Goal: Information Seeking & Learning: Find specific fact

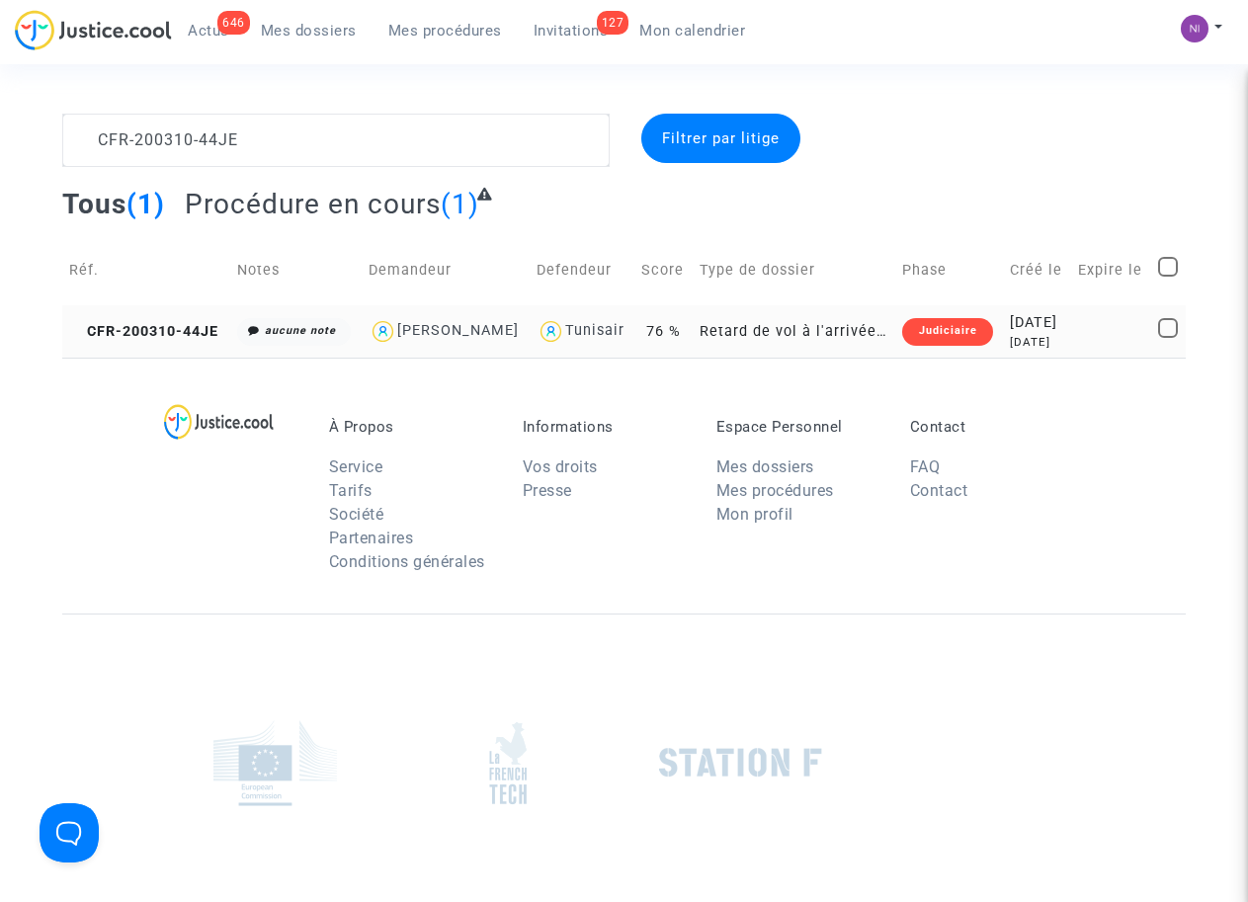
click at [1034, 329] on div "[DATE]" at bounding box center [1037, 323] width 54 height 22
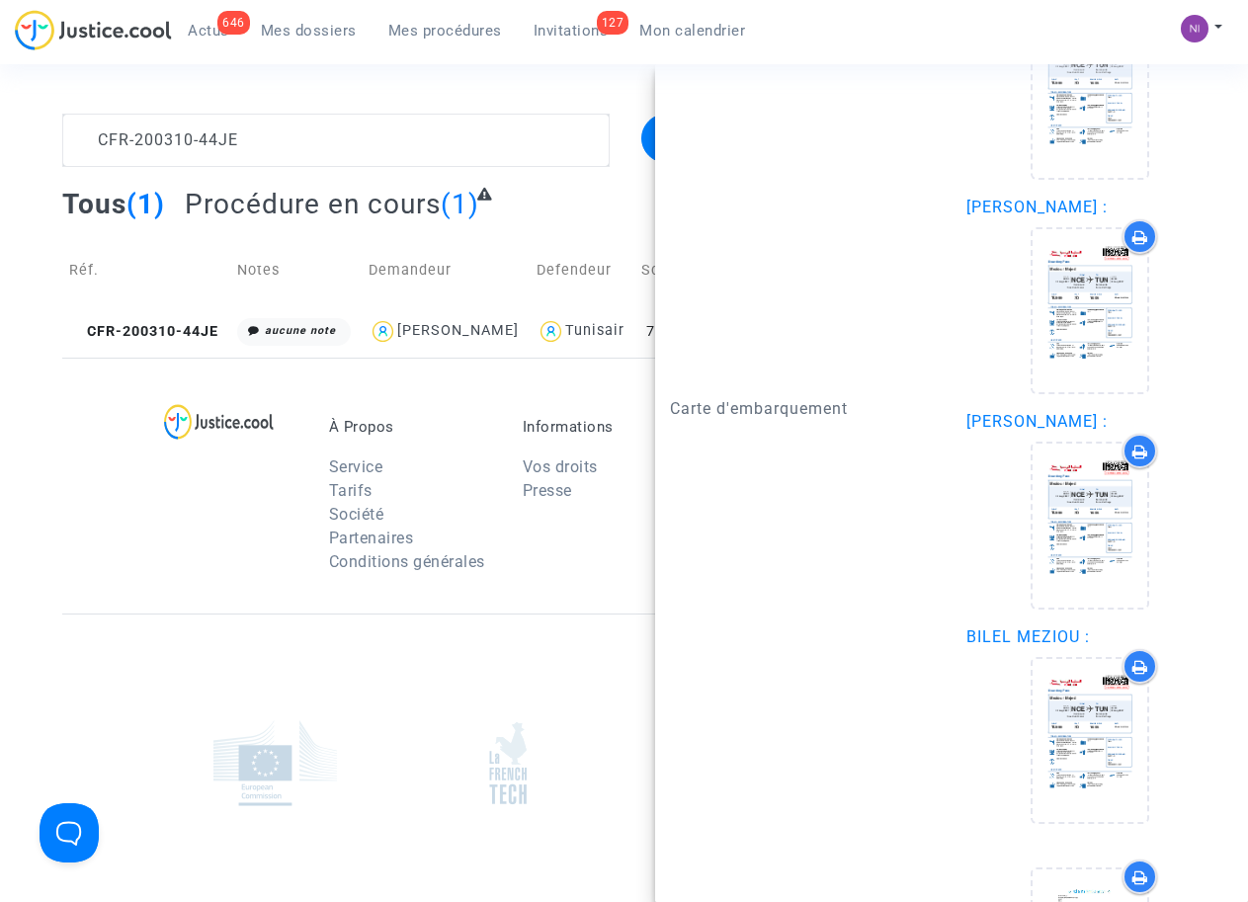
scroll to position [2889, 0]
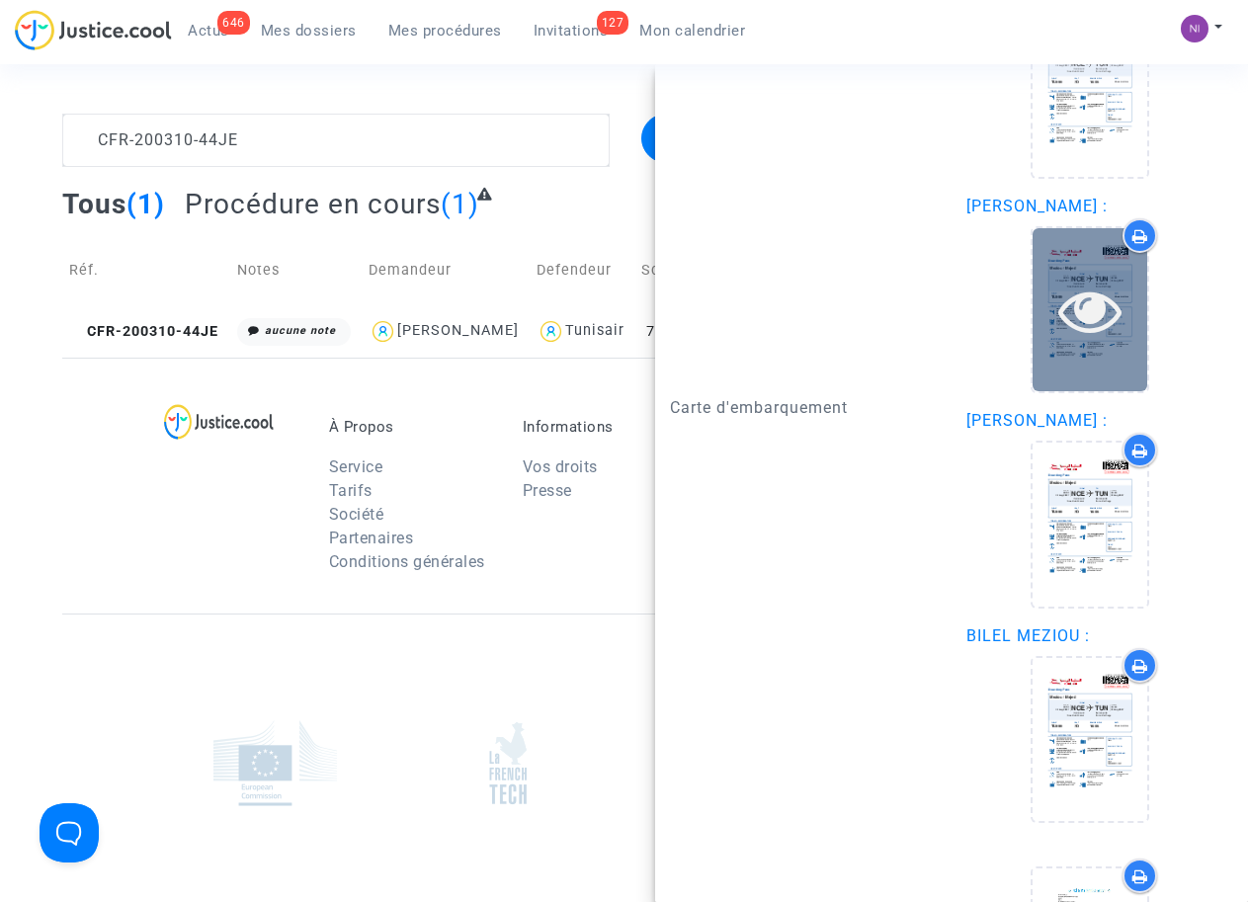
click at [1073, 320] on icon at bounding box center [1090, 310] width 64 height 63
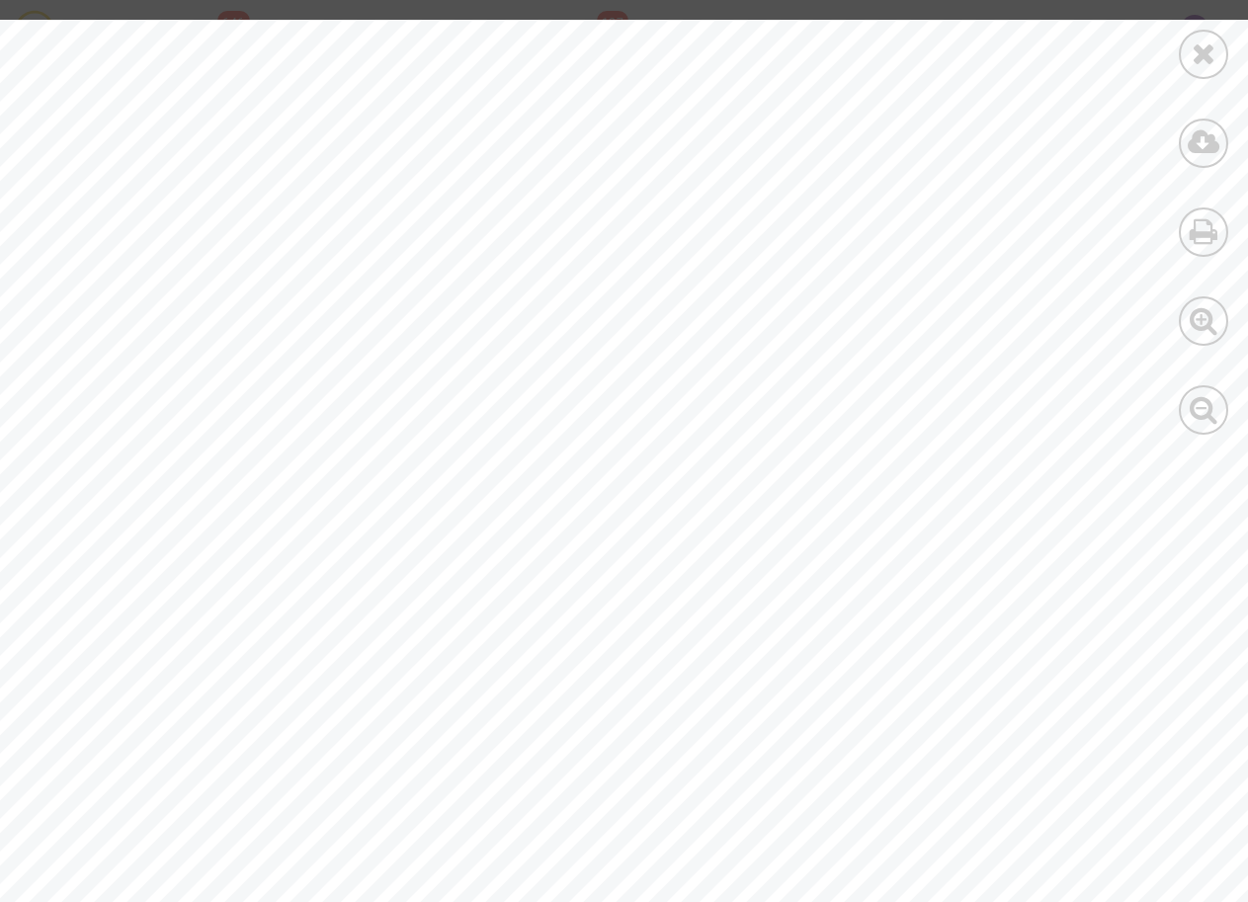
scroll to position [0, 0]
click at [1196, 40] on icon at bounding box center [1203, 54] width 25 height 30
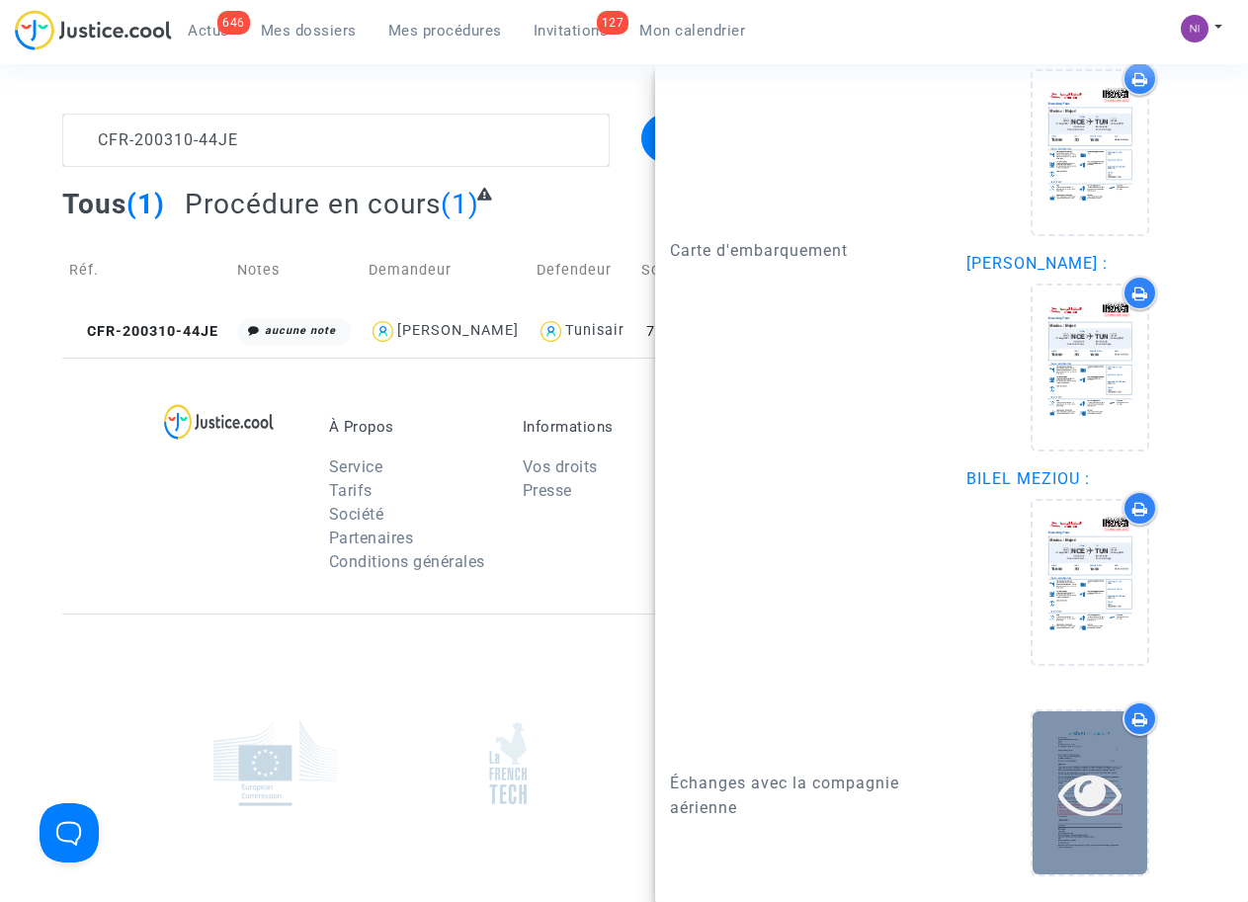
scroll to position [3047, 0]
click at [1078, 805] on icon at bounding box center [1090, 793] width 64 height 63
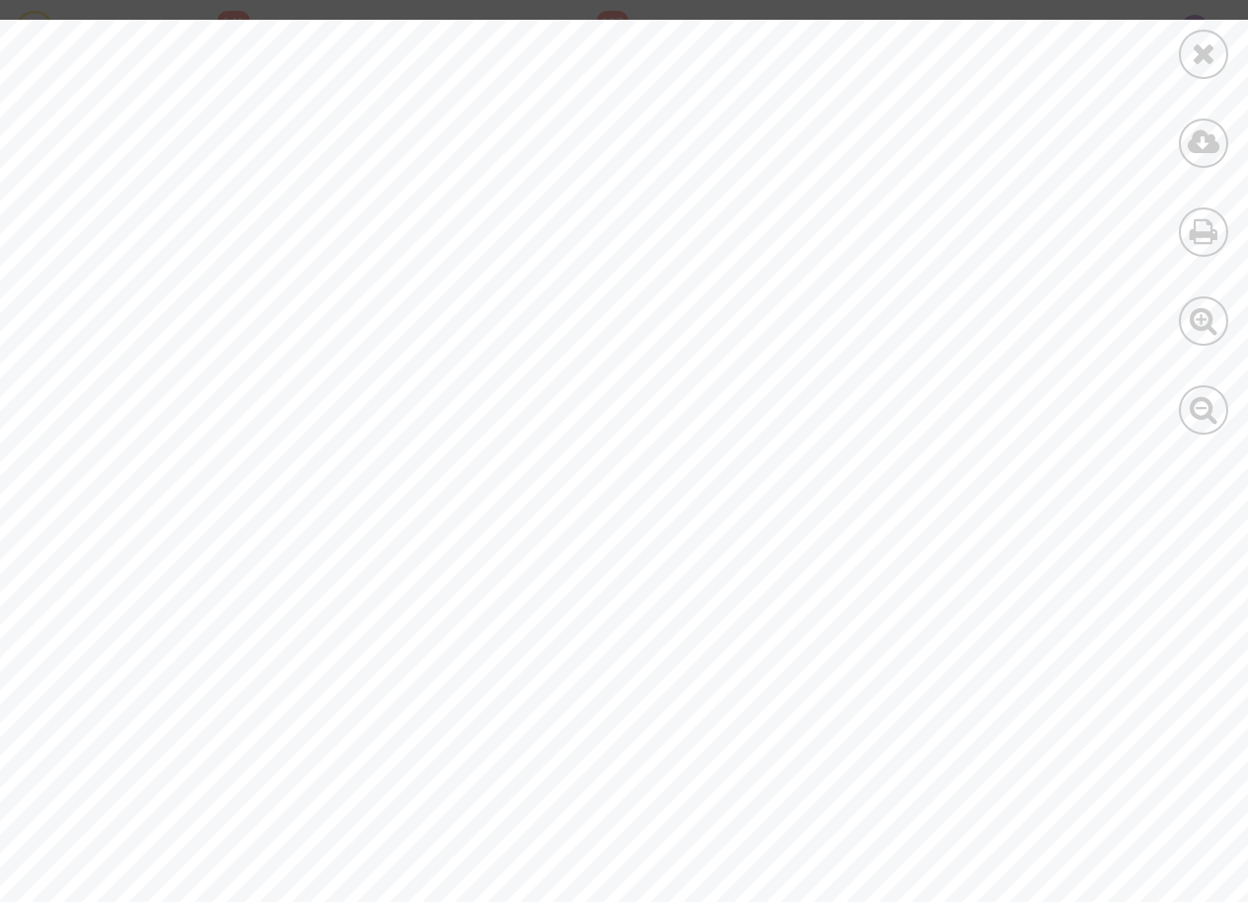
scroll to position [189, 0]
click at [1202, 62] on icon at bounding box center [1203, 54] width 25 height 30
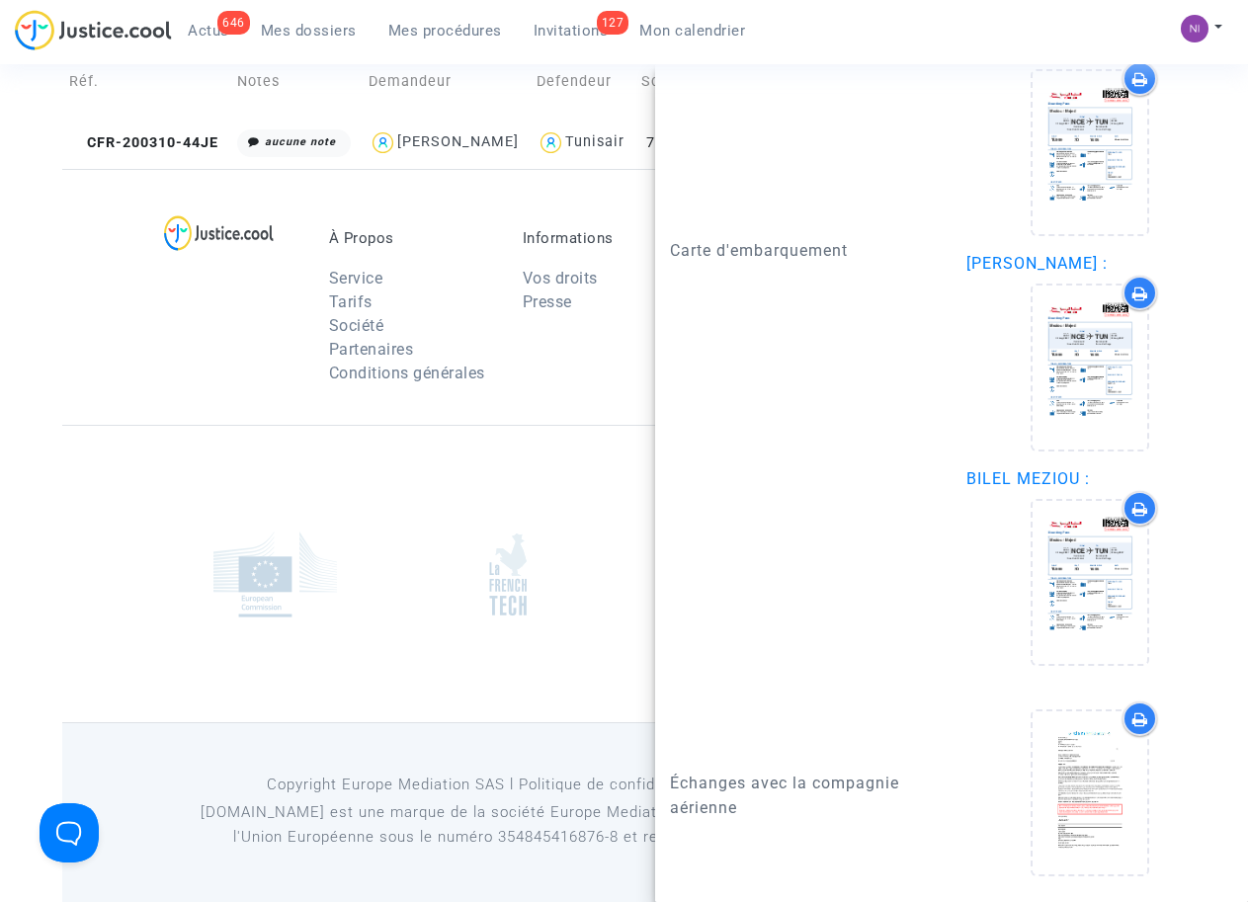
drag, startPoint x: 370, startPoint y: 556, endPoint x: 356, endPoint y: 547, distance: 17.3
click at [370, 551] on div at bounding box center [275, 574] width 203 height 119
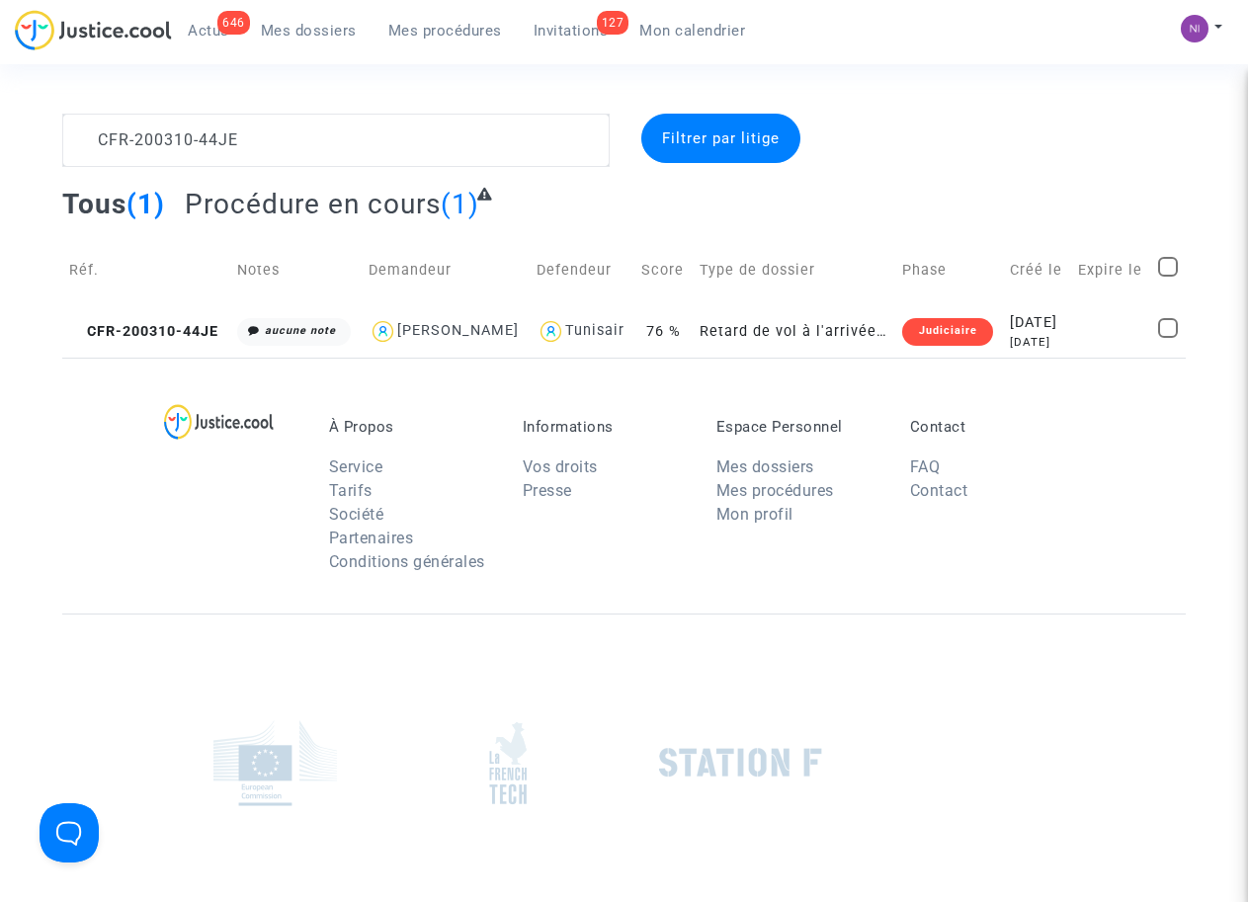
scroll to position [0, 0]
click at [1057, 322] on div "[DATE]" at bounding box center [1037, 323] width 54 height 22
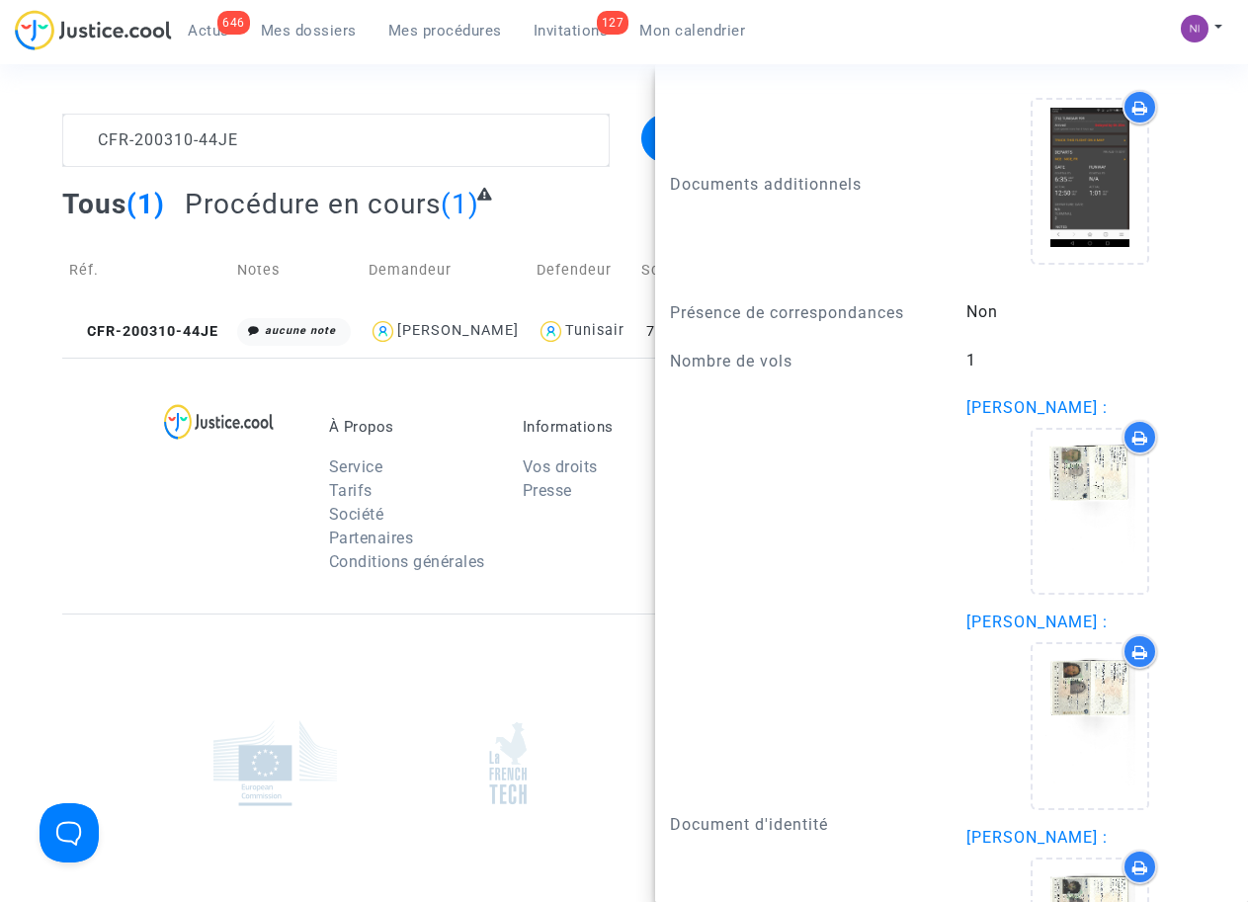
scroll to position [1633, 0]
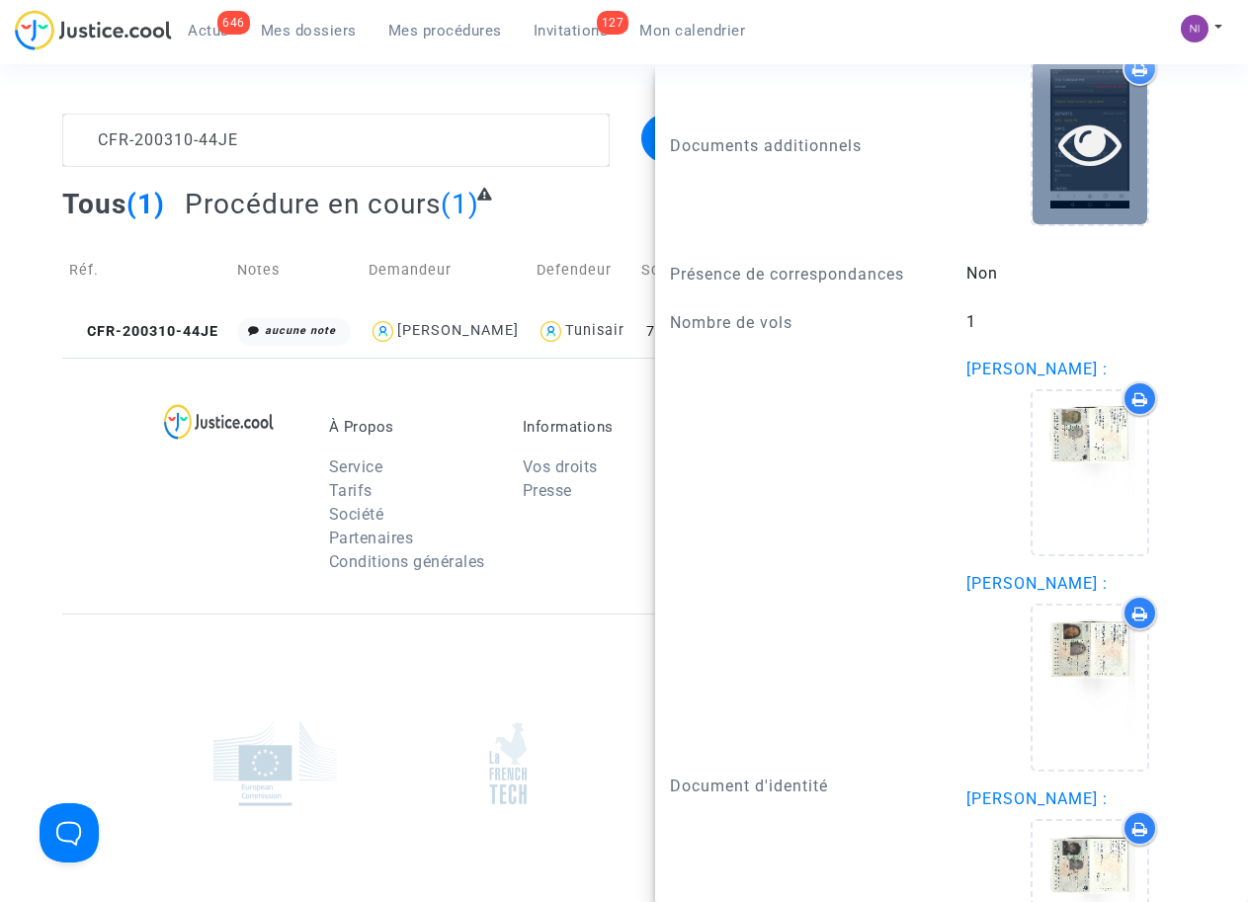
click at [1073, 148] on icon at bounding box center [1090, 143] width 64 height 63
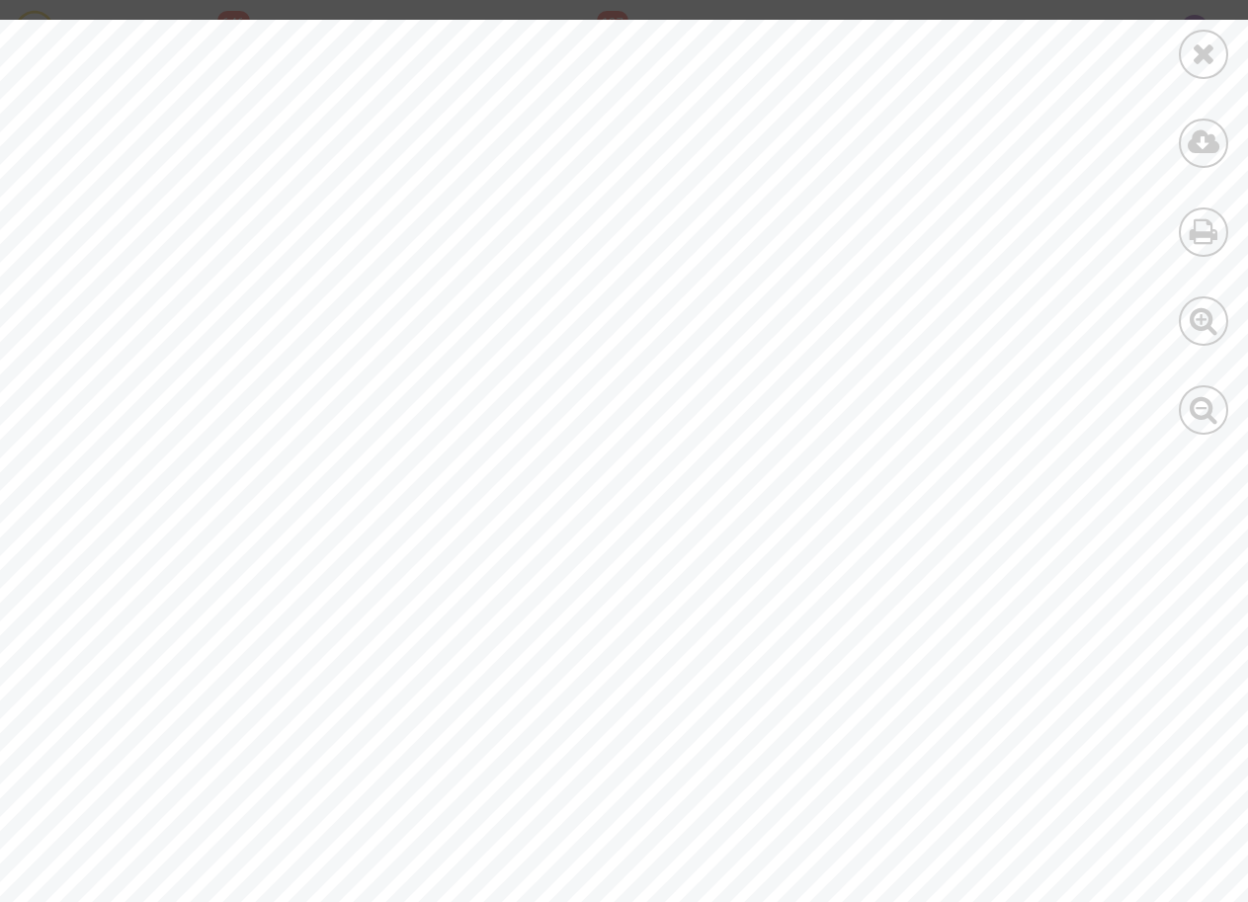
scroll to position [0, 0]
click at [1202, 55] on icon at bounding box center [1203, 54] width 25 height 30
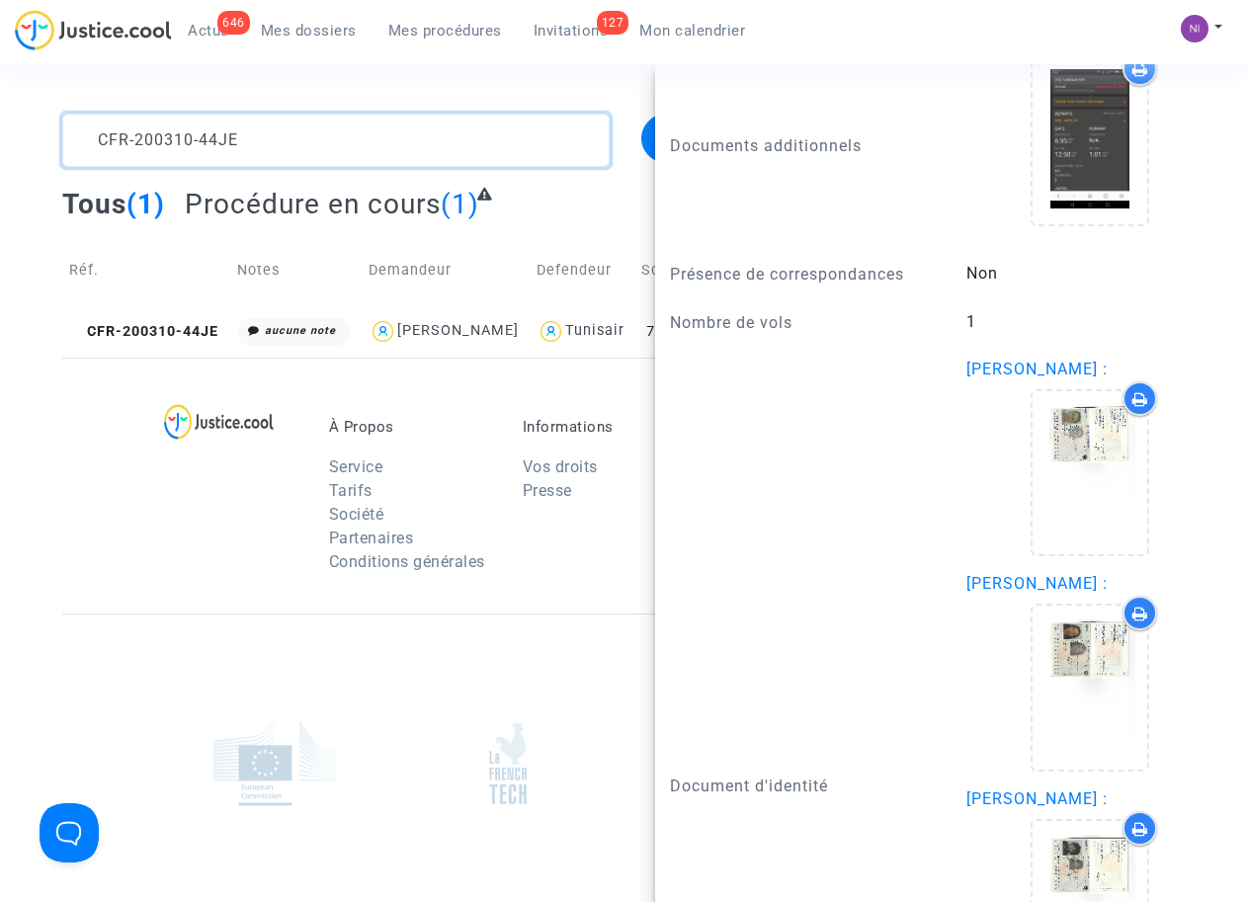
drag, startPoint x: 314, startPoint y: 130, endPoint x: 301, endPoint y: 127, distance: 13.2
click at [313, 129] on textarea at bounding box center [335, 140] width 546 height 53
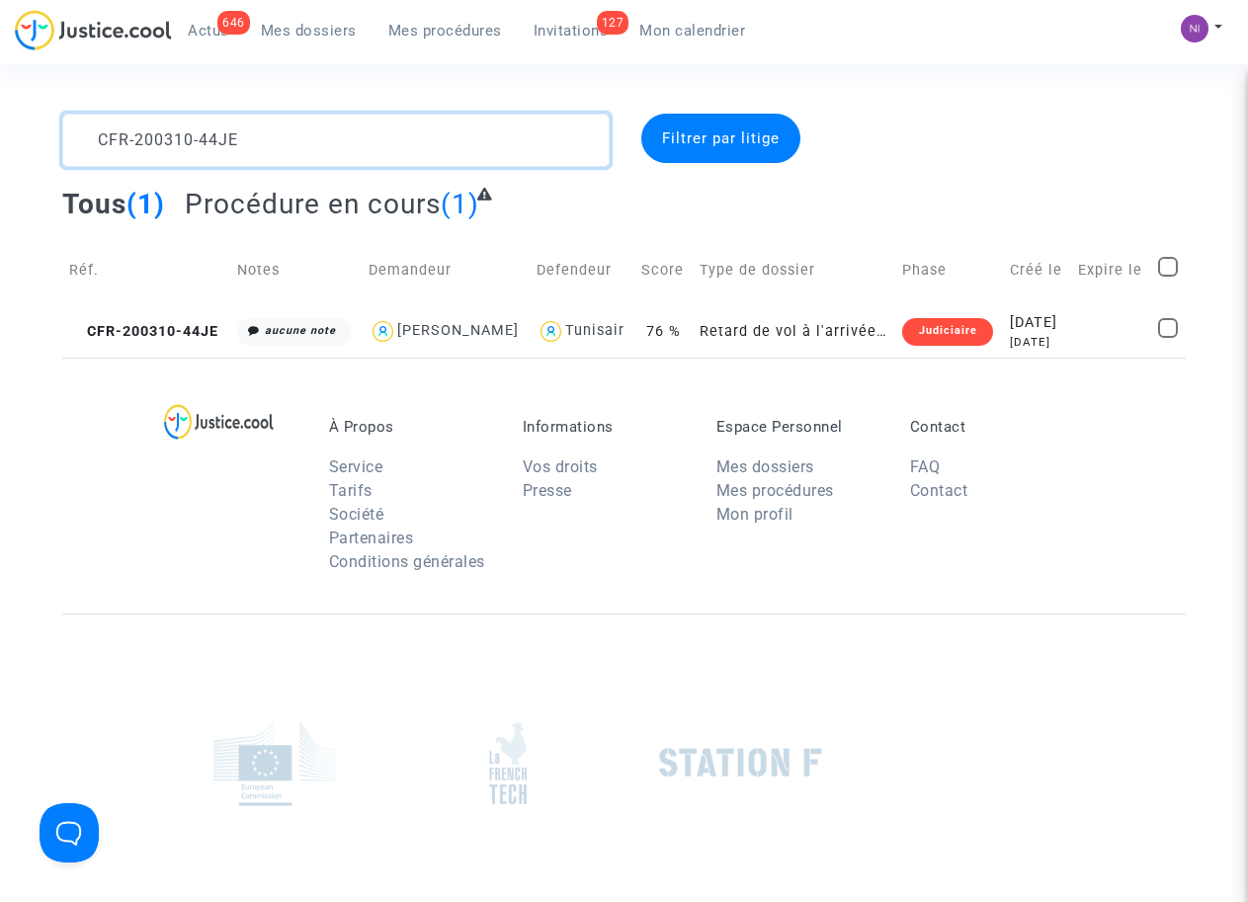
drag, startPoint x: 301, startPoint y: 127, endPoint x: 0, endPoint y: 133, distance: 301.3
click at [0, 133] on div "CFR-200310-44JE Filtrer par litige Tous (1) Procédure en cours (1) Réf. Notes D…" at bounding box center [624, 236] width 1248 height 244
type textarea "CFR-200303-8R7B"
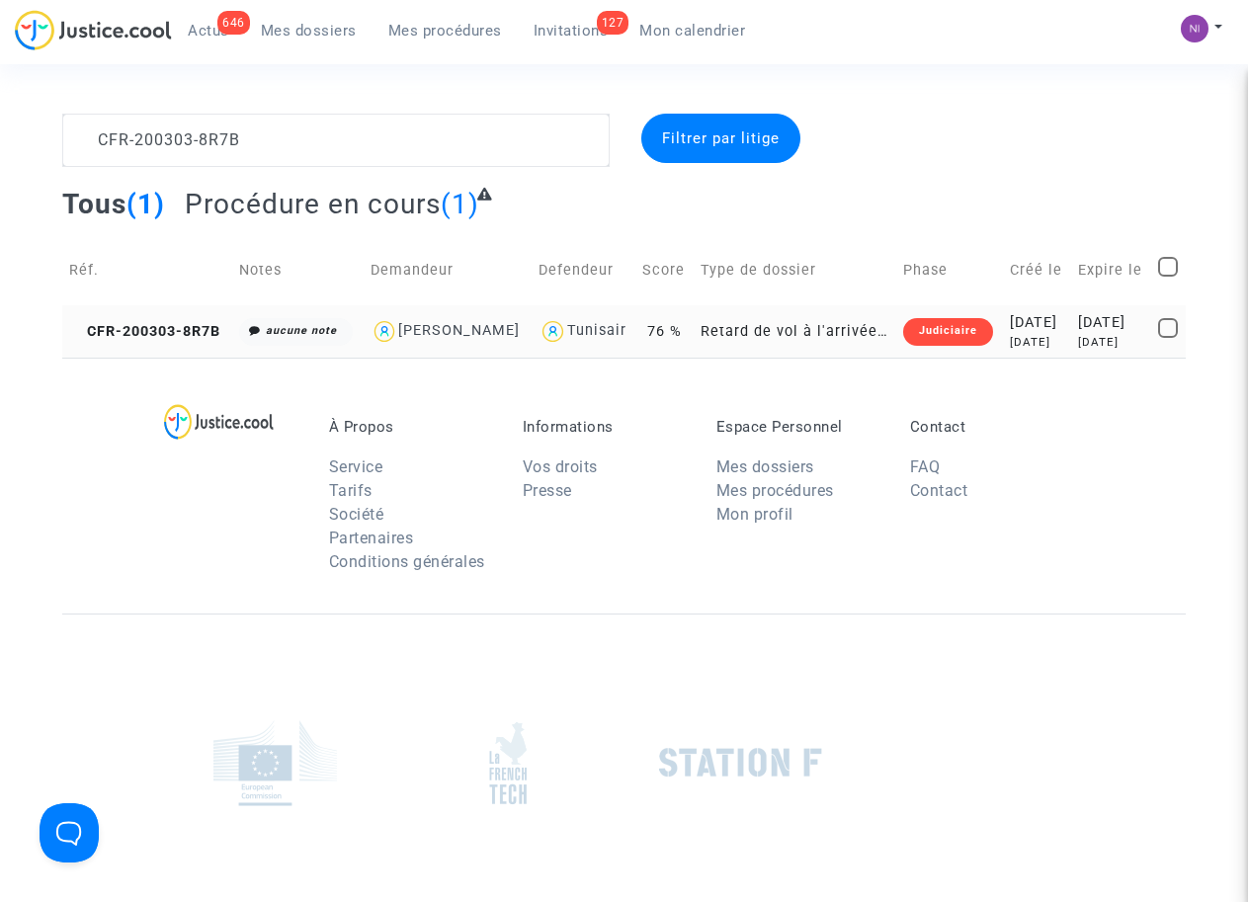
click at [1129, 334] on div "[DATE]" at bounding box center [1111, 323] width 66 height 22
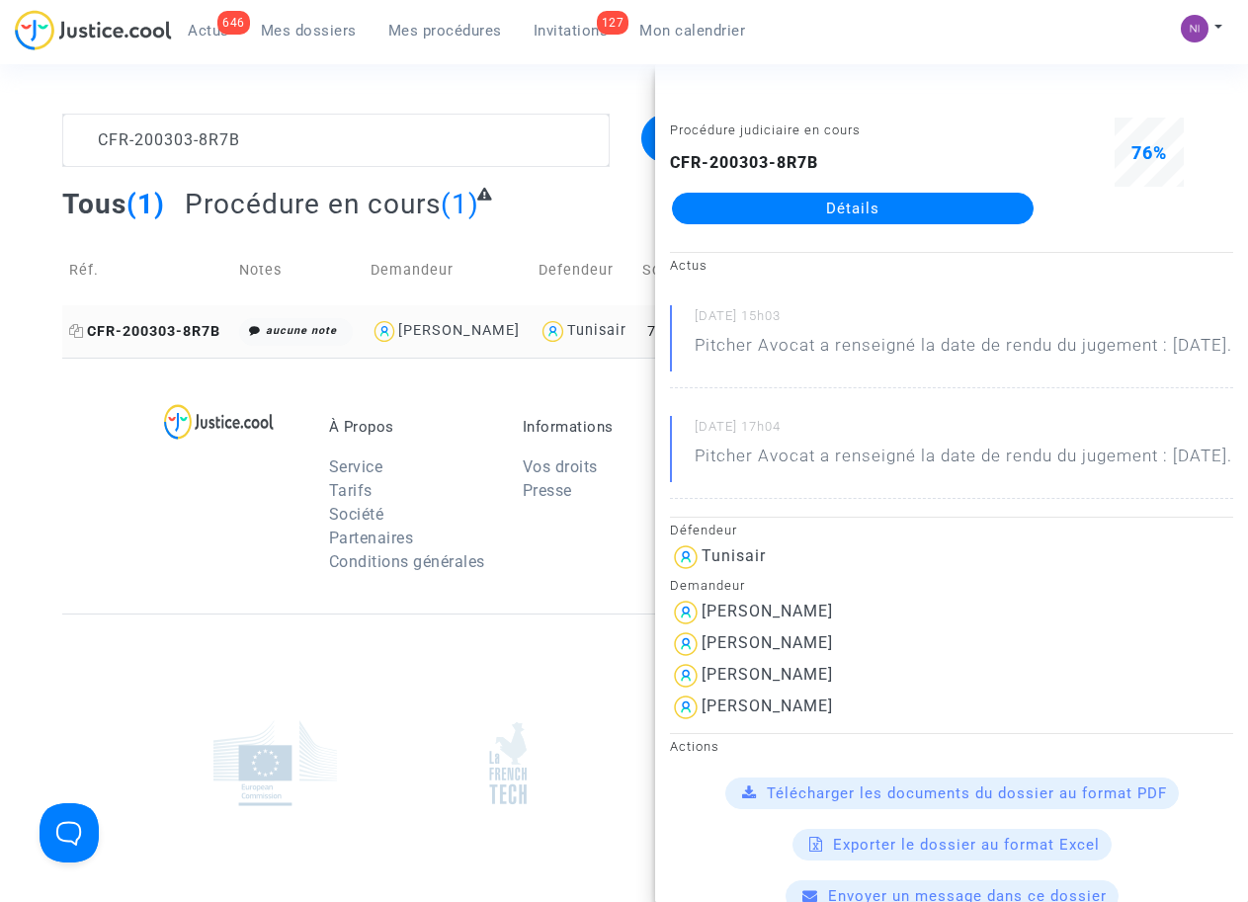
click at [84, 340] on span "CFR-200303-8R7B" at bounding box center [144, 331] width 151 height 17
click at [94, 534] on div "À Propos Service Tarifs Société Partenaires Conditions générales Informations V…" at bounding box center [623, 486] width 1123 height 256
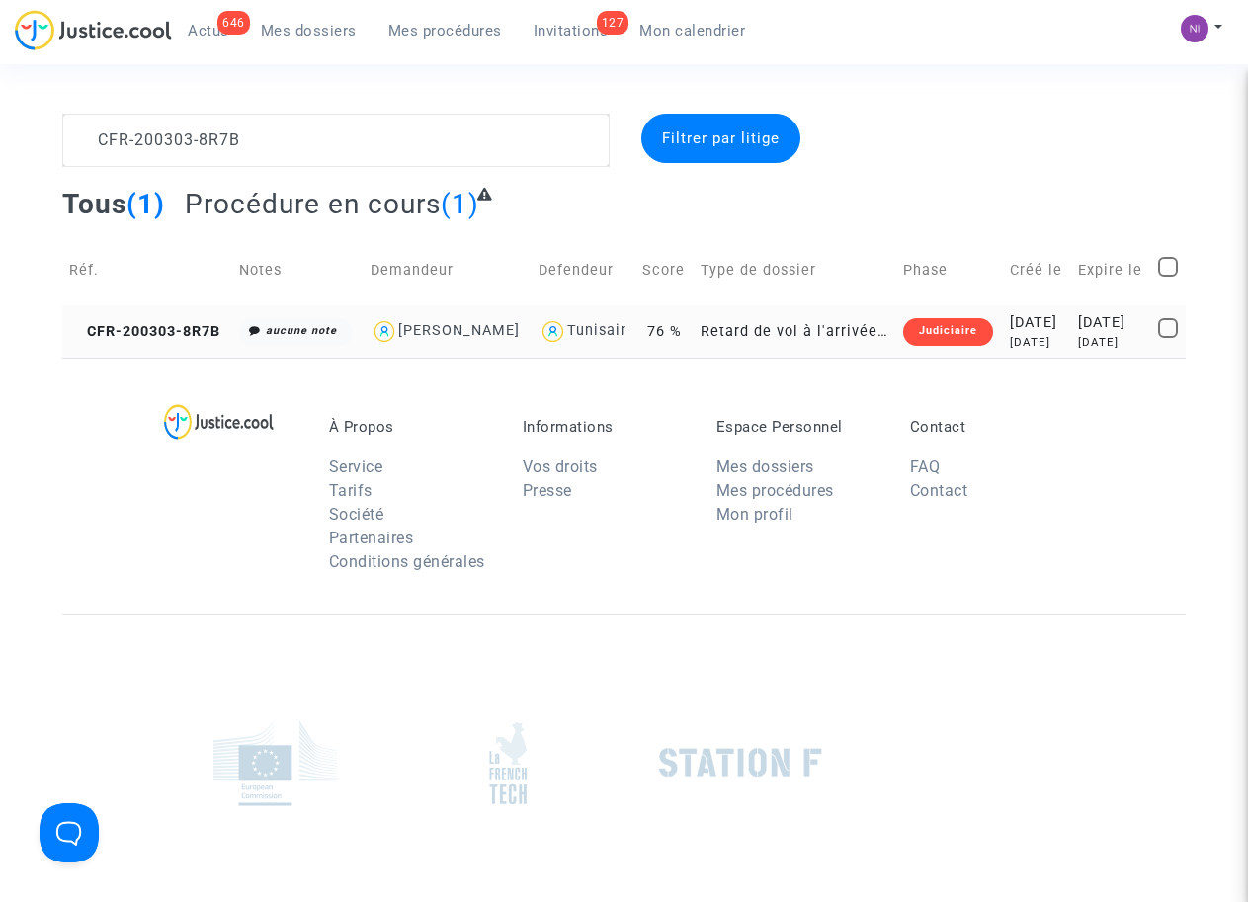
click at [1105, 334] on div "[DATE]" at bounding box center [1111, 323] width 66 height 22
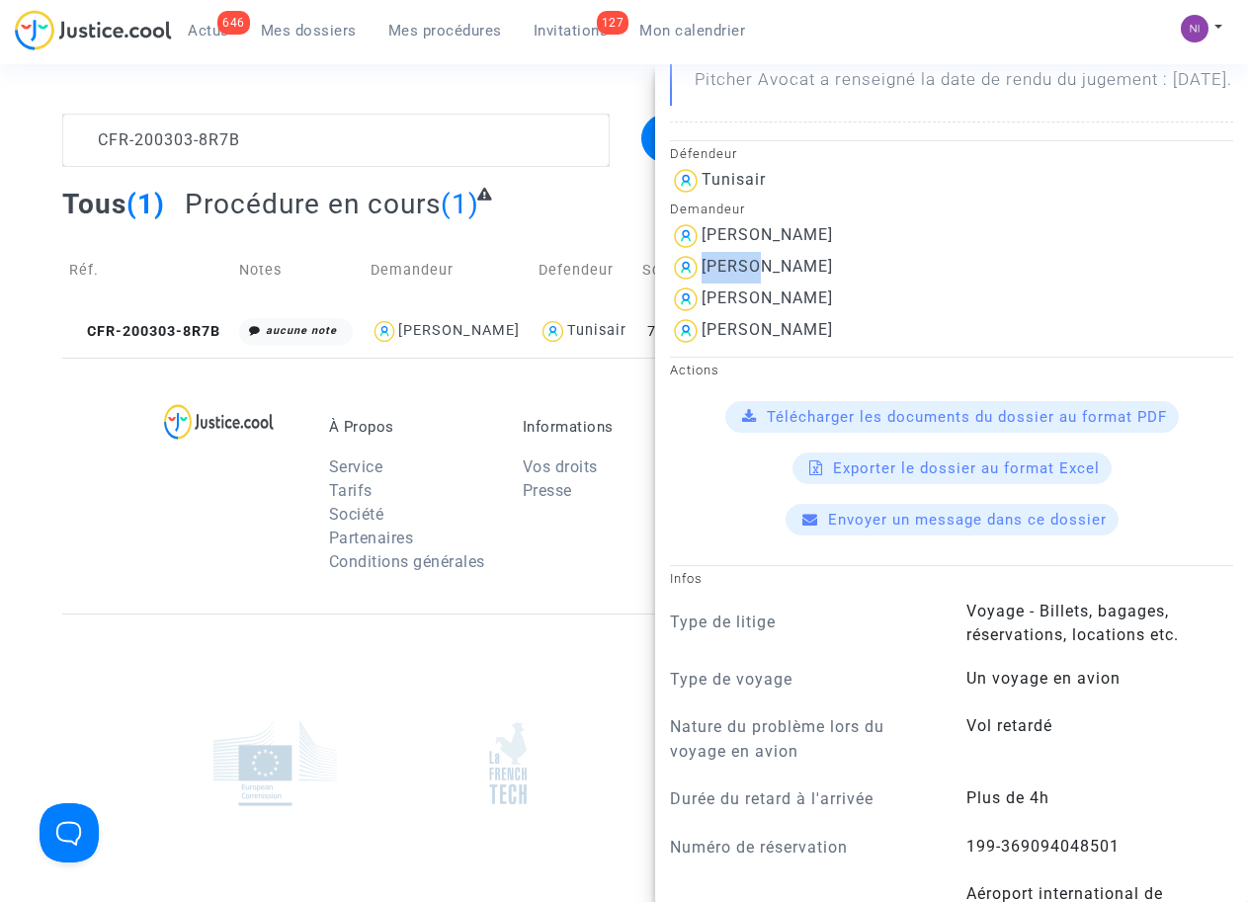
scroll to position [377, 0]
drag, startPoint x: 701, startPoint y: 309, endPoint x: 861, endPoint y: 313, distance: 160.1
click at [875, 283] on div "[PERSON_NAME]" at bounding box center [951, 267] width 563 height 32
drag, startPoint x: 861, startPoint y: 313, endPoint x: 793, endPoint y: 308, distance: 68.3
copy div "[PERSON_NAME]"
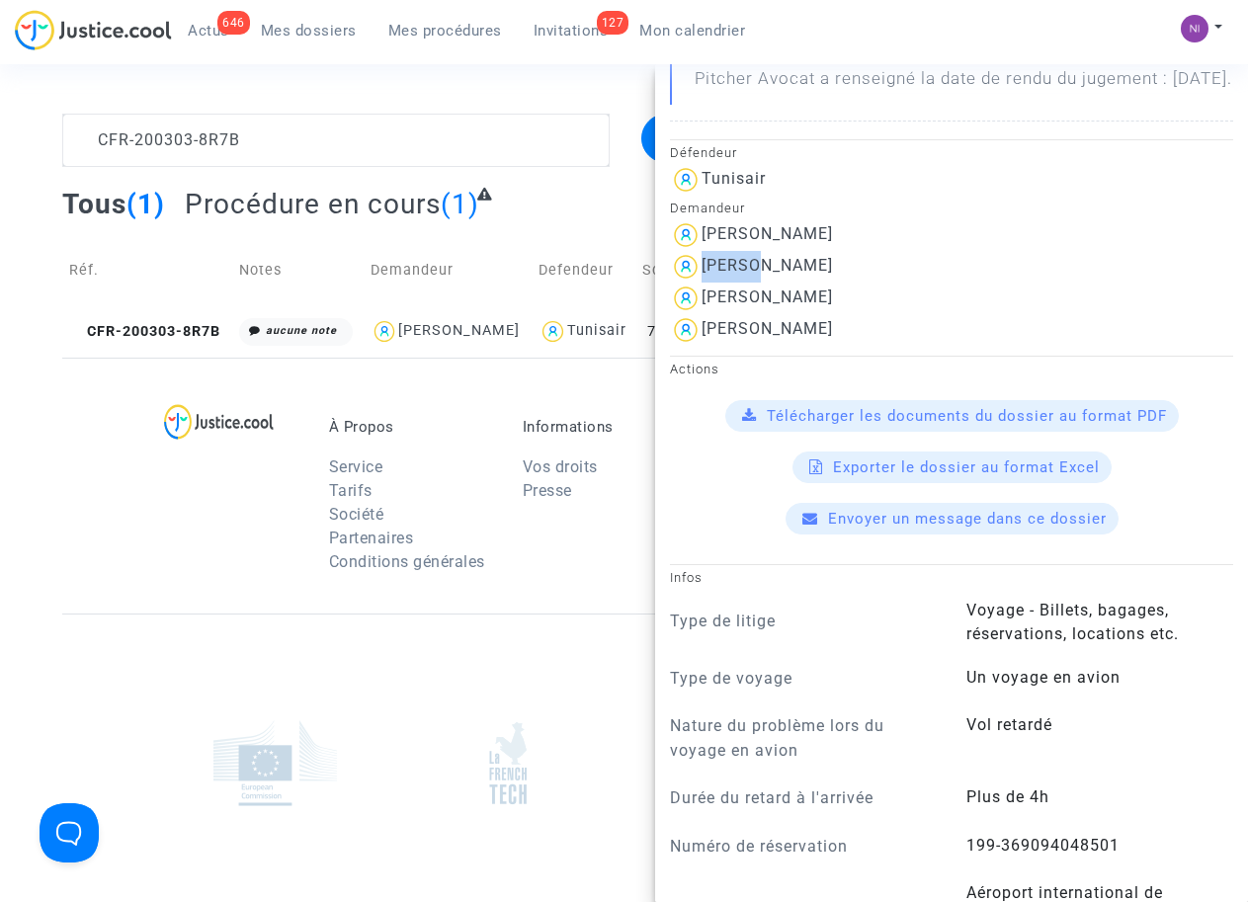
drag, startPoint x: 885, startPoint y: 345, endPoint x: 703, endPoint y: 354, distance: 182.0
click at [703, 314] on div "[PERSON_NAME]" at bounding box center [951, 299] width 563 height 32
drag, startPoint x: 703, startPoint y: 354, endPoint x: 727, endPoint y: 342, distance: 26.5
copy div "[PERSON_NAME]"
drag, startPoint x: 899, startPoint y: 377, endPoint x: 699, endPoint y: 371, distance: 199.6
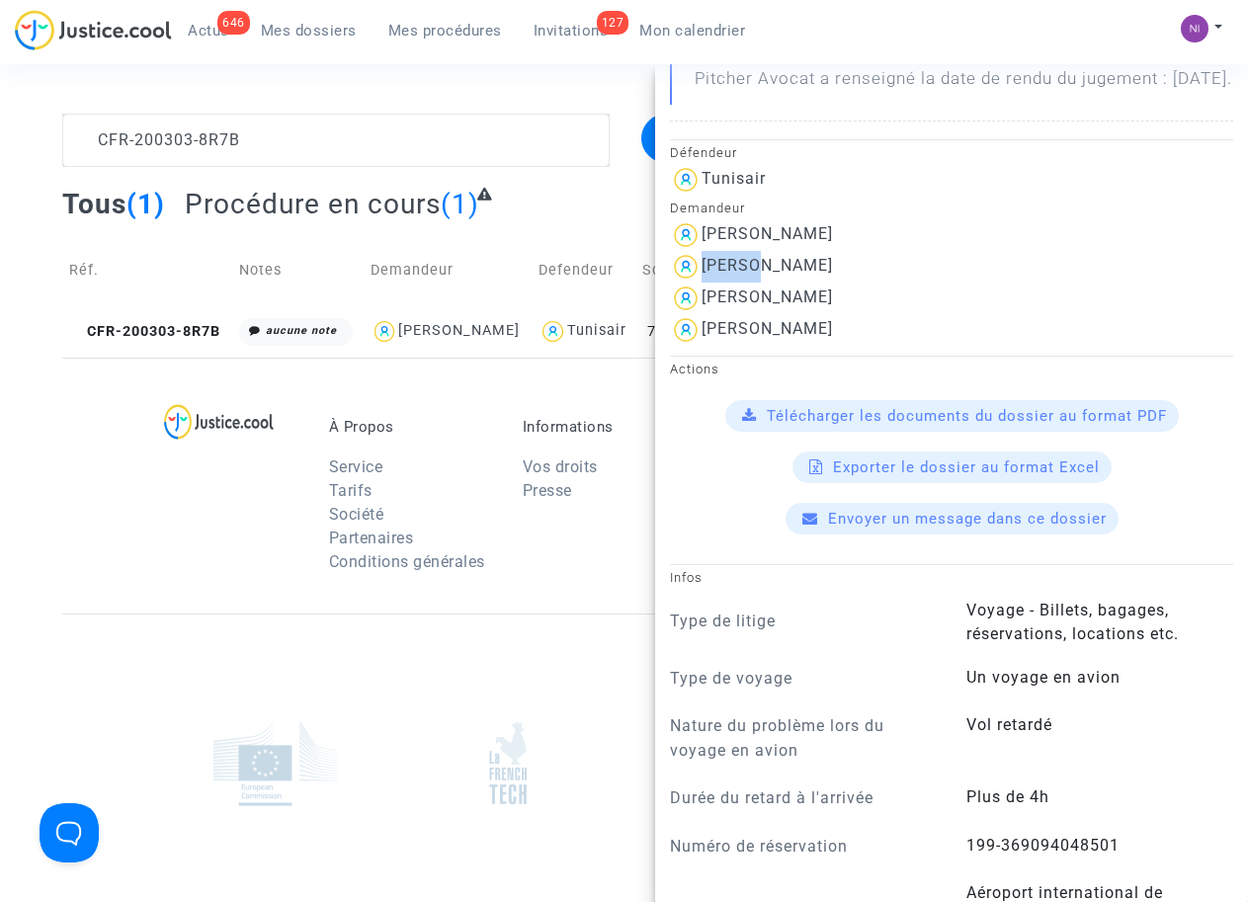
click at [699, 346] on div "[PERSON_NAME]" at bounding box center [951, 330] width 563 height 32
drag, startPoint x: 699, startPoint y: 371, endPoint x: 723, endPoint y: 370, distance: 23.7
copy div "[PERSON_NAME]"
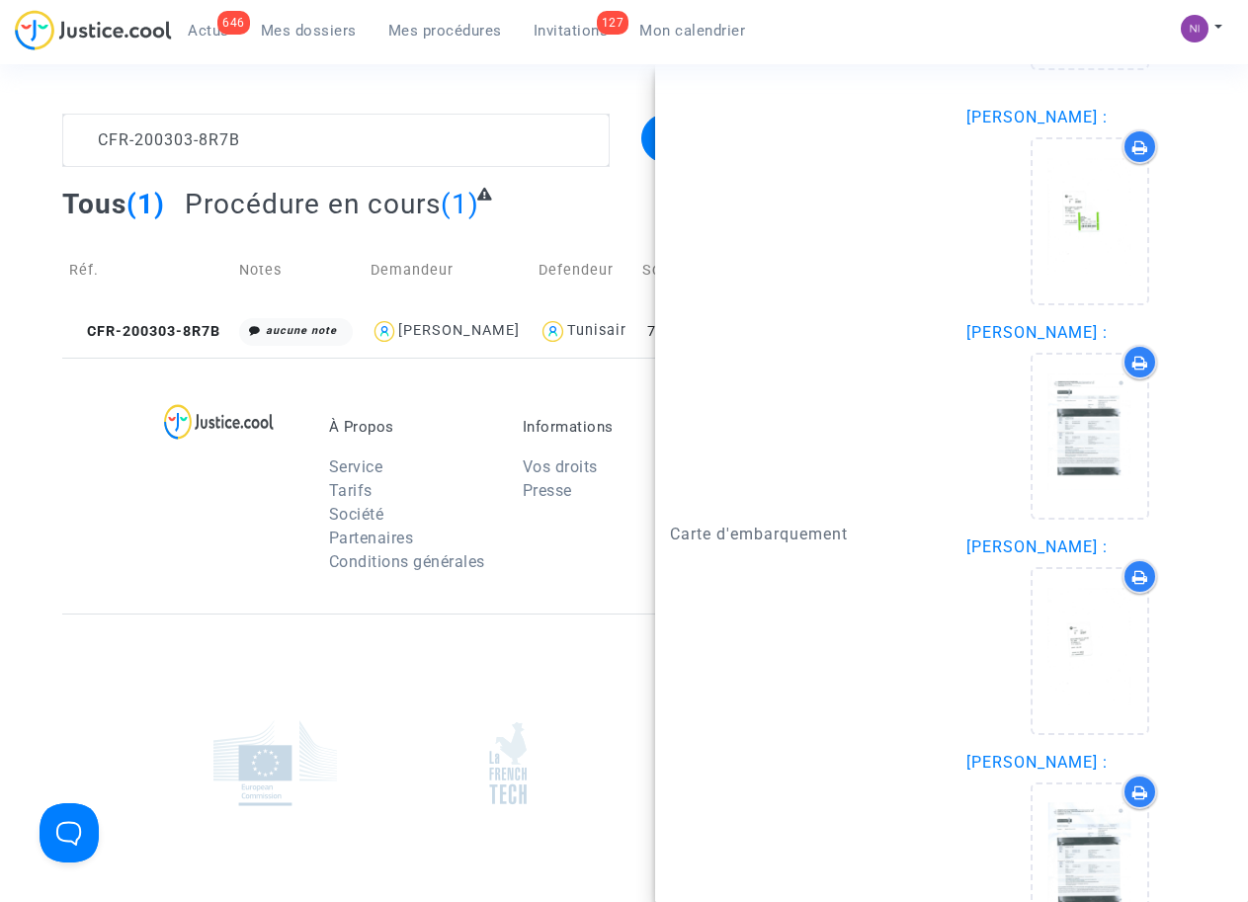
scroll to position [2764, 0]
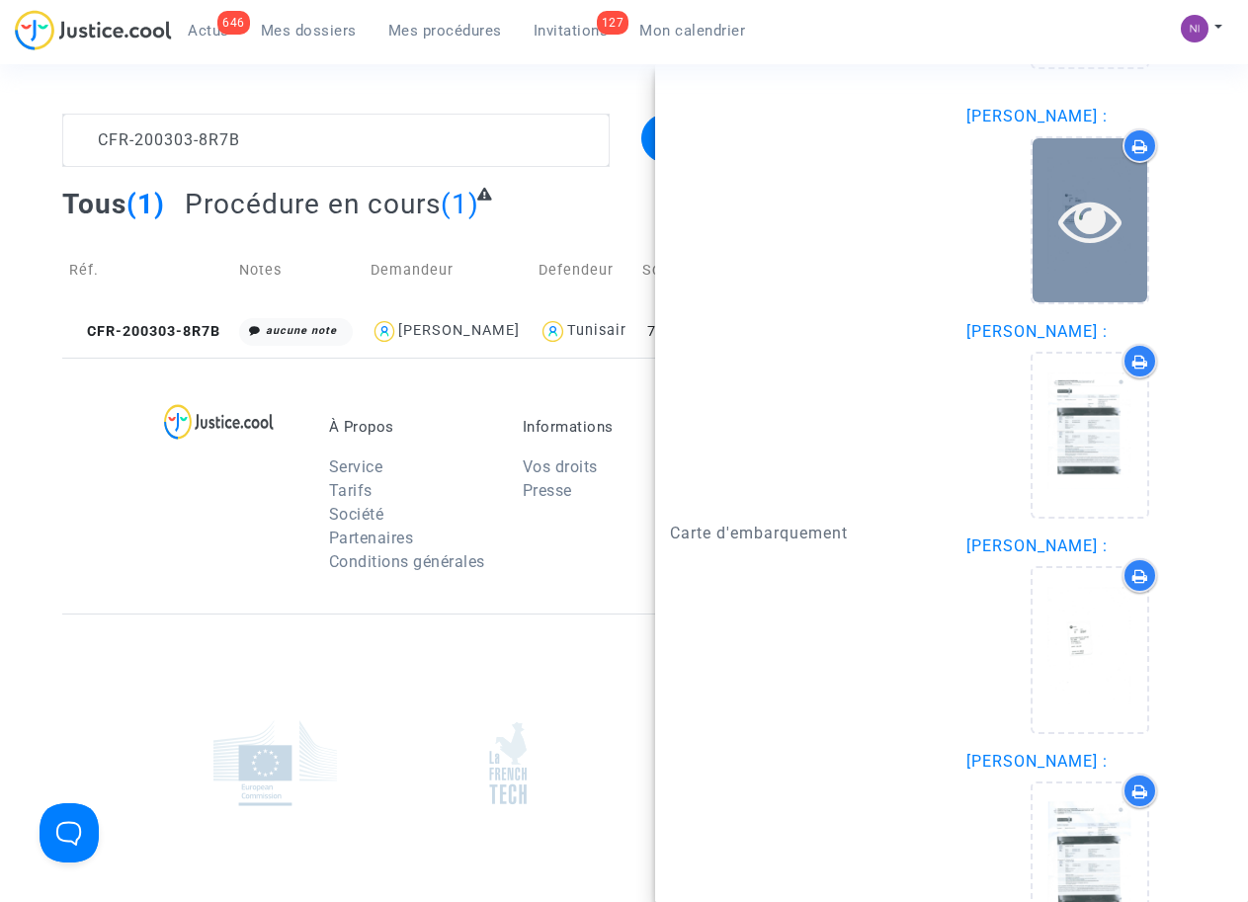
click at [1080, 252] on icon at bounding box center [1090, 220] width 64 height 63
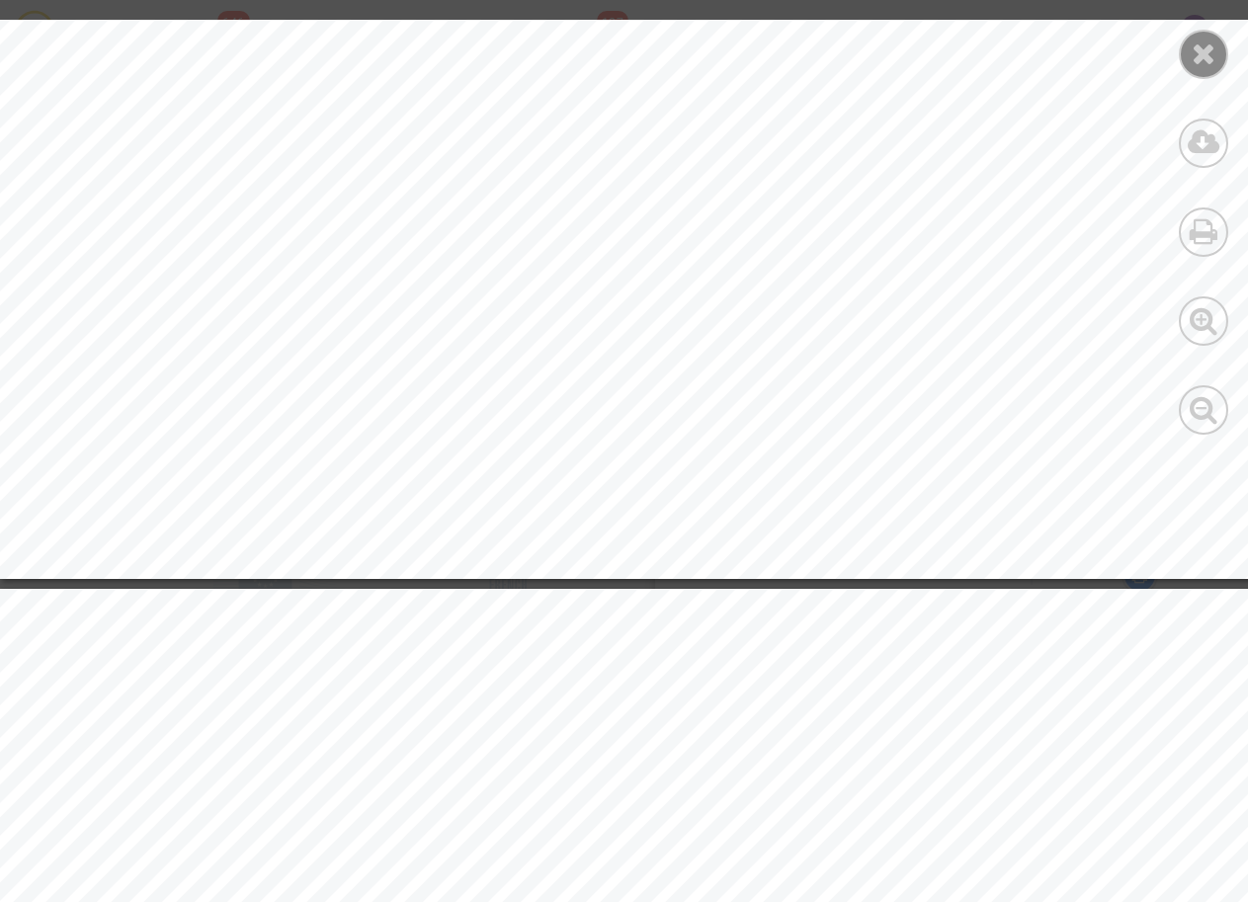
scroll to position [1189, 0]
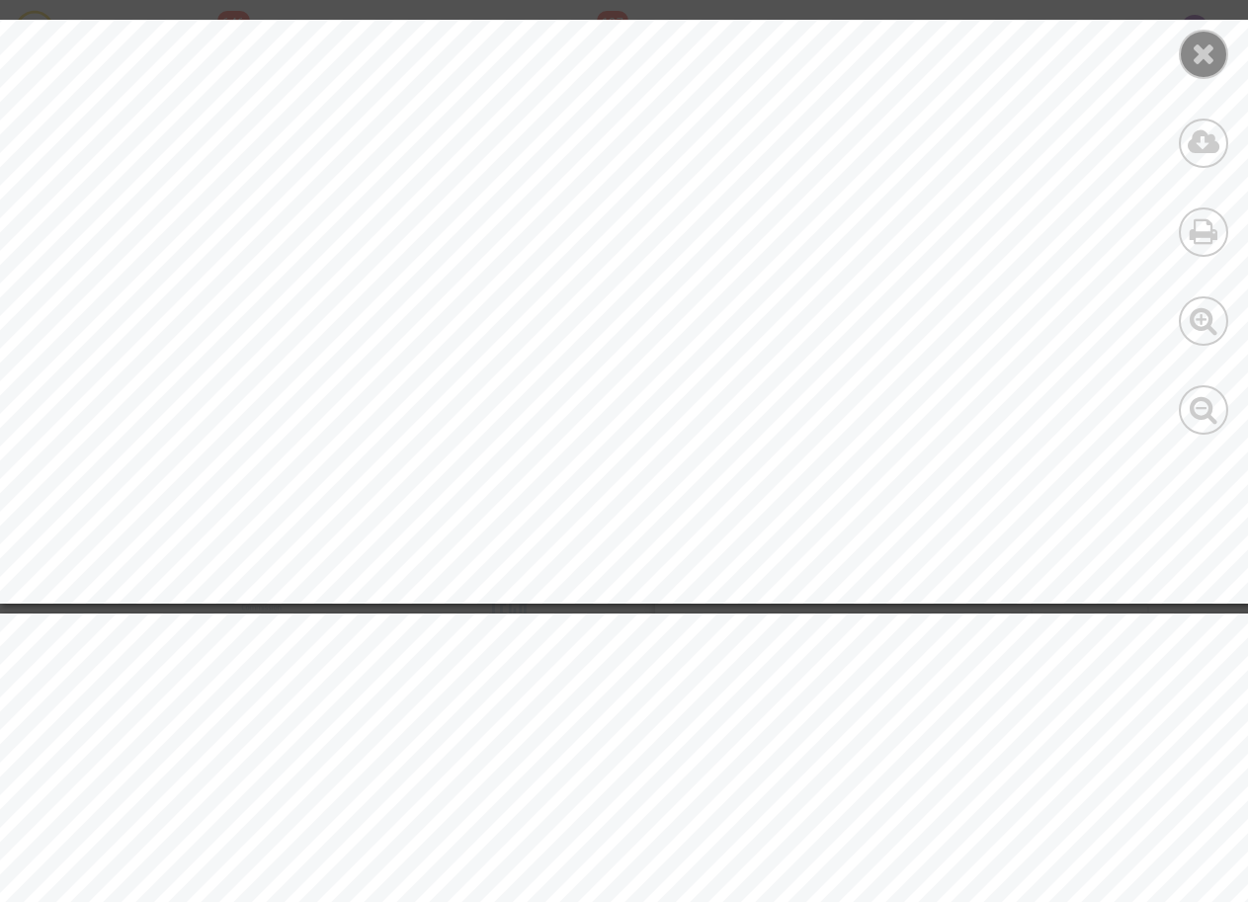
click at [1207, 66] on icon at bounding box center [1203, 54] width 25 height 30
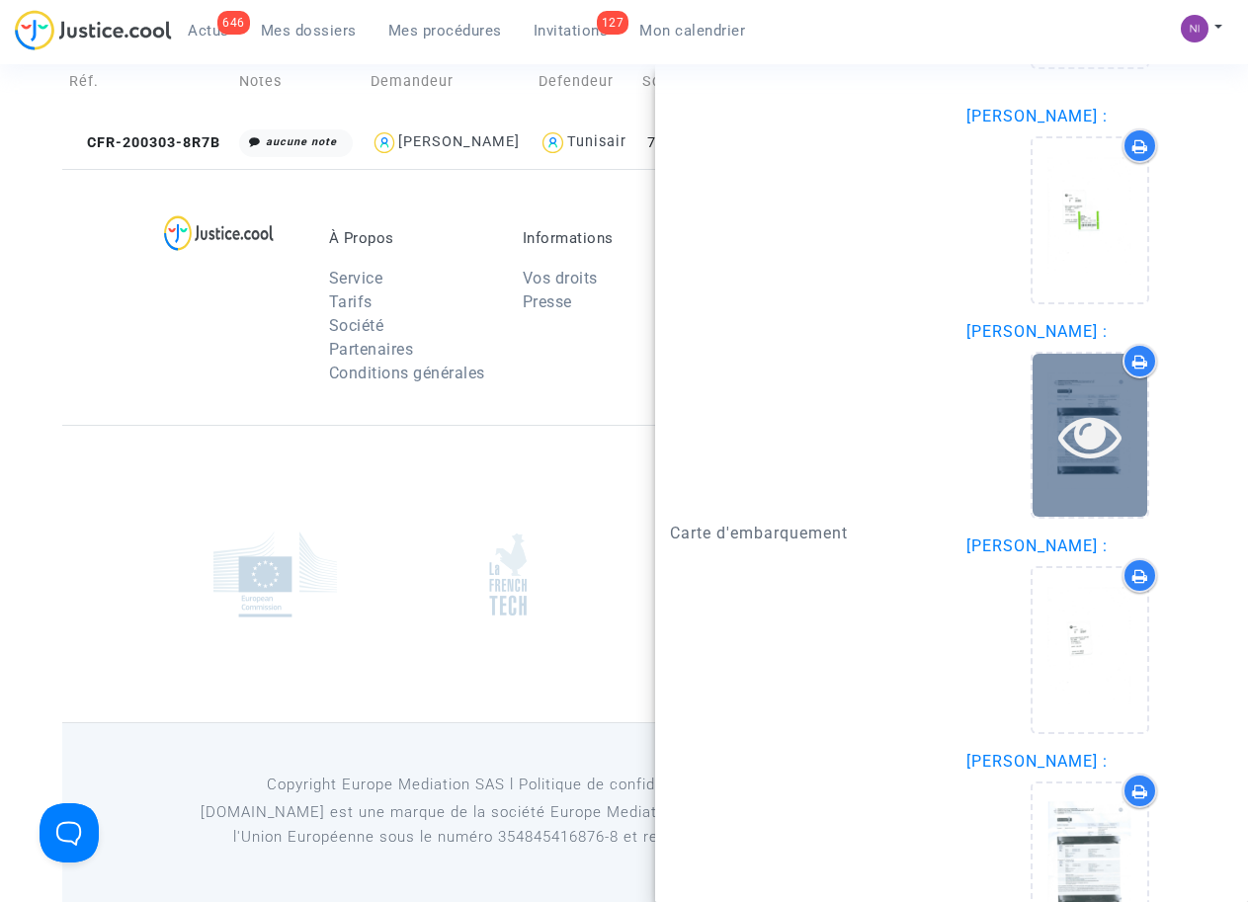
click at [1079, 467] on icon at bounding box center [1090, 435] width 64 height 63
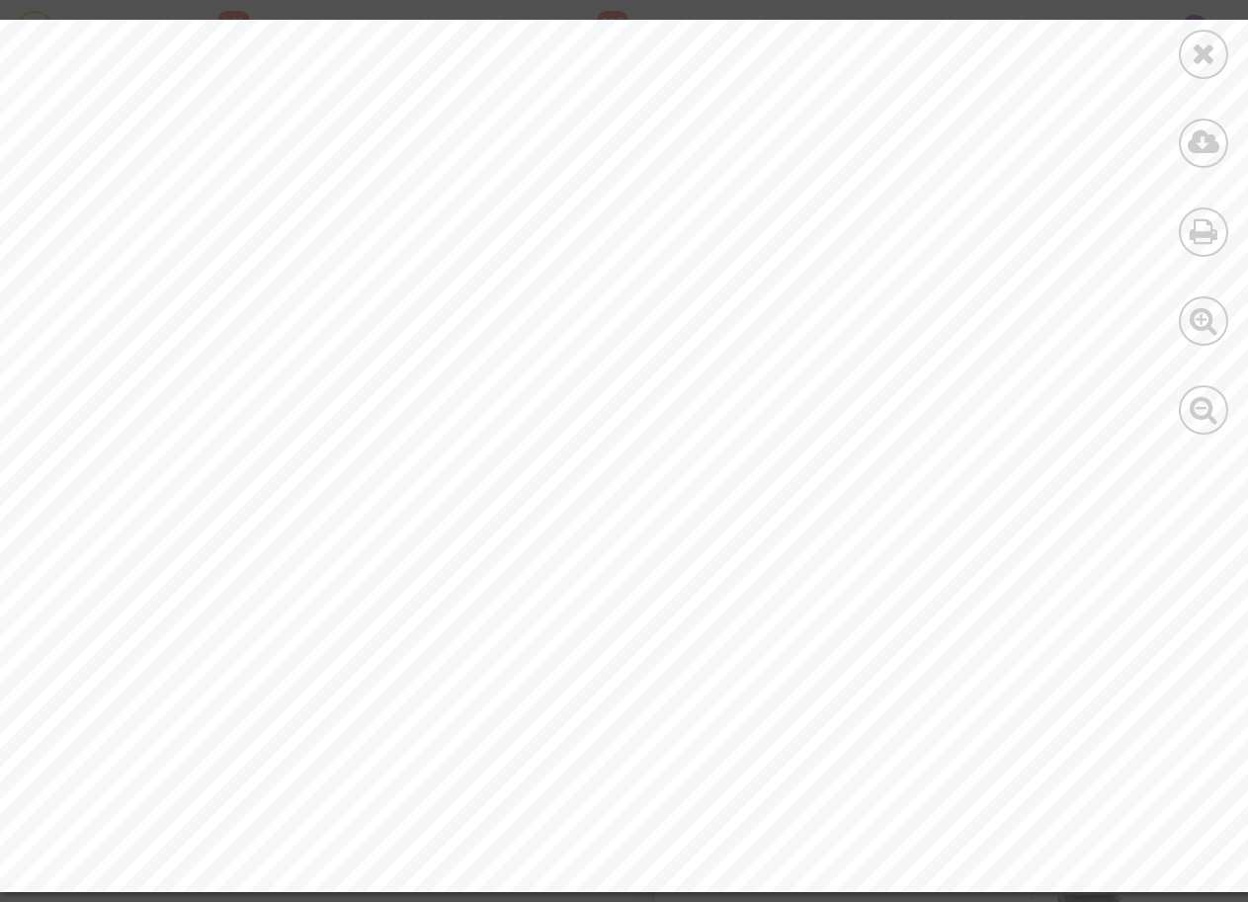
scroll to position [2717, 0]
click at [1217, 64] on div at bounding box center [1202, 54] width 49 height 49
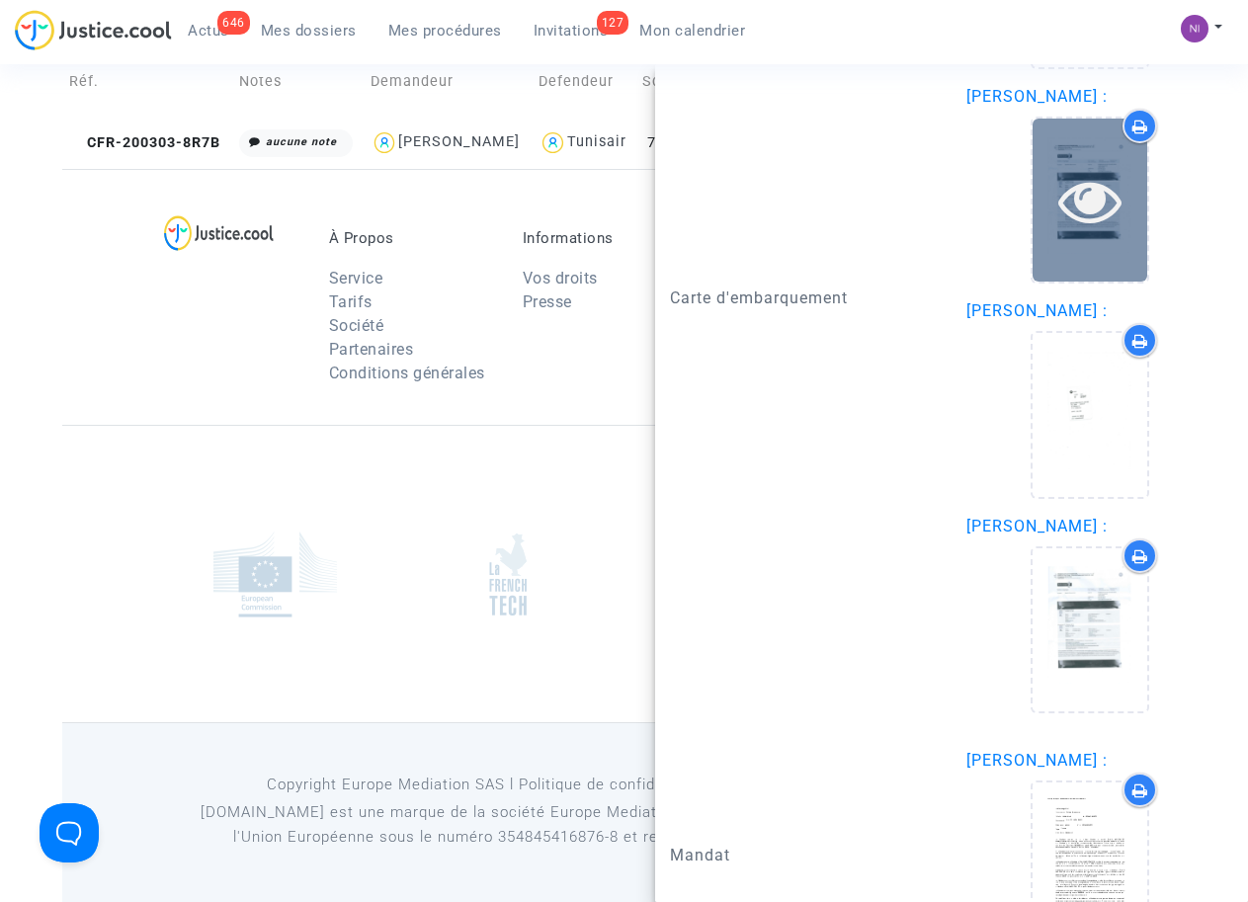
scroll to position [3016, 0]
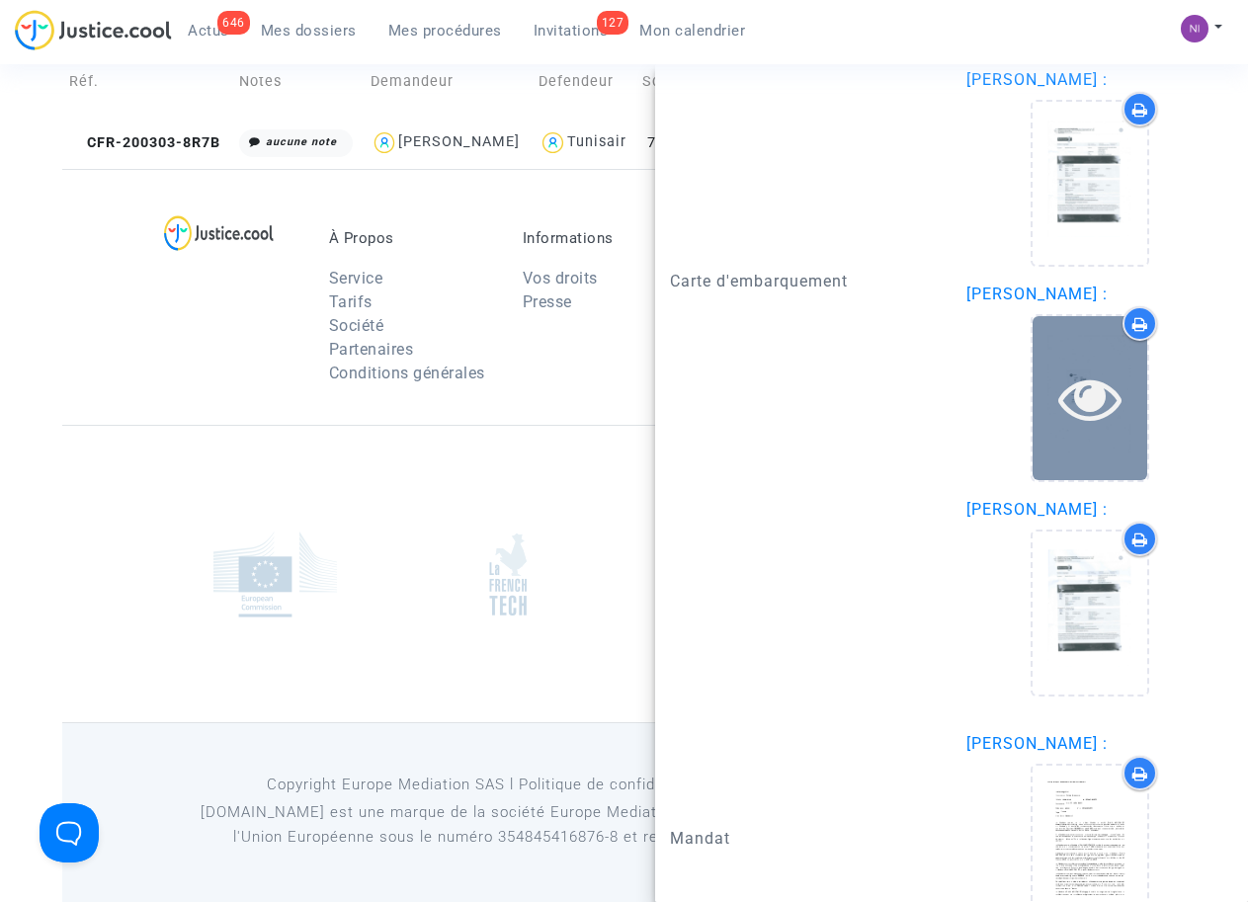
click at [1065, 430] on icon at bounding box center [1090, 397] width 64 height 63
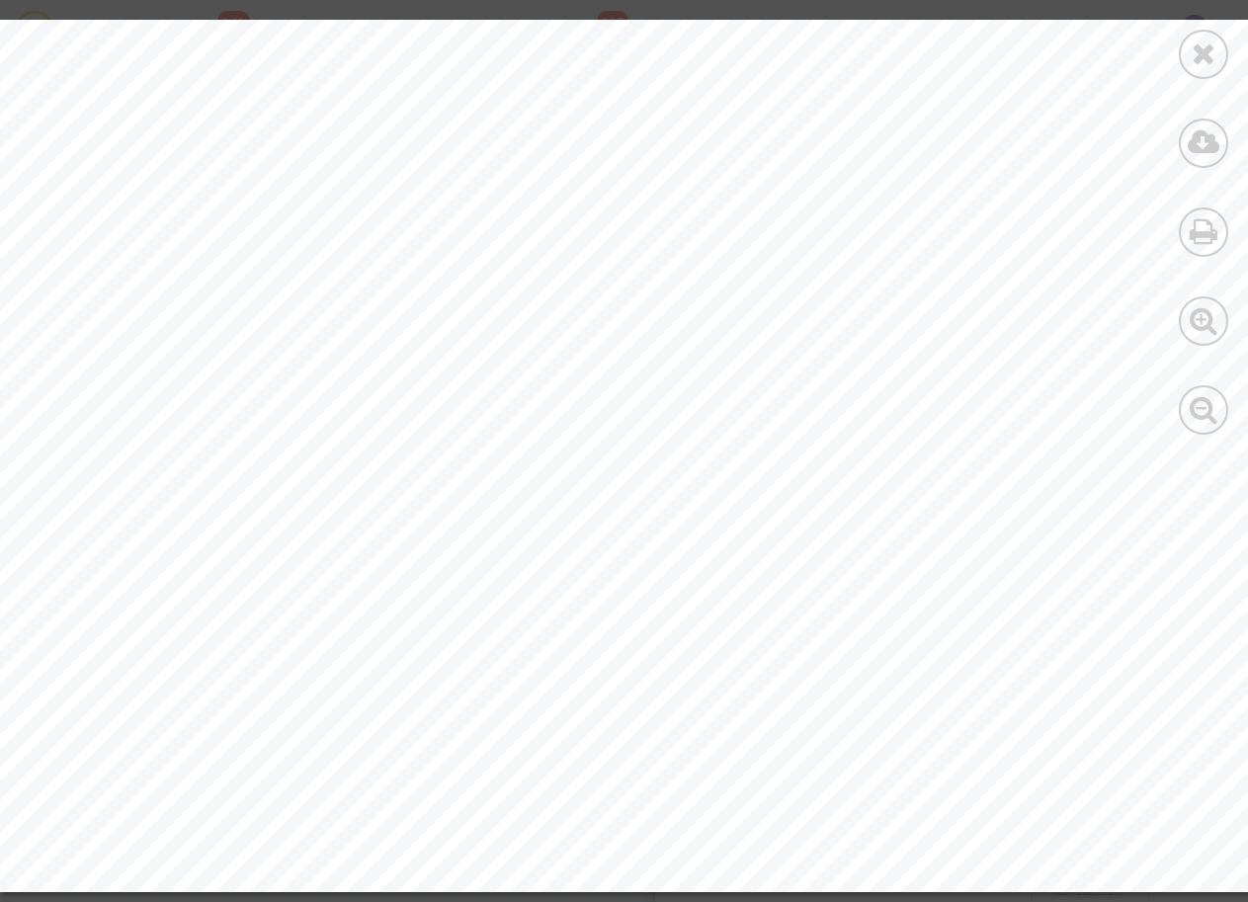
scroll to position [934, 0]
click at [1197, 84] on div at bounding box center [1203, 227] width 89 height 454
click at [1203, 51] on icon at bounding box center [1203, 54] width 25 height 30
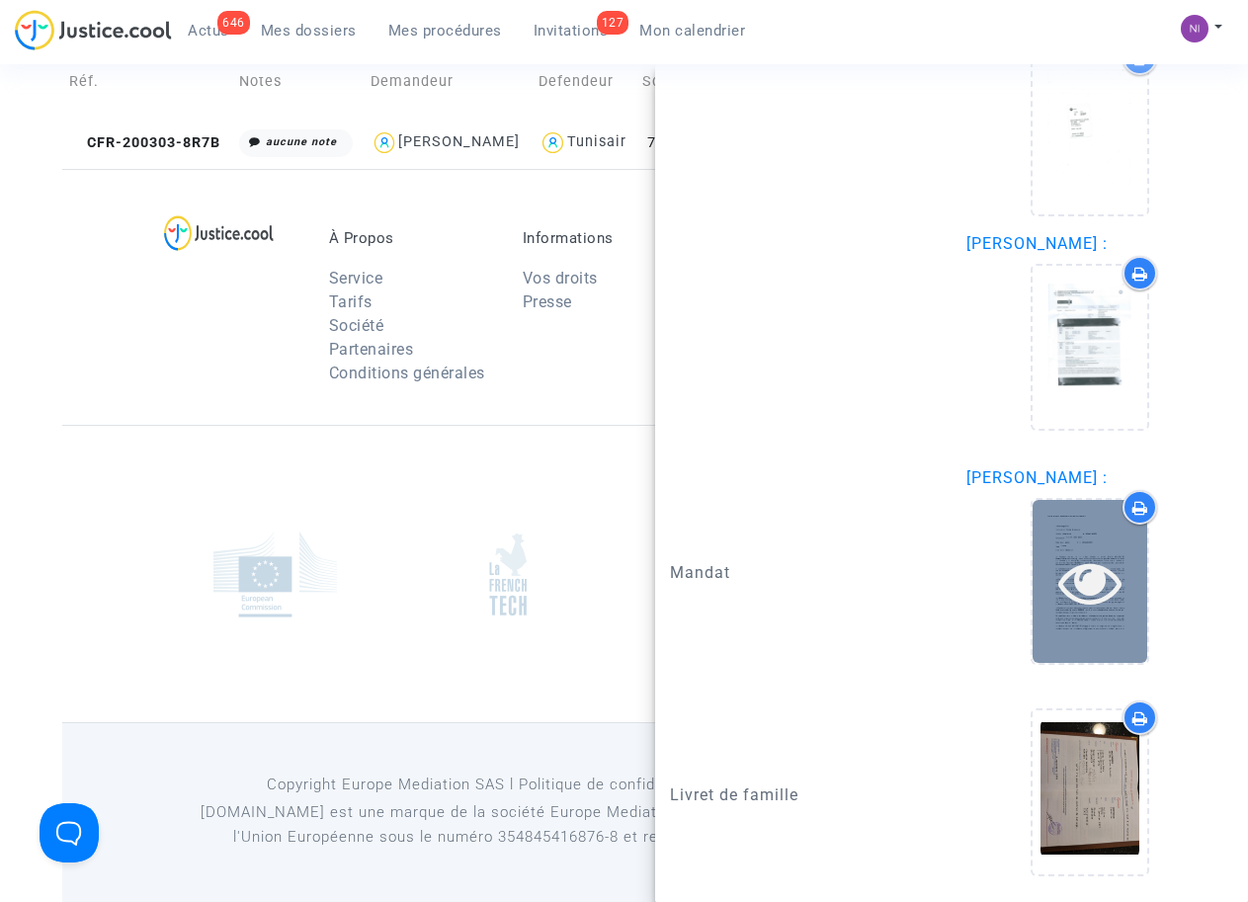
scroll to position [3331, 0]
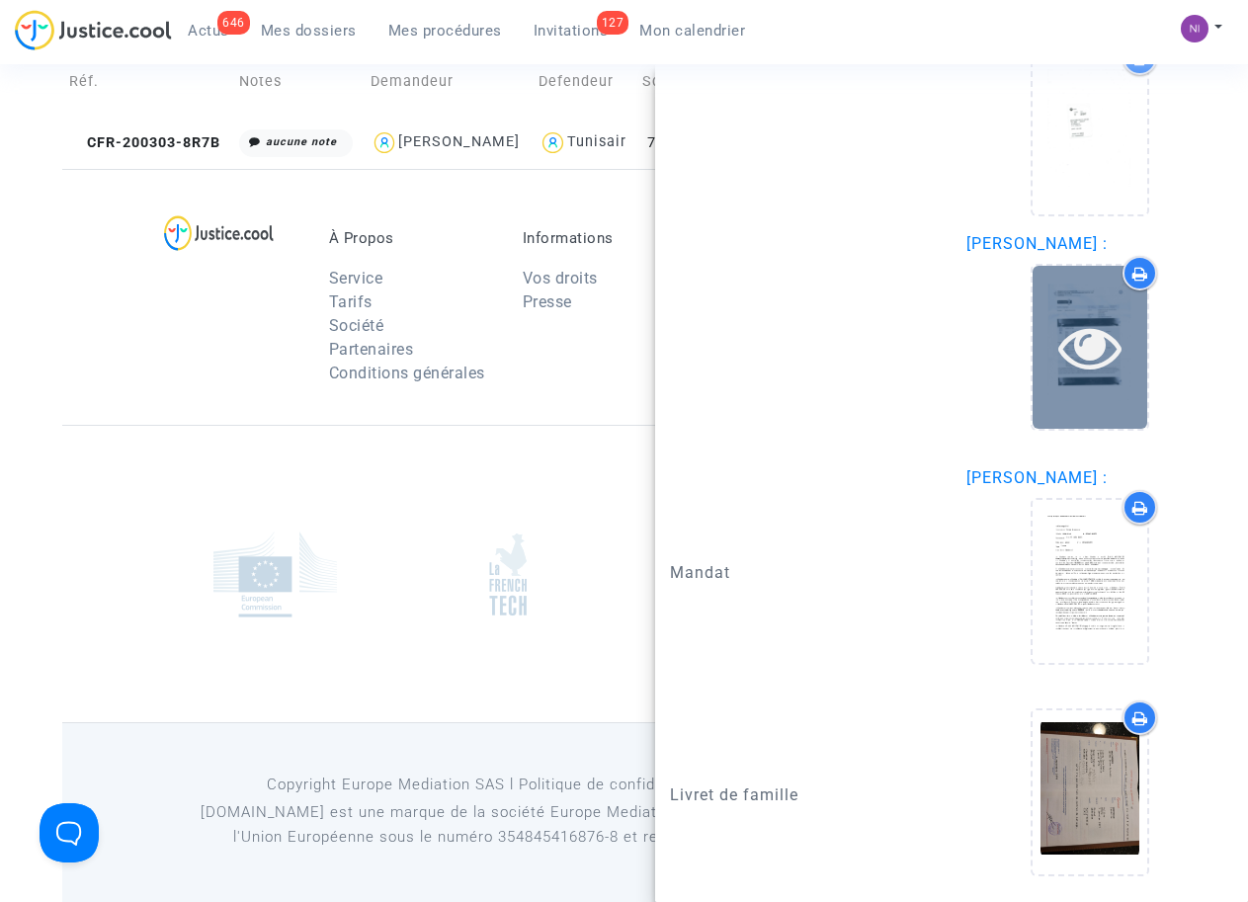
click at [1070, 357] on icon at bounding box center [1090, 346] width 64 height 63
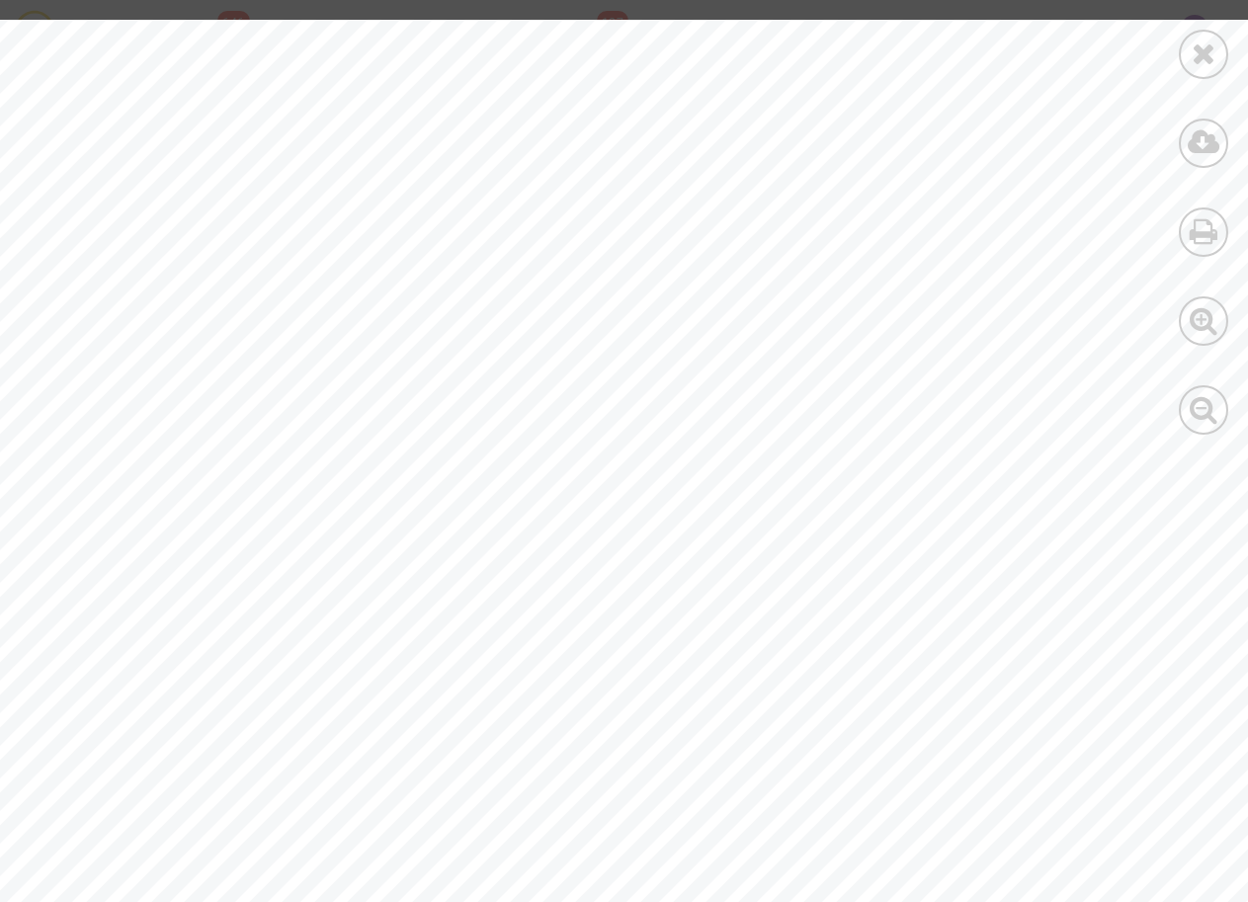
scroll to position [0, 0]
click at [1219, 57] on div at bounding box center [1202, 54] width 49 height 49
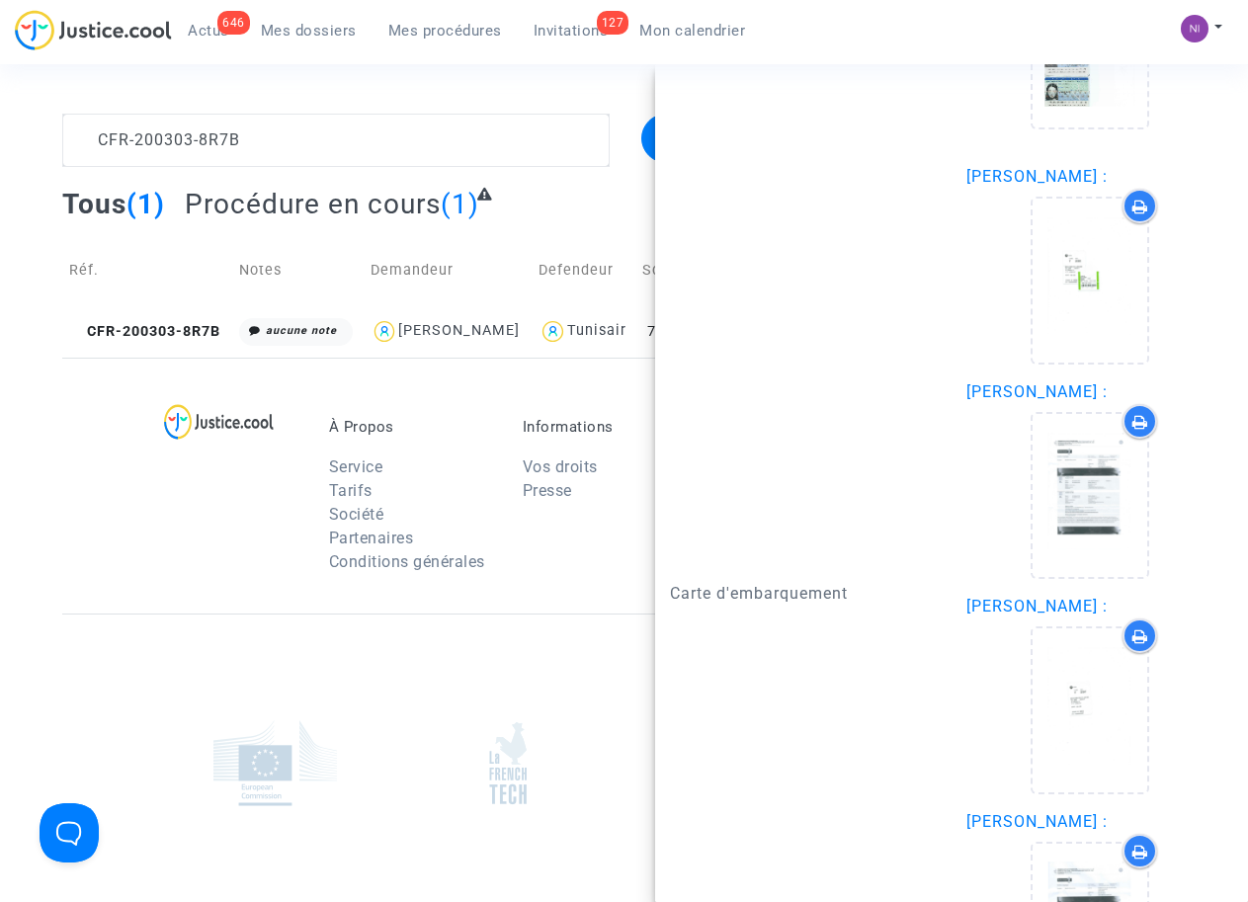
scroll to position [2703, 0]
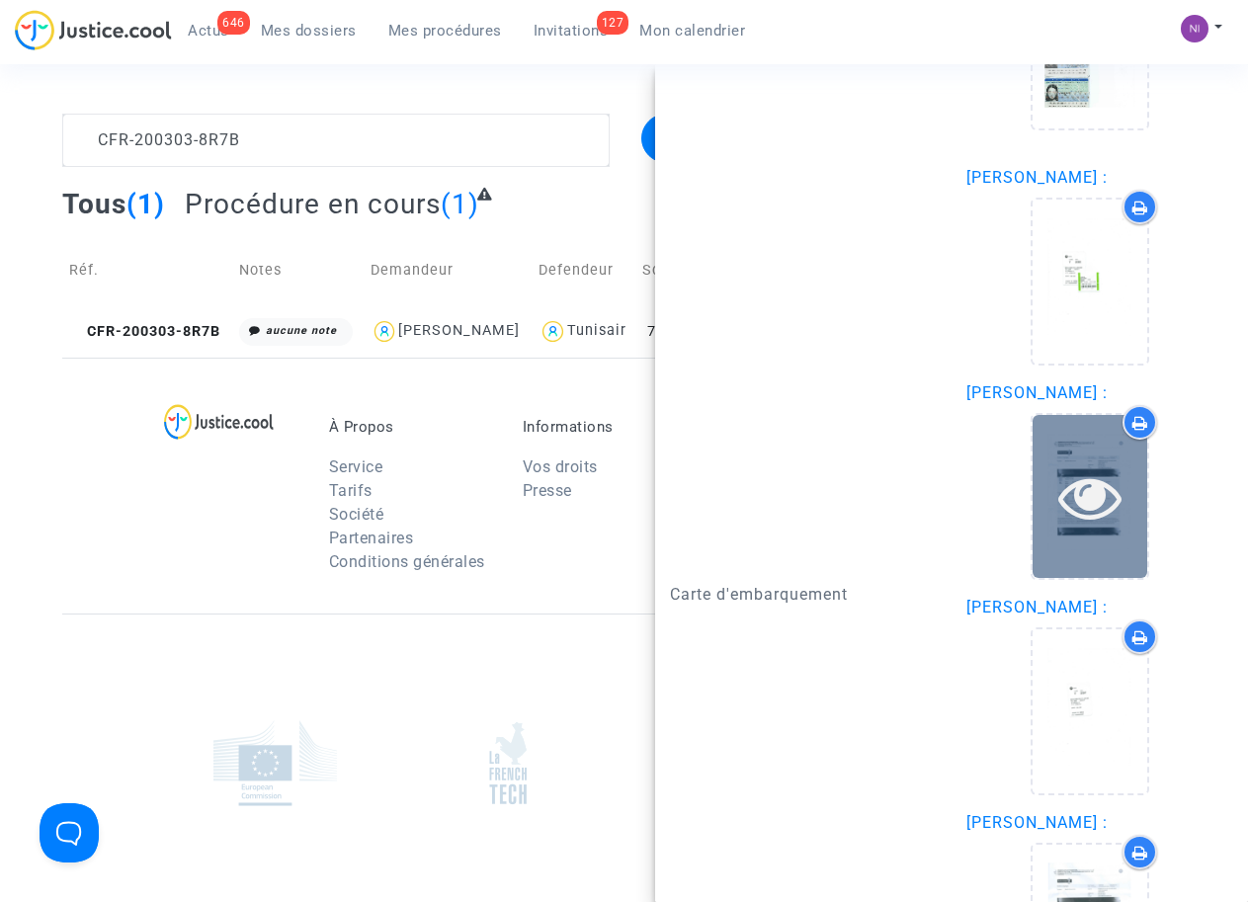
click at [1076, 528] on icon at bounding box center [1090, 496] width 64 height 63
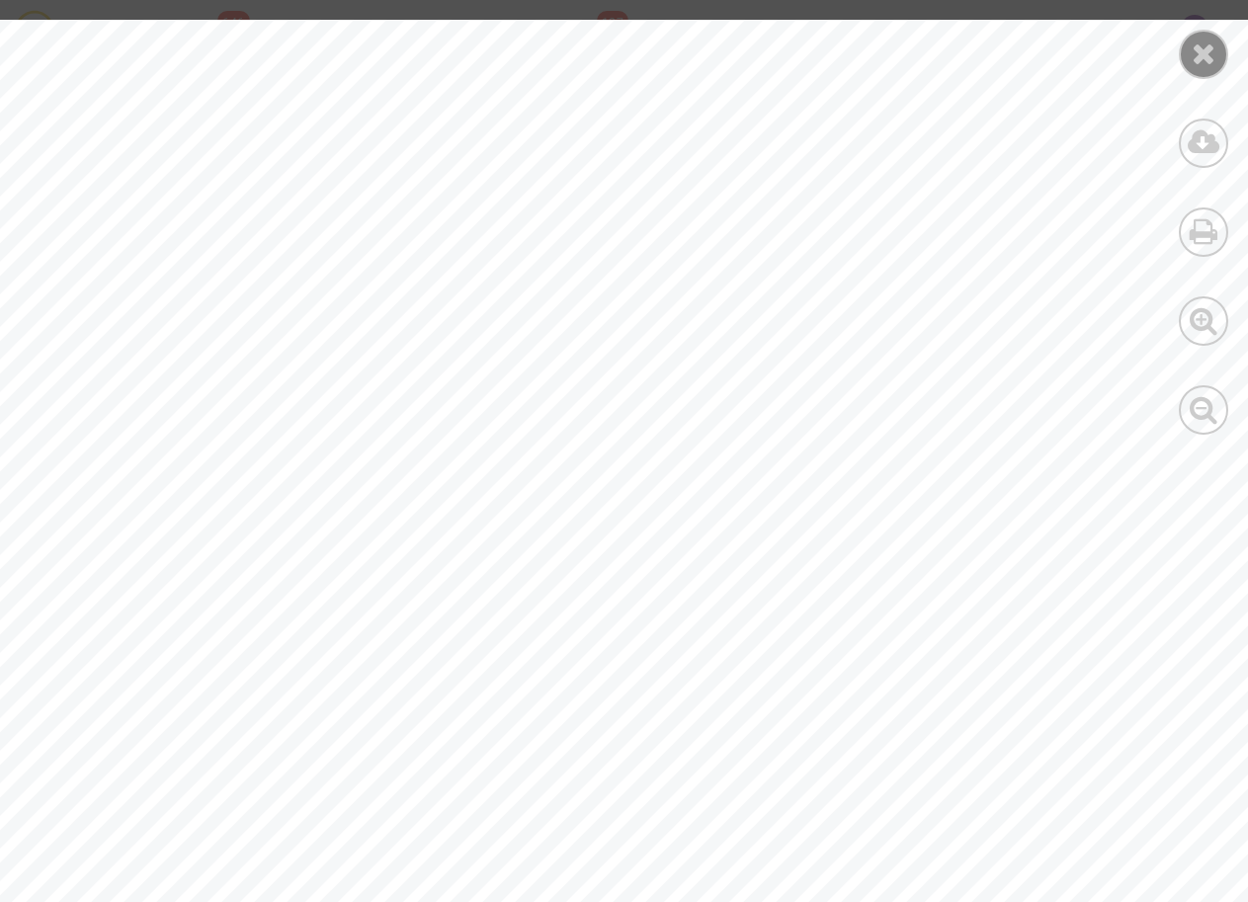
scroll to position [126, 0]
click at [1205, 49] on icon at bounding box center [1203, 54] width 25 height 30
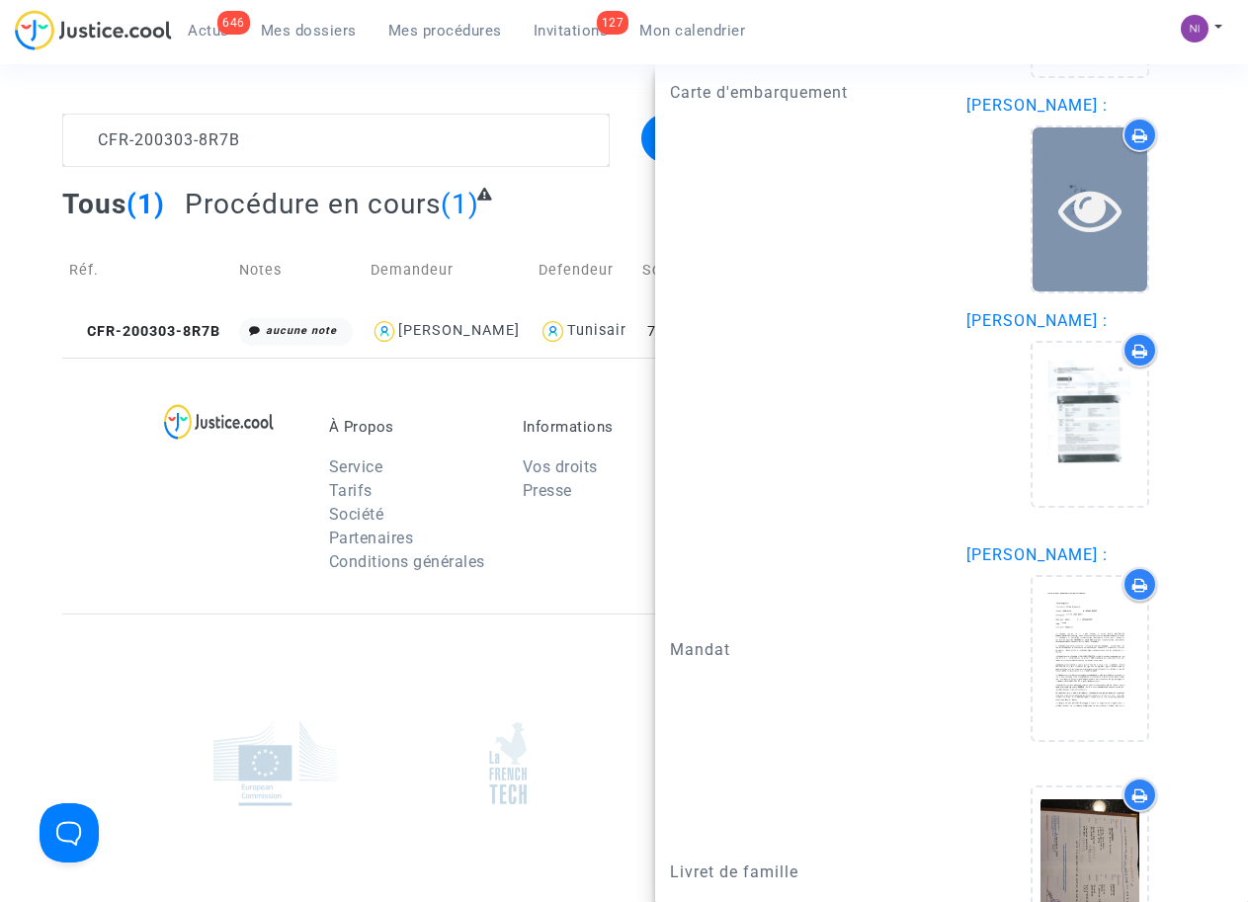
scroll to position [3204, 0]
click at [1080, 241] on icon at bounding box center [1090, 209] width 64 height 63
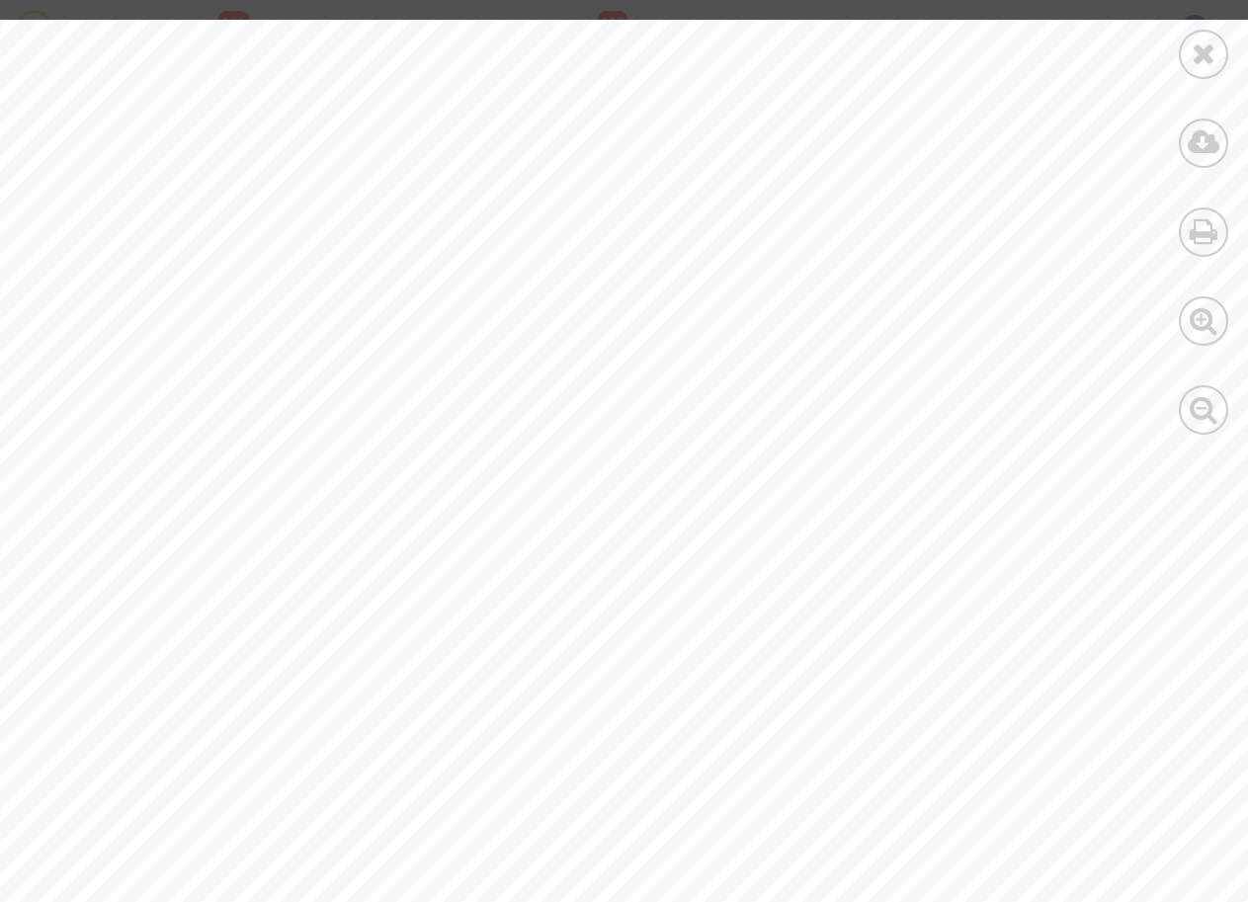
scroll to position [0, 0]
click at [397, 423] on div at bounding box center [685, 906] width 1370 height 1773
click at [1205, 51] on icon at bounding box center [1203, 54] width 25 height 30
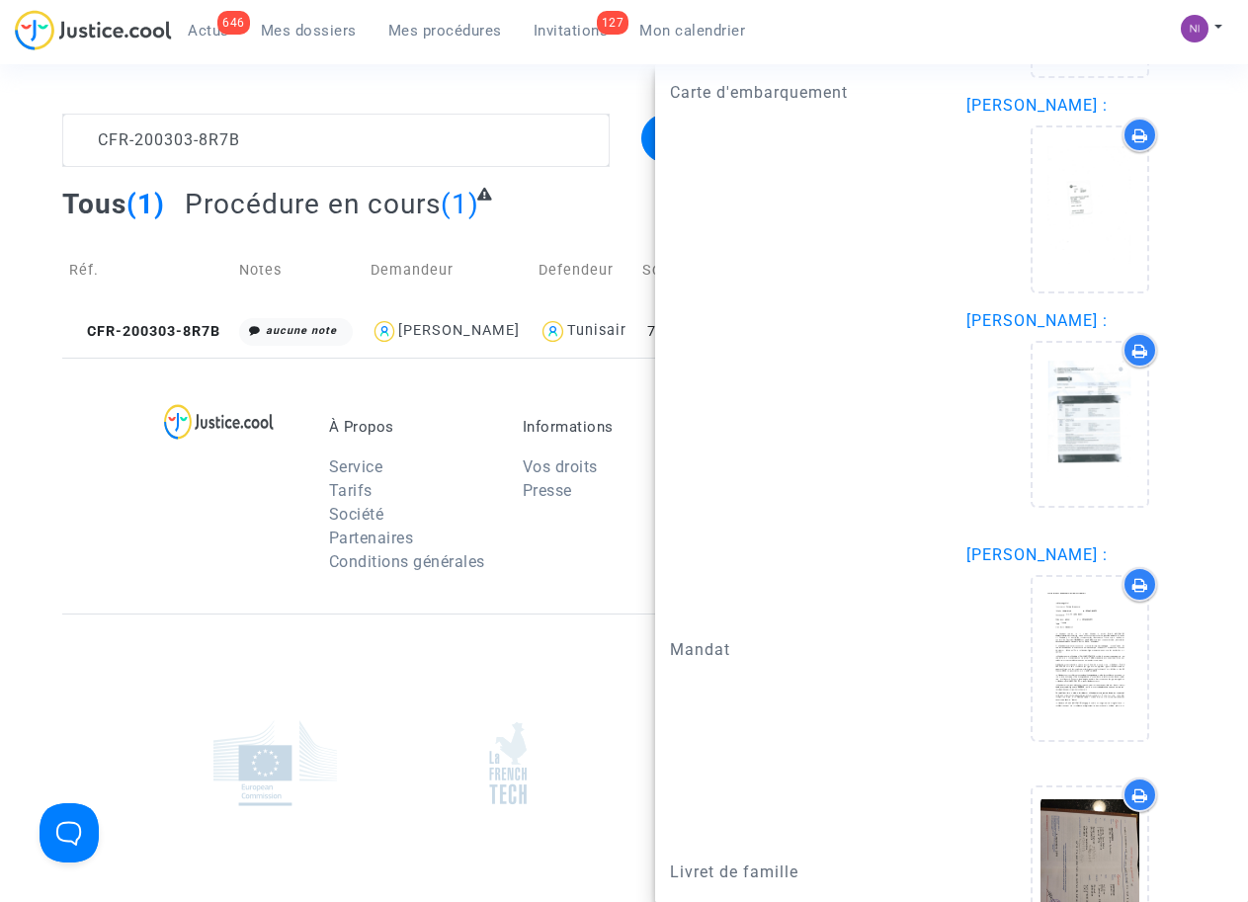
click at [379, 613] on div "À Propos Service Tarifs Société Partenaires Conditions générales Informations V…" at bounding box center [623, 486] width 1123 height 256
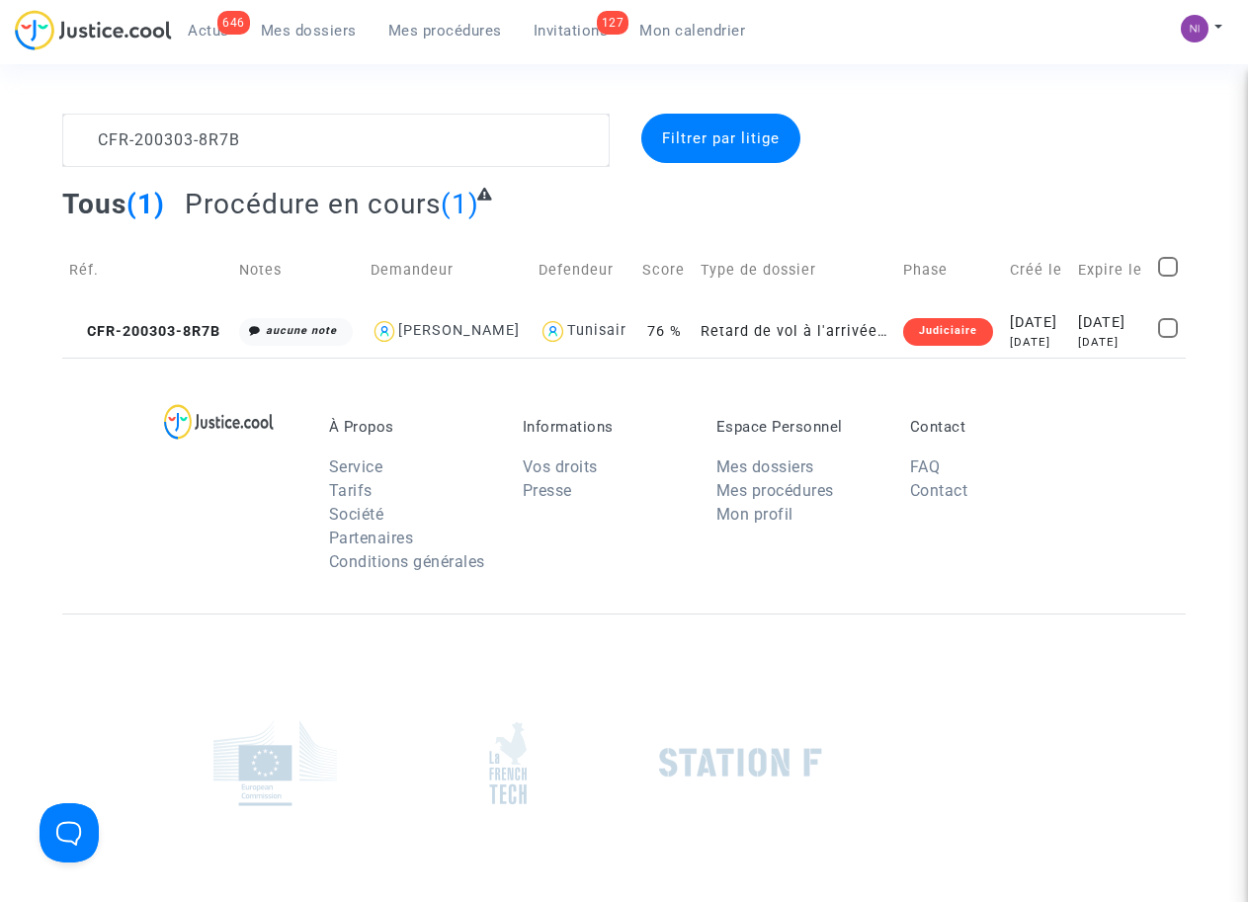
click at [246, 106] on section "CFR-200303-8R7B Filtrer par litige Tous (1) Procédure en cours (1) Réf. Notes D…" at bounding box center [624, 545] width 1248 height 1091
drag, startPoint x: 252, startPoint y: 128, endPoint x: 15, endPoint y: 132, distance: 237.1
click at [15, 132] on div "CFR-200303-8R7B Filtrer par litige Tous (1) Procédure en cours (1) Réf. Notes D…" at bounding box center [624, 236] width 1248 height 244
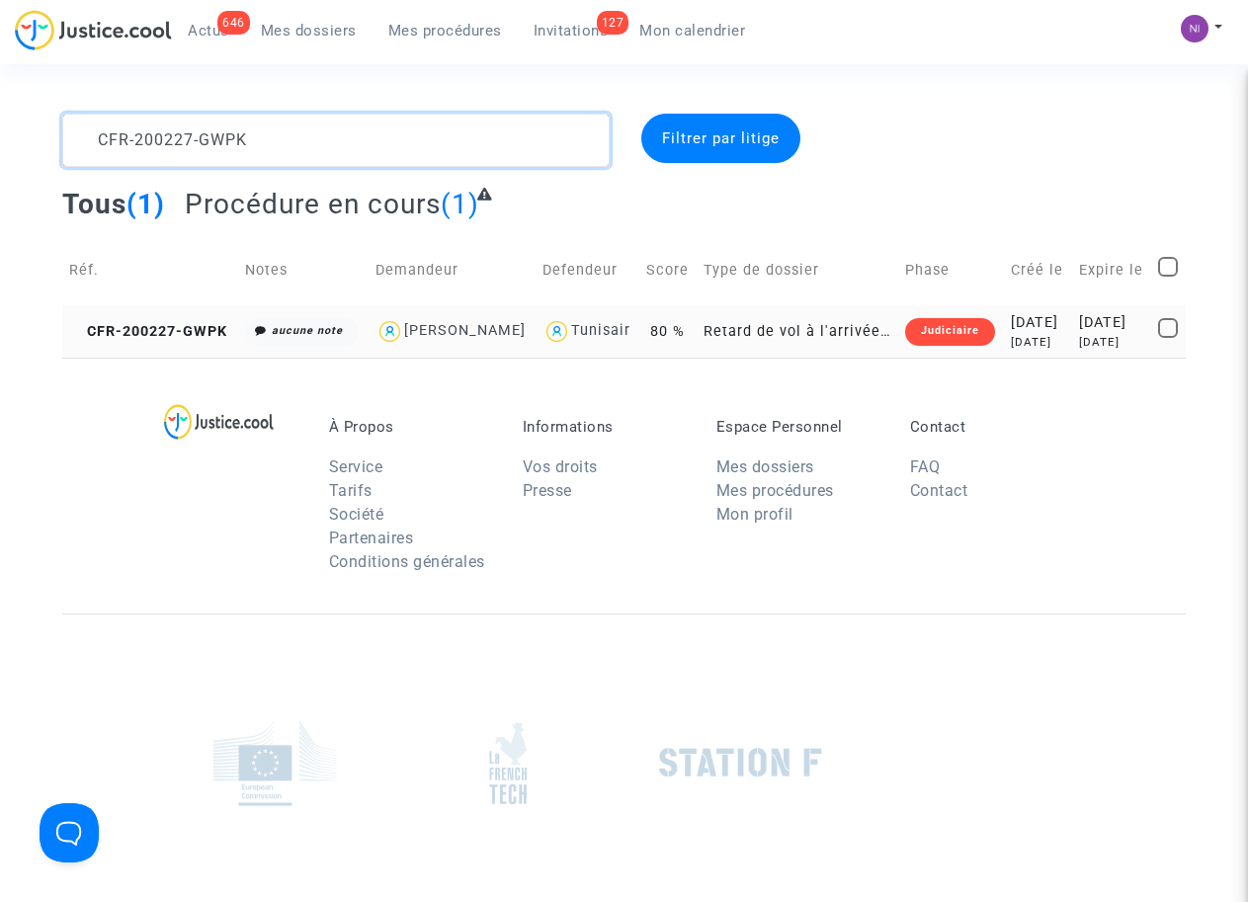
type textarea "CFR-200227-GWPK"
click at [1130, 334] on div "[DATE]" at bounding box center [1112, 323] width 66 height 22
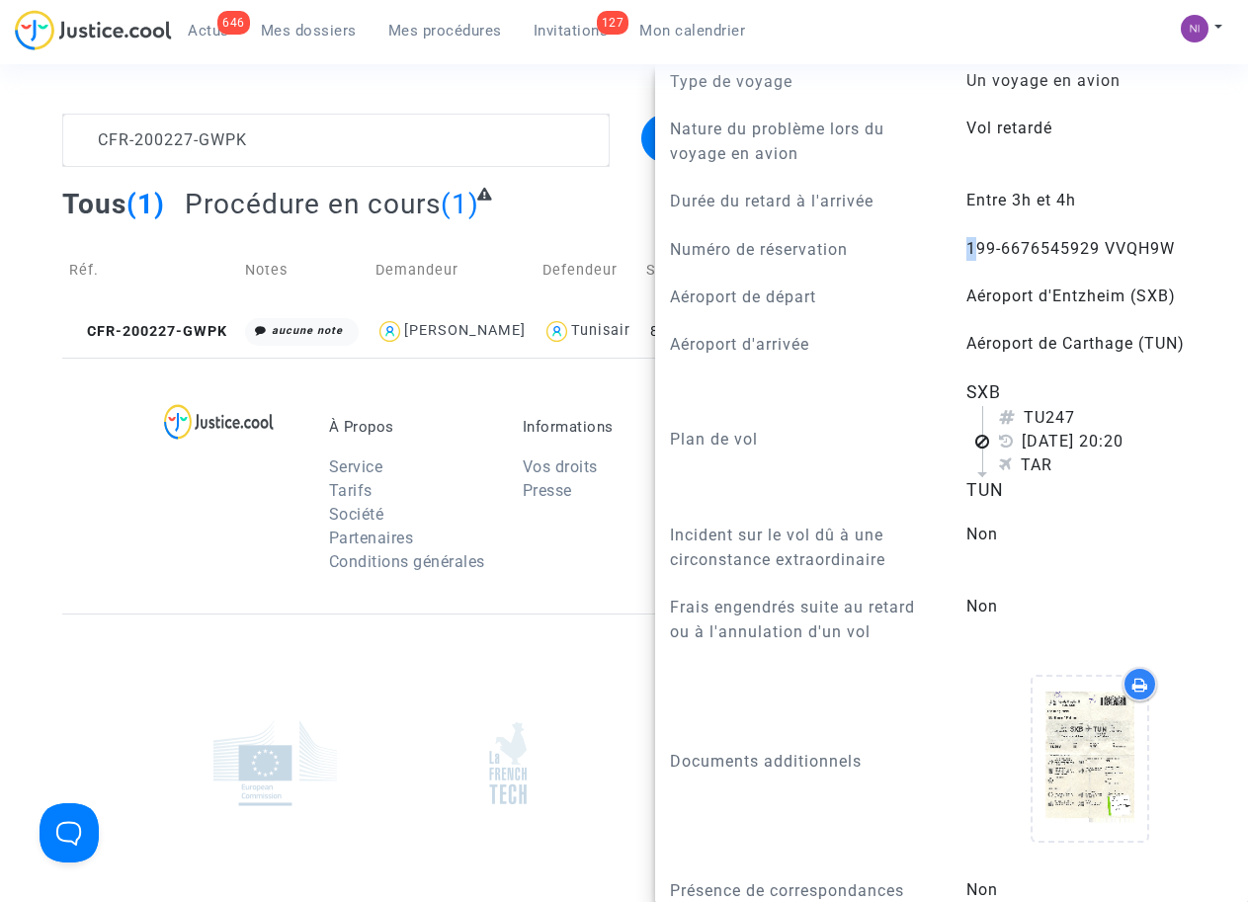
scroll to position [879, 0]
drag, startPoint x: 970, startPoint y: 295, endPoint x: 1092, endPoint y: 296, distance: 121.5
click at [1092, 258] on span "199-6676545929 VVQH9W" at bounding box center [1070, 248] width 208 height 19
copy span "199-6676545929"
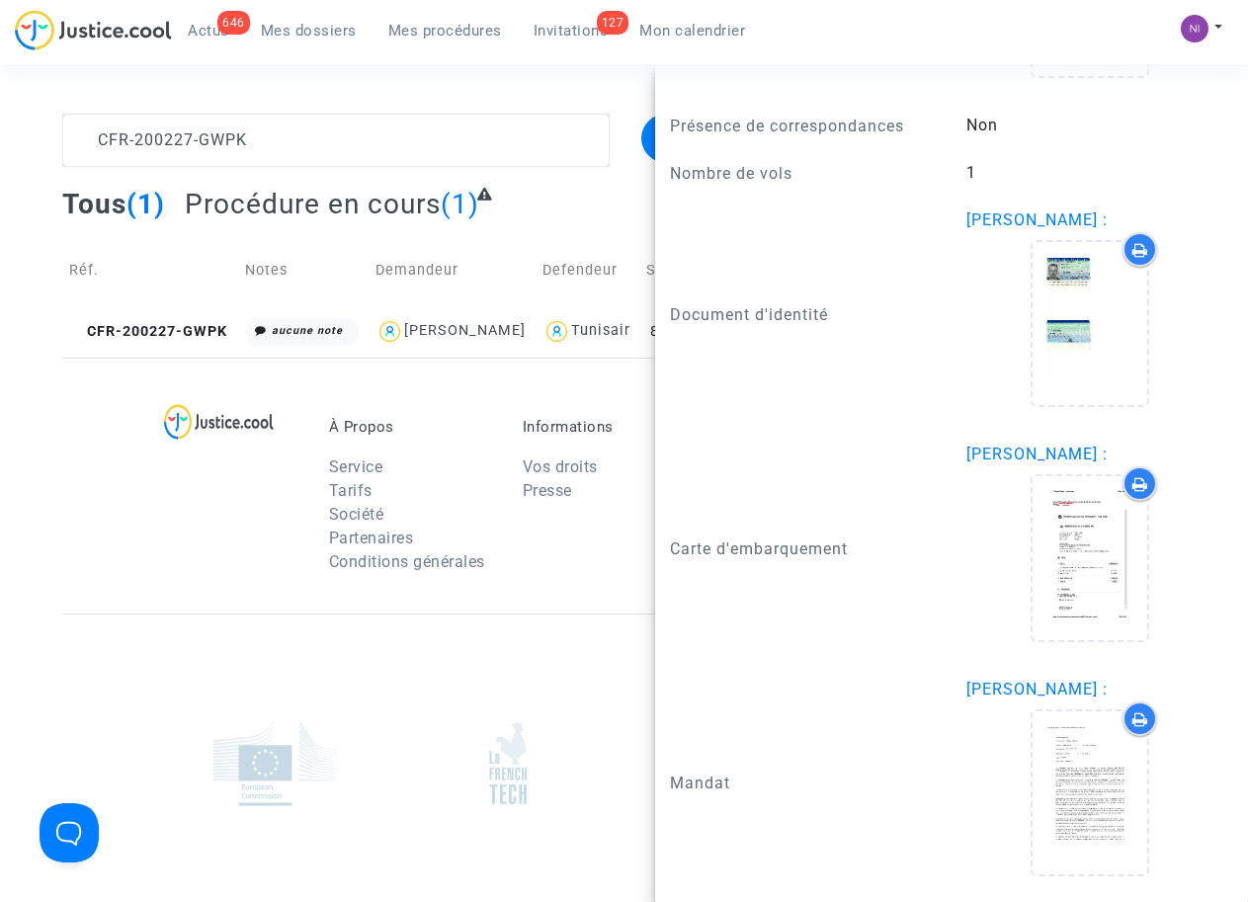
scroll to position [1717, 0]
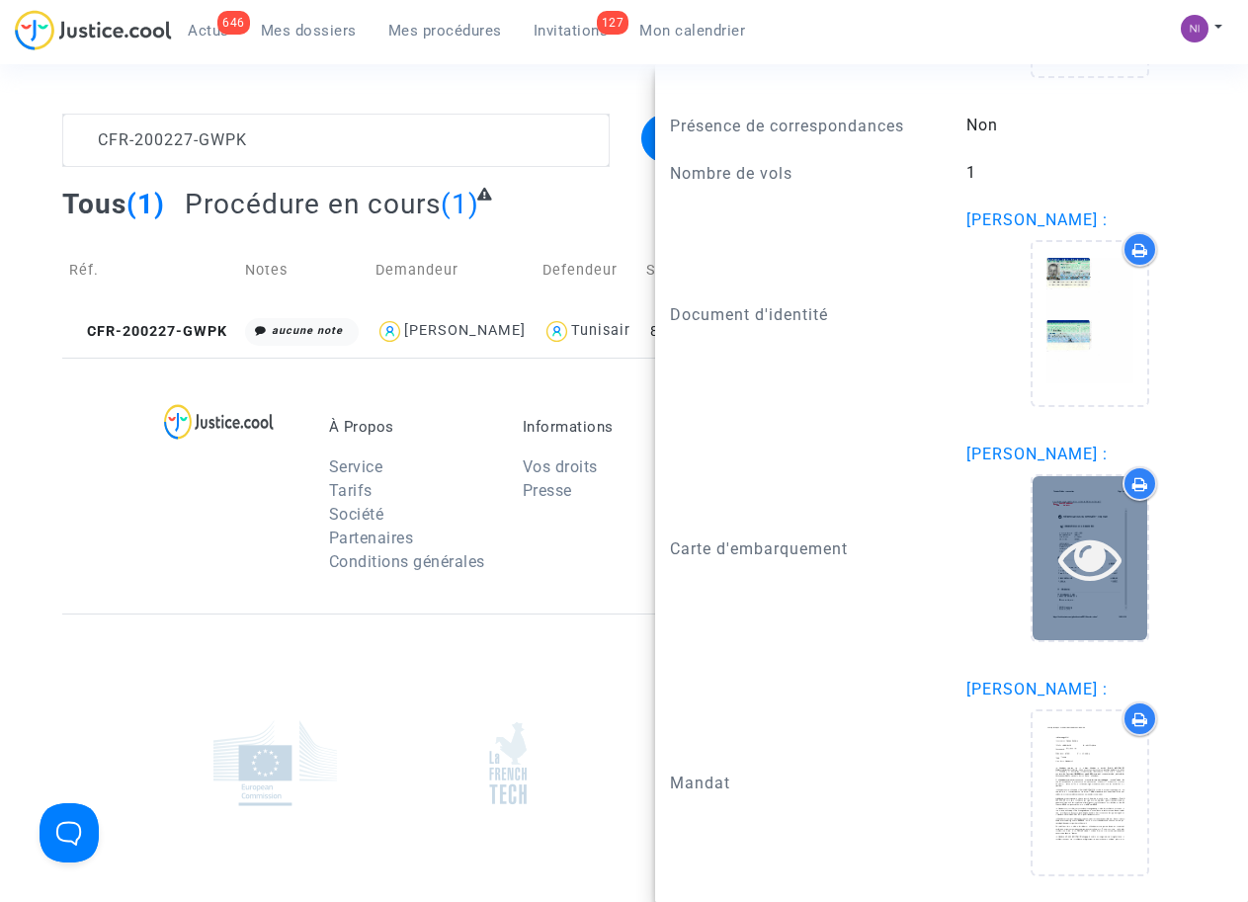
click at [1078, 572] on icon at bounding box center [1090, 558] width 64 height 63
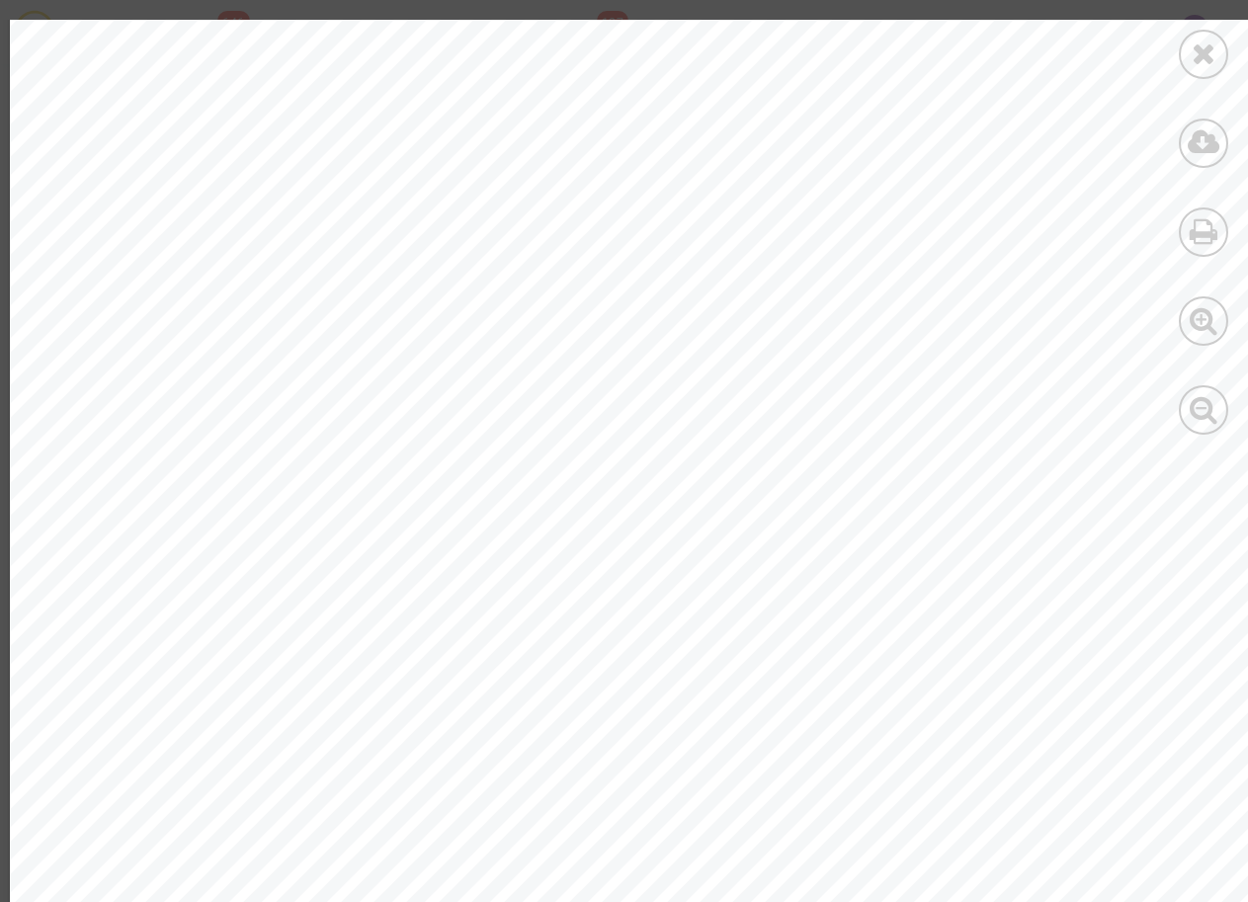
scroll to position [255, 0]
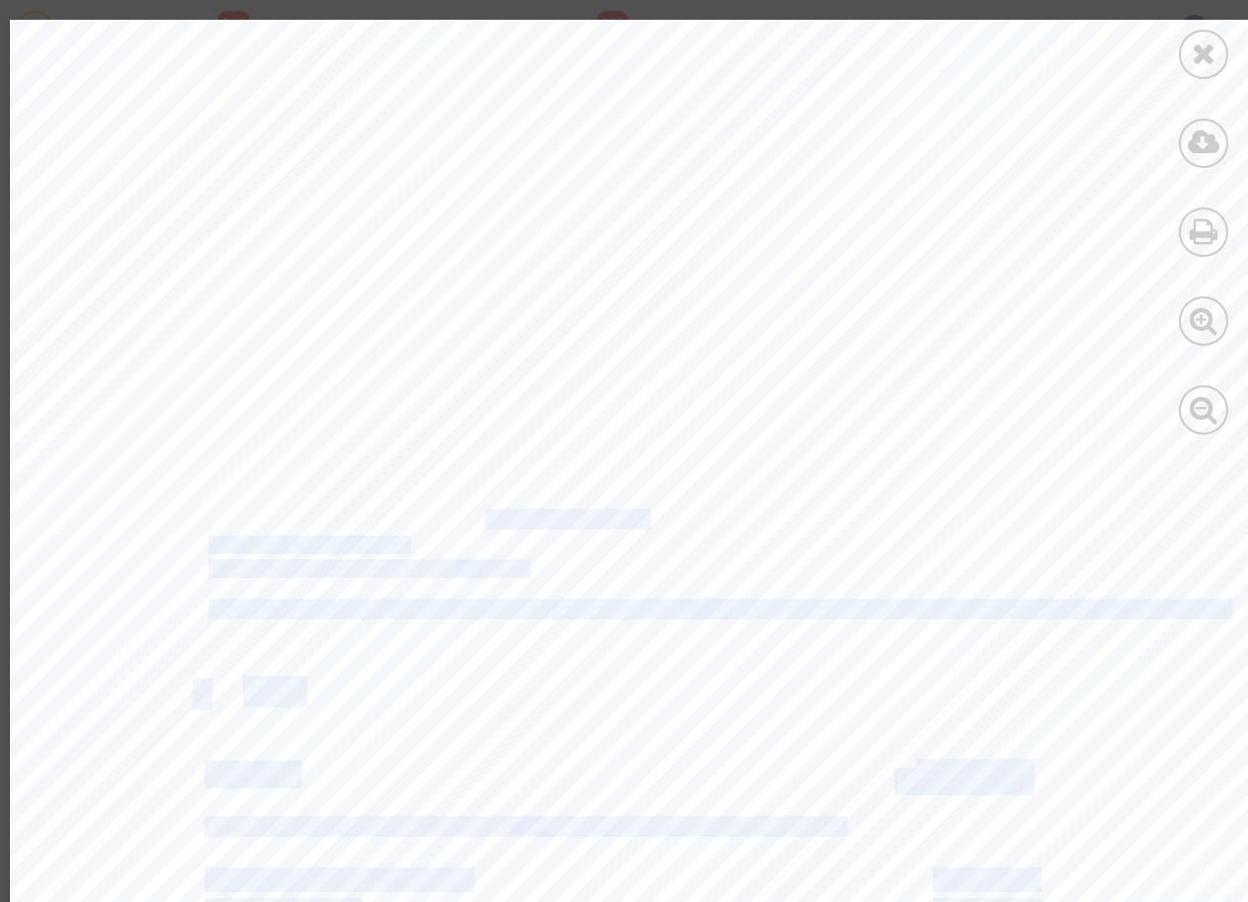
drag, startPoint x: 478, startPoint y: 518, endPoint x: 642, endPoint y: 521, distance: 164.0
click at [642, 521] on div "h ttps://[DOMAIN_NAME][URL] h/content/default.asp?lang=fr )    RÉSERVATION C…" at bounding box center [637, 651] width 1254 height 1773
drag, startPoint x: 642, startPoint y: 521, endPoint x: 594, endPoint y: 482, distance: 61.9
click at [594, 482] on div "h ttps://[DOMAIN_NAME][URL] h/content/default.asp?lang=fr )    RÉSERVATION C…" at bounding box center [637, 651] width 1254 height 1773
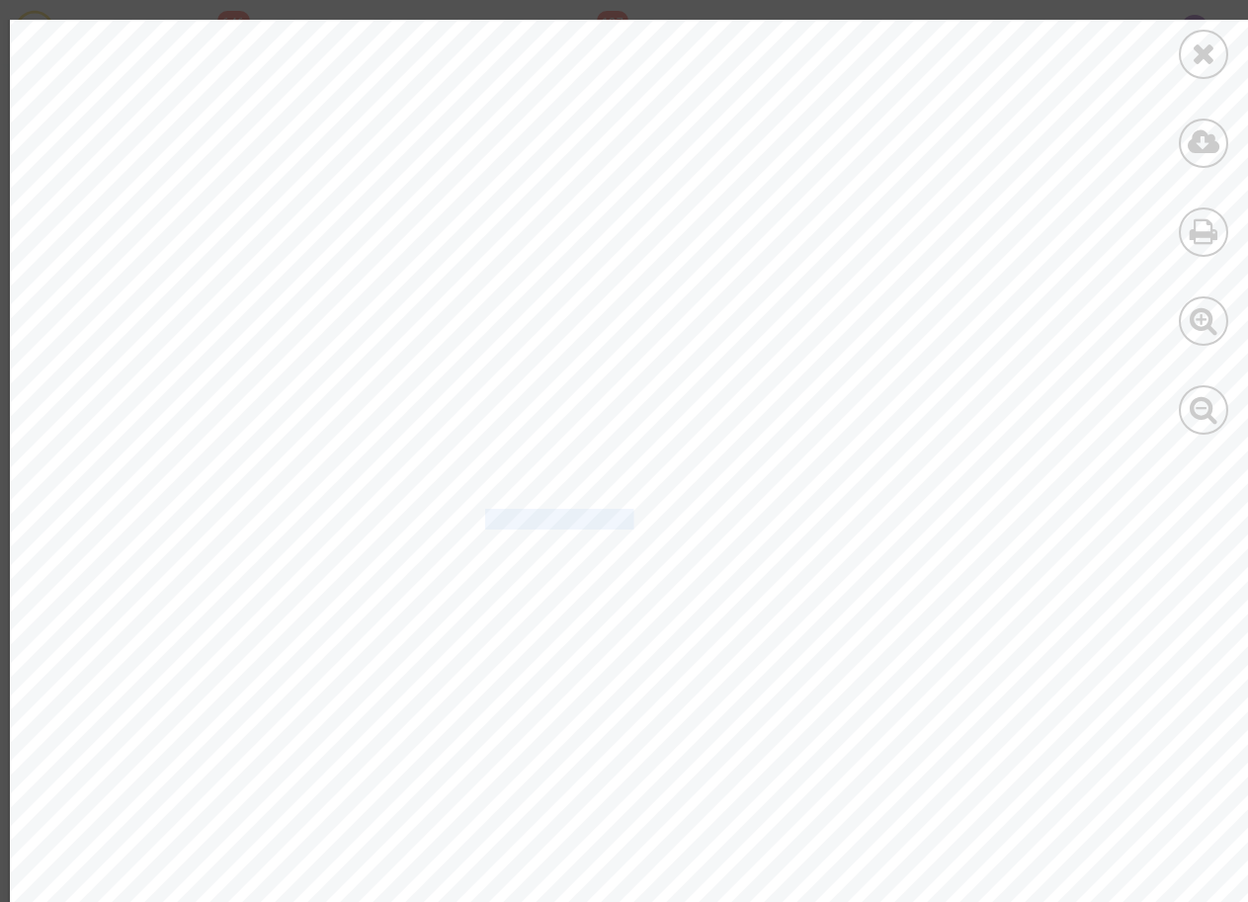
drag, startPoint x: 476, startPoint y: 519, endPoint x: 622, endPoint y: 511, distance: 146.4
click at [622, 511] on span "199-6616545929" at bounding box center [565, 520] width 160 height 19
drag, startPoint x: 622, startPoint y: 511, endPoint x: 585, endPoint y: 516, distance: 37.9
copy span "199-661654592"
click at [1212, 50] on icon at bounding box center [1203, 54] width 25 height 30
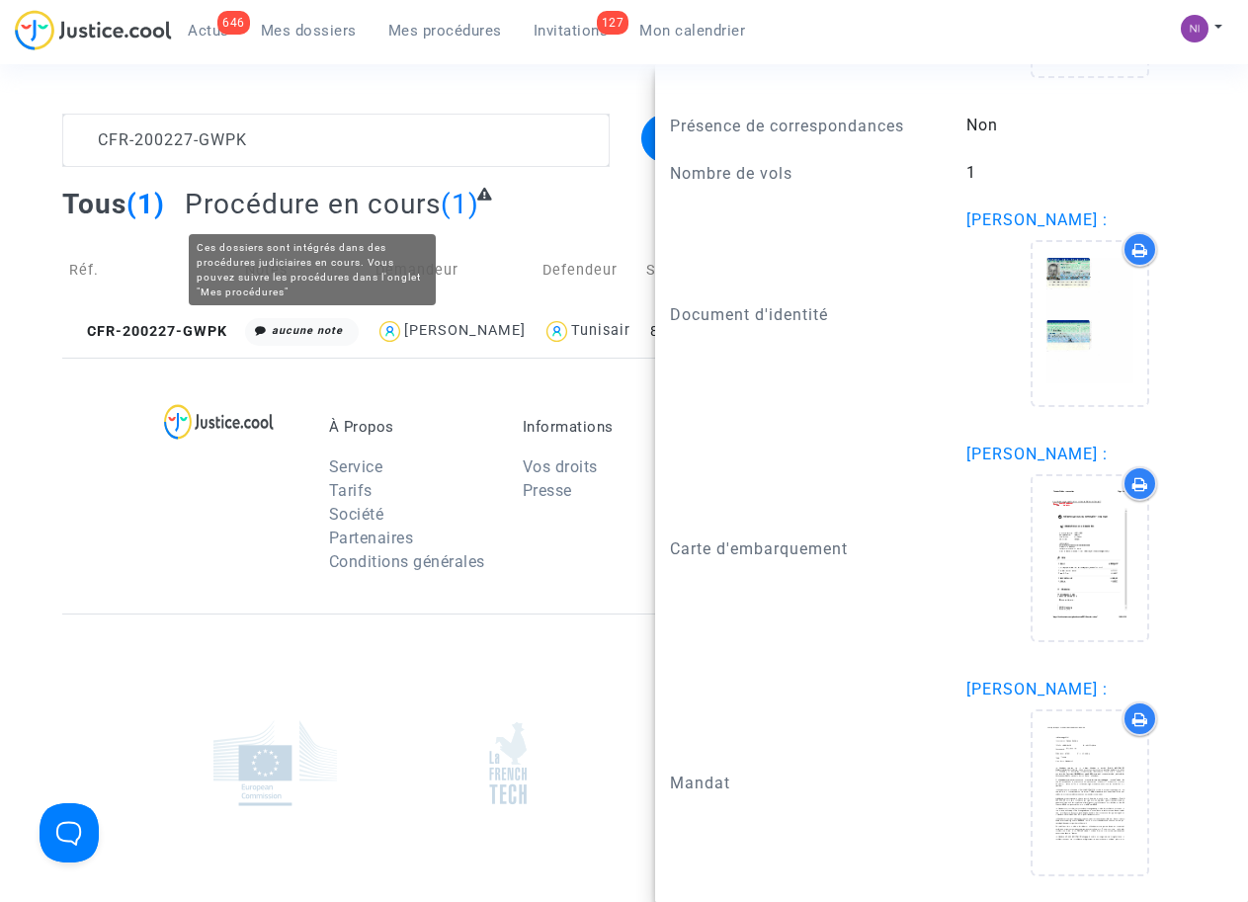
click at [292, 181] on complex-dispute-list "CFR-200227-GWPK Filtrer par litige Tous (1) Procédure en cours (1) Réf. Notes D…" at bounding box center [623, 236] width 1123 height 244
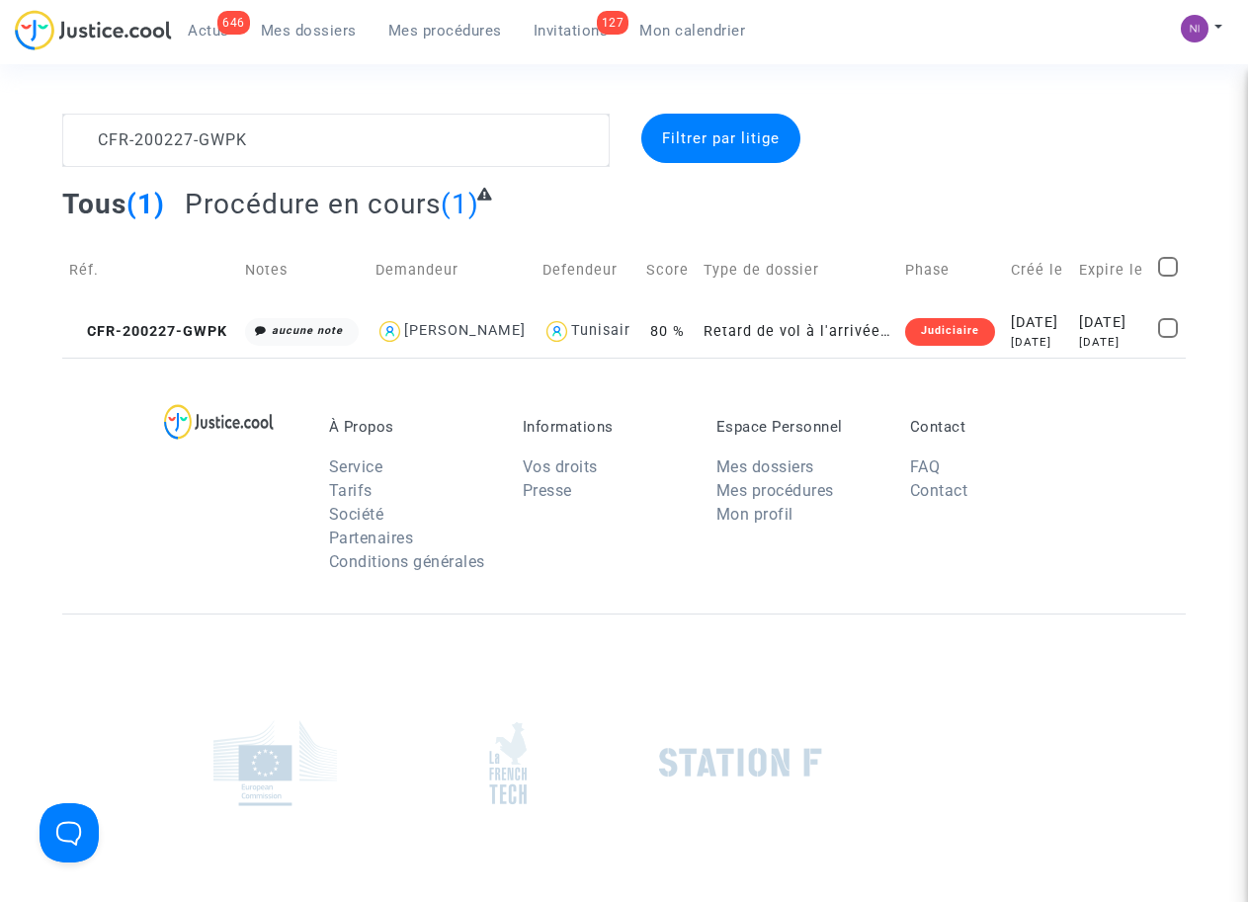
scroll to position [0, 0]
click at [264, 144] on textarea at bounding box center [335, 140] width 546 height 53
drag, startPoint x: 319, startPoint y: 139, endPoint x: 0, endPoint y: 143, distance: 319.1
click at [0, 139] on div "CFR-200227-GWPK Filtrer par litige Tous (1) Procédure en cours (1) Réf. Notes D…" at bounding box center [624, 236] width 1248 height 244
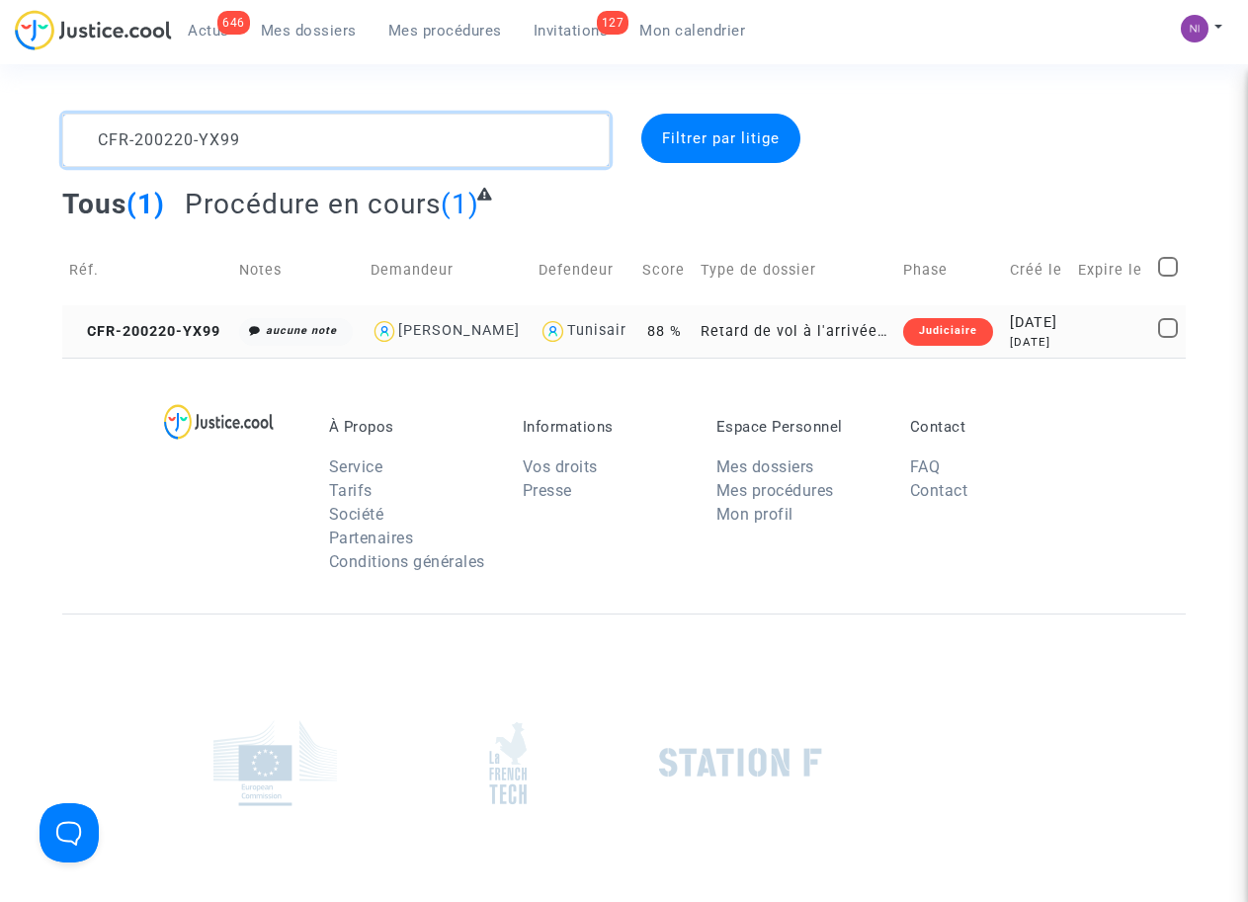
type textarea "CFR-200220-YX99"
click at [1039, 334] on div "[DATE]" at bounding box center [1037, 342] width 54 height 17
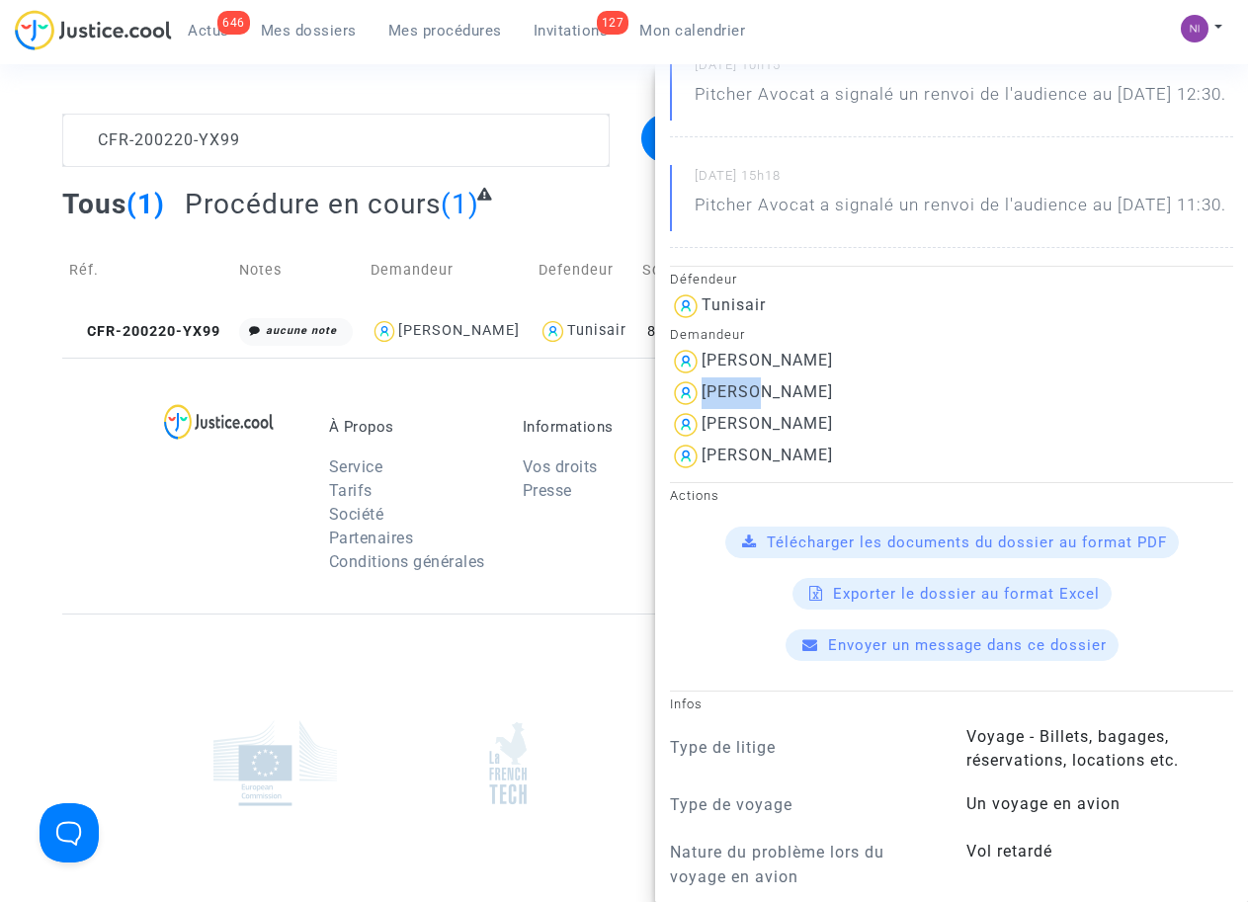
scroll to position [251, 0]
drag, startPoint x: 704, startPoint y: 441, endPoint x: 834, endPoint y: 440, distance: 129.4
click at [834, 409] on div "[PERSON_NAME]" at bounding box center [951, 393] width 563 height 32
drag, startPoint x: 834, startPoint y: 440, endPoint x: 771, endPoint y: 438, distance: 62.3
copy div "[PERSON_NAME]"
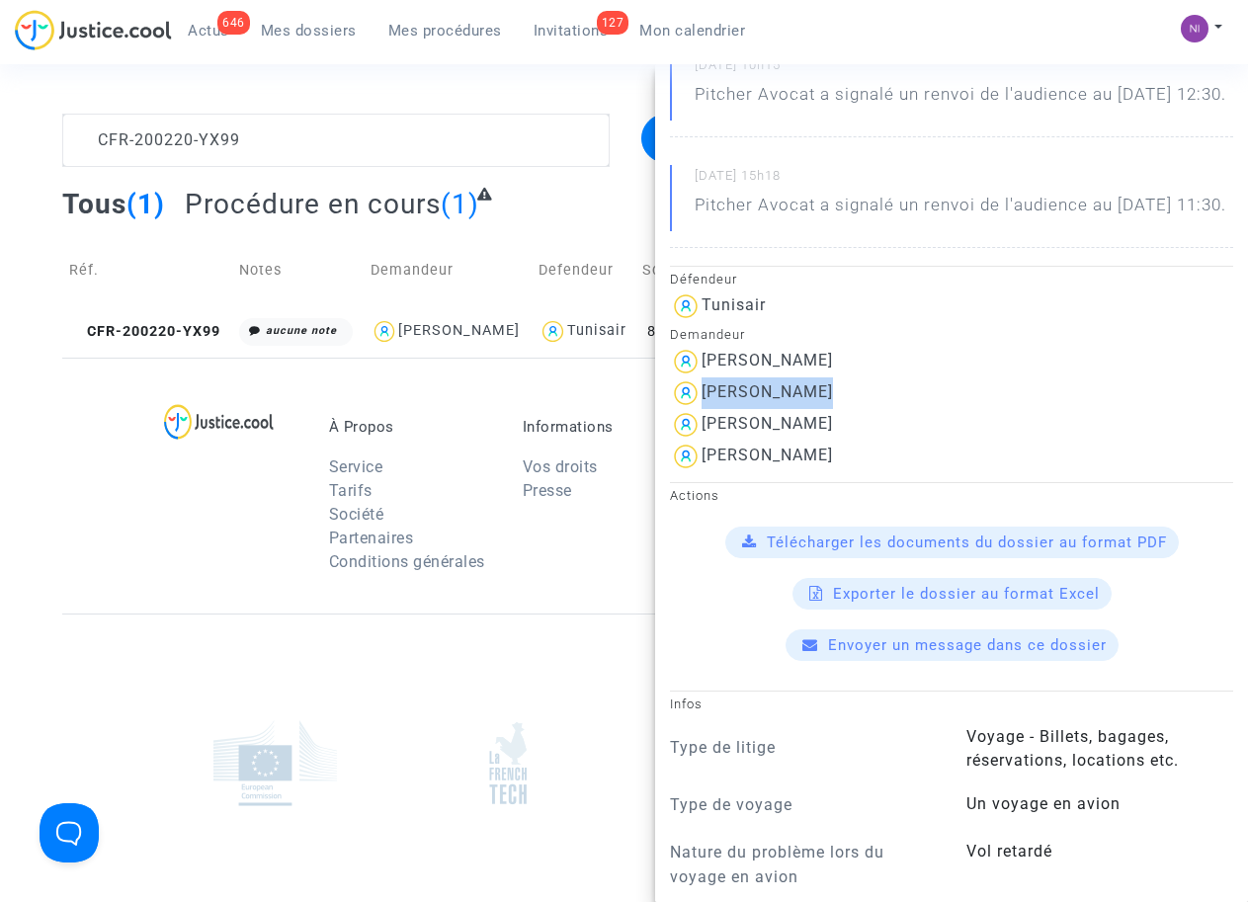
drag, startPoint x: 849, startPoint y: 478, endPoint x: 697, endPoint y: 472, distance: 151.3
click at [697, 441] on div "[PERSON_NAME]" at bounding box center [951, 425] width 563 height 32
drag, startPoint x: 697, startPoint y: 472, endPoint x: 733, endPoint y: 472, distance: 35.6
copy div "[PERSON_NAME]"
drag, startPoint x: 833, startPoint y: 502, endPoint x: 707, endPoint y: 497, distance: 125.5
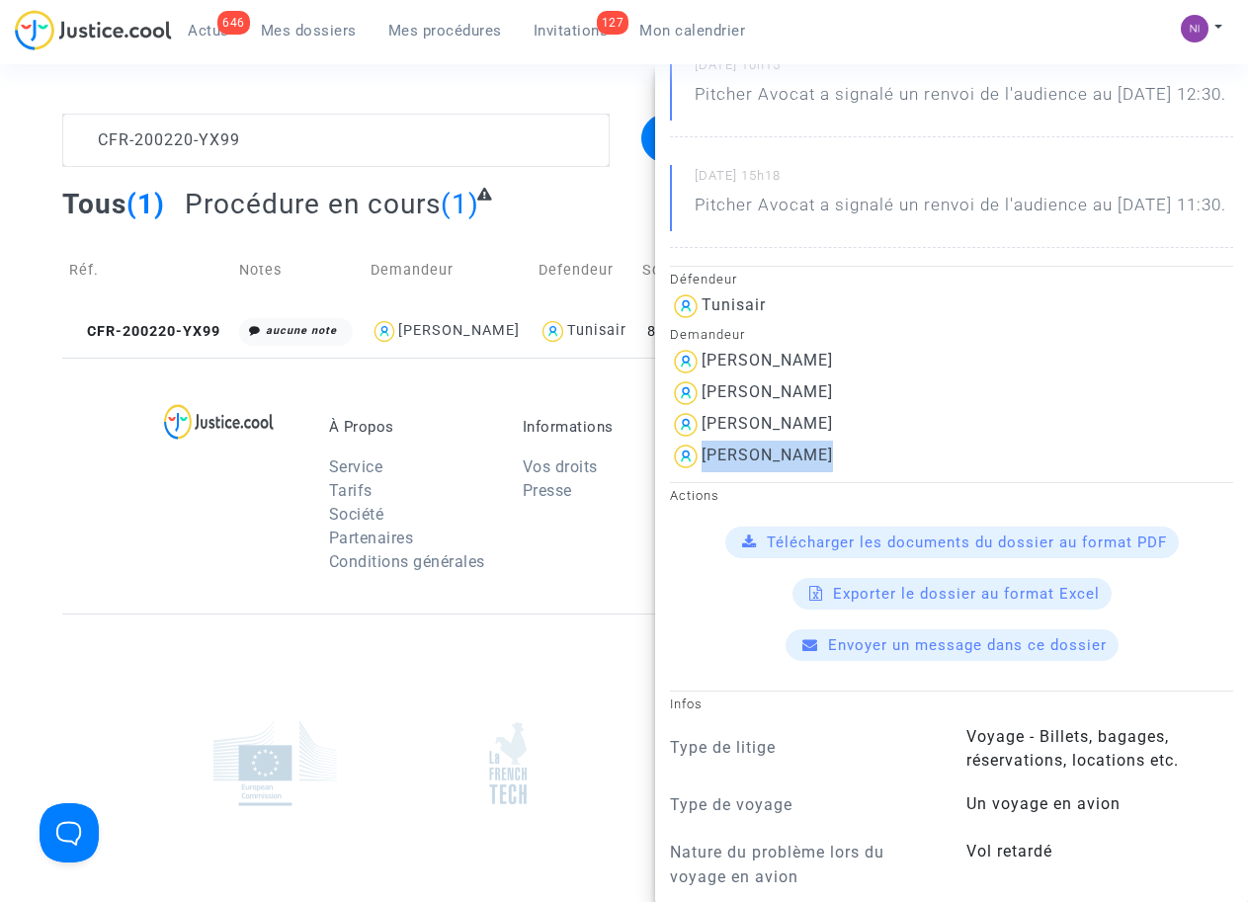
click at [707, 472] on div "[PERSON_NAME]" at bounding box center [951, 457] width 563 height 32
drag, startPoint x: 707, startPoint y: 497, endPoint x: 721, endPoint y: 507, distance: 17.0
copy div "[PERSON_NAME]"
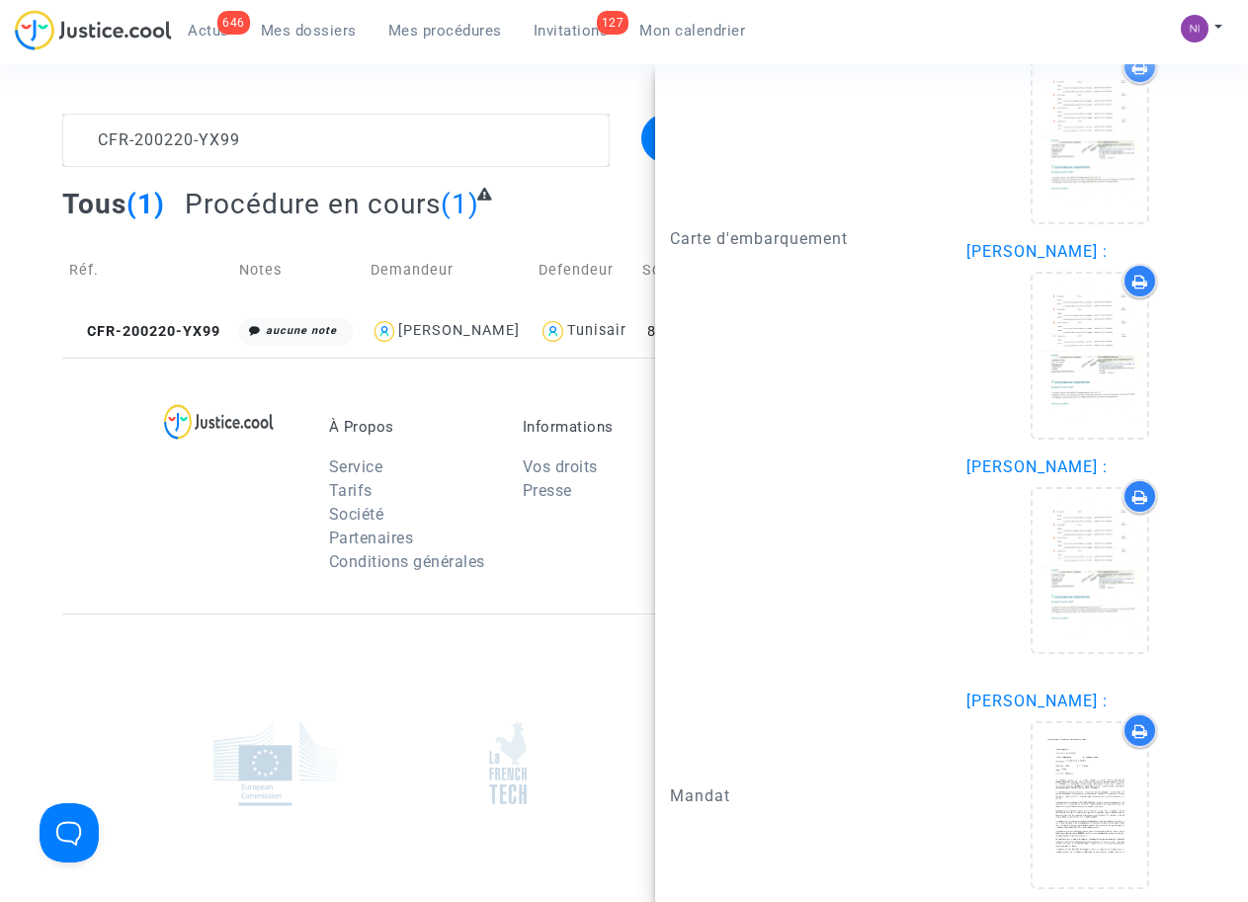
scroll to position [3015, 0]
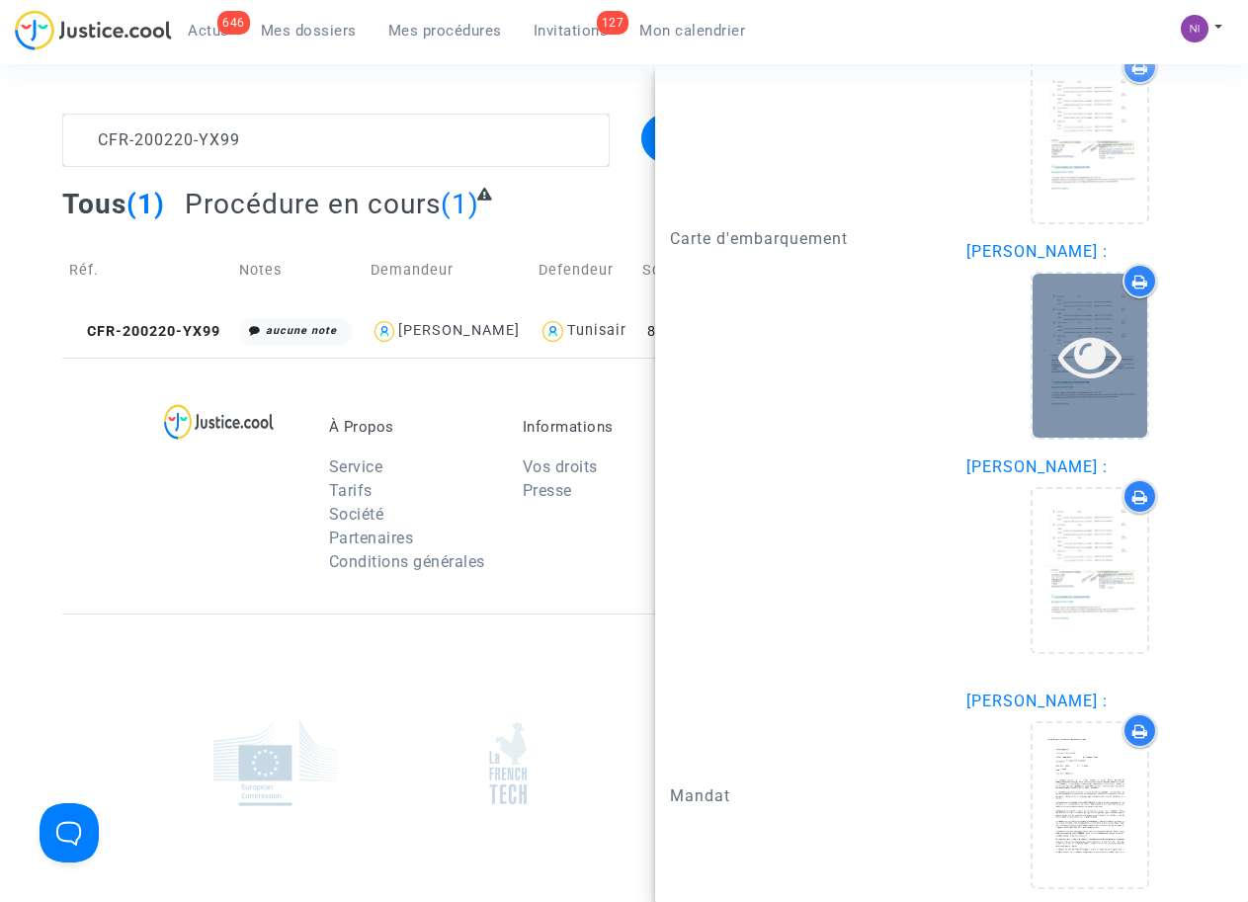
click at [1076, 387] on icon at bounding box center [1090, 355] width 64 height 63
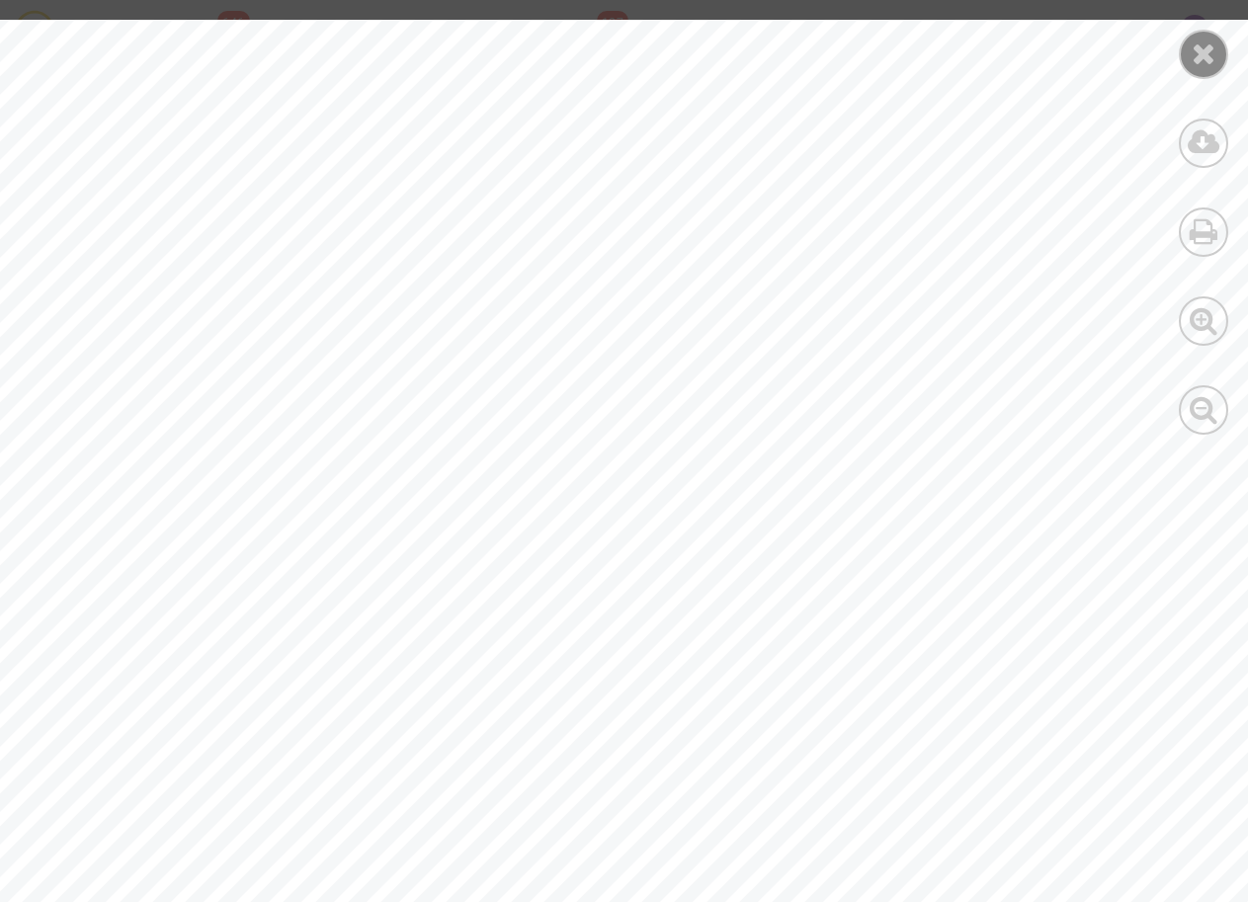
scroll to position [282, 0]
click at [1214, 48] on icon at bounding box center [1203, 54] width 25 height 30
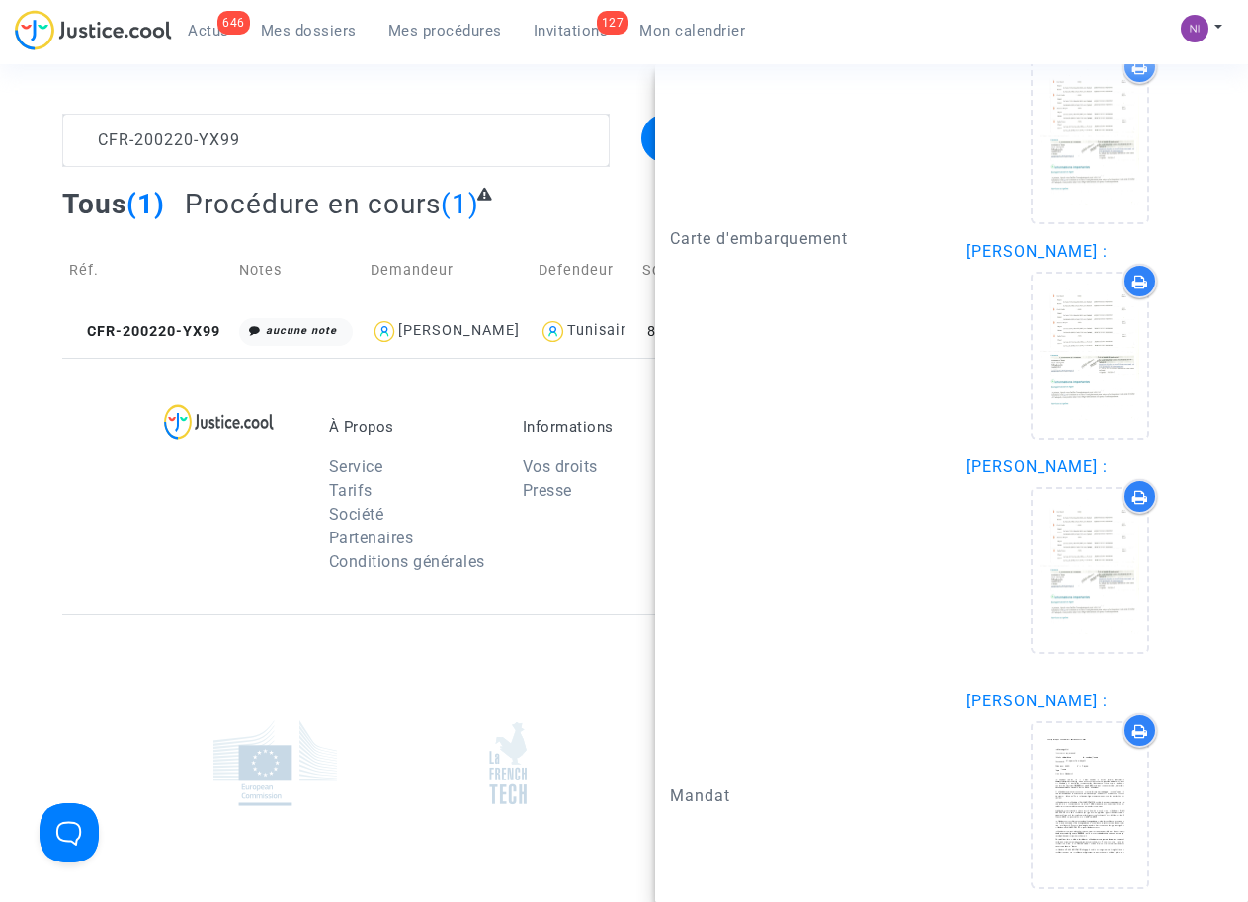
scroll to position [0, 0]
click at [202, 591] on div "À Propos Service Tarifs Société Partenaires Conditions générales Informations V…" at bounding box center [623, 486] width 1123 height 256
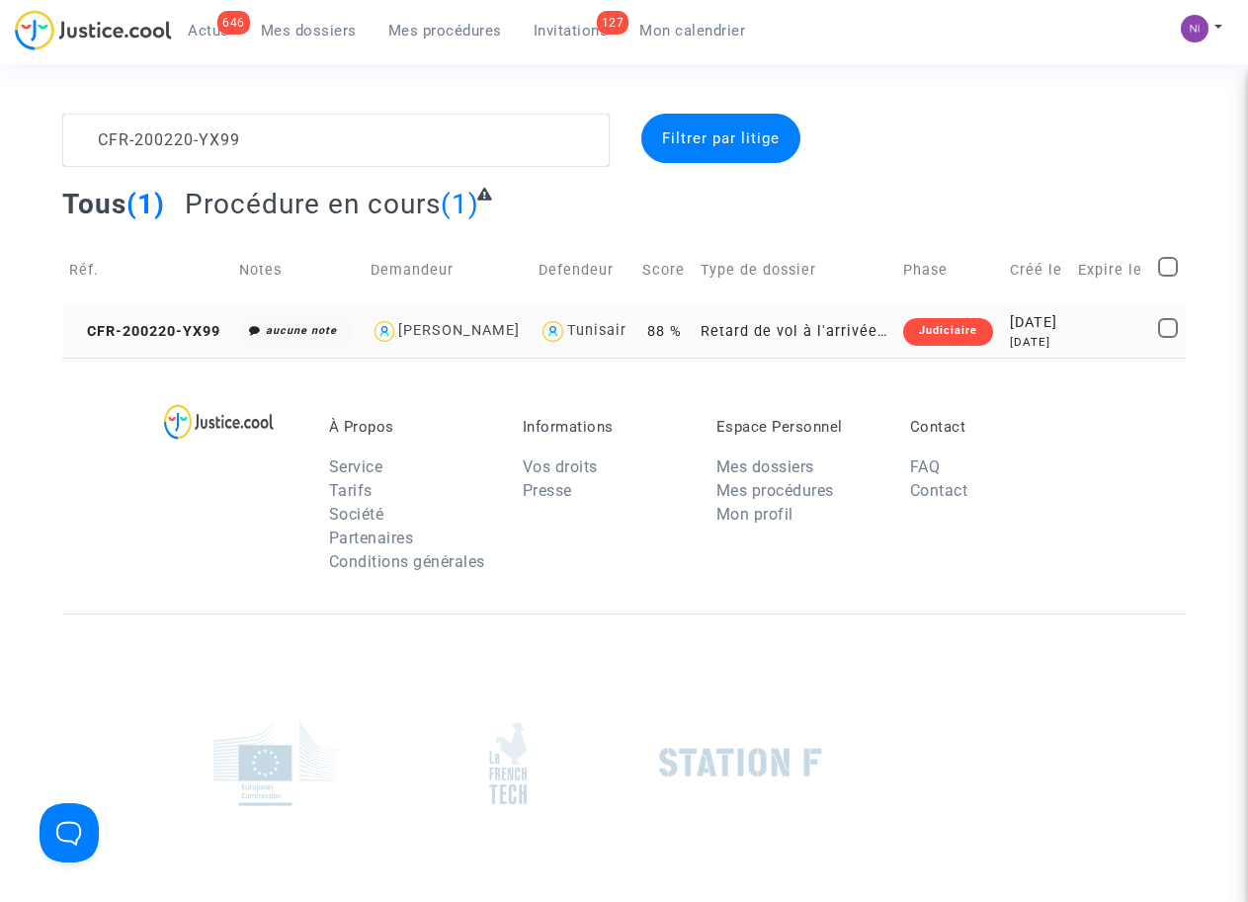
click at [1086, 316] on td at bounding box center [1111, 331] width 80 height 52
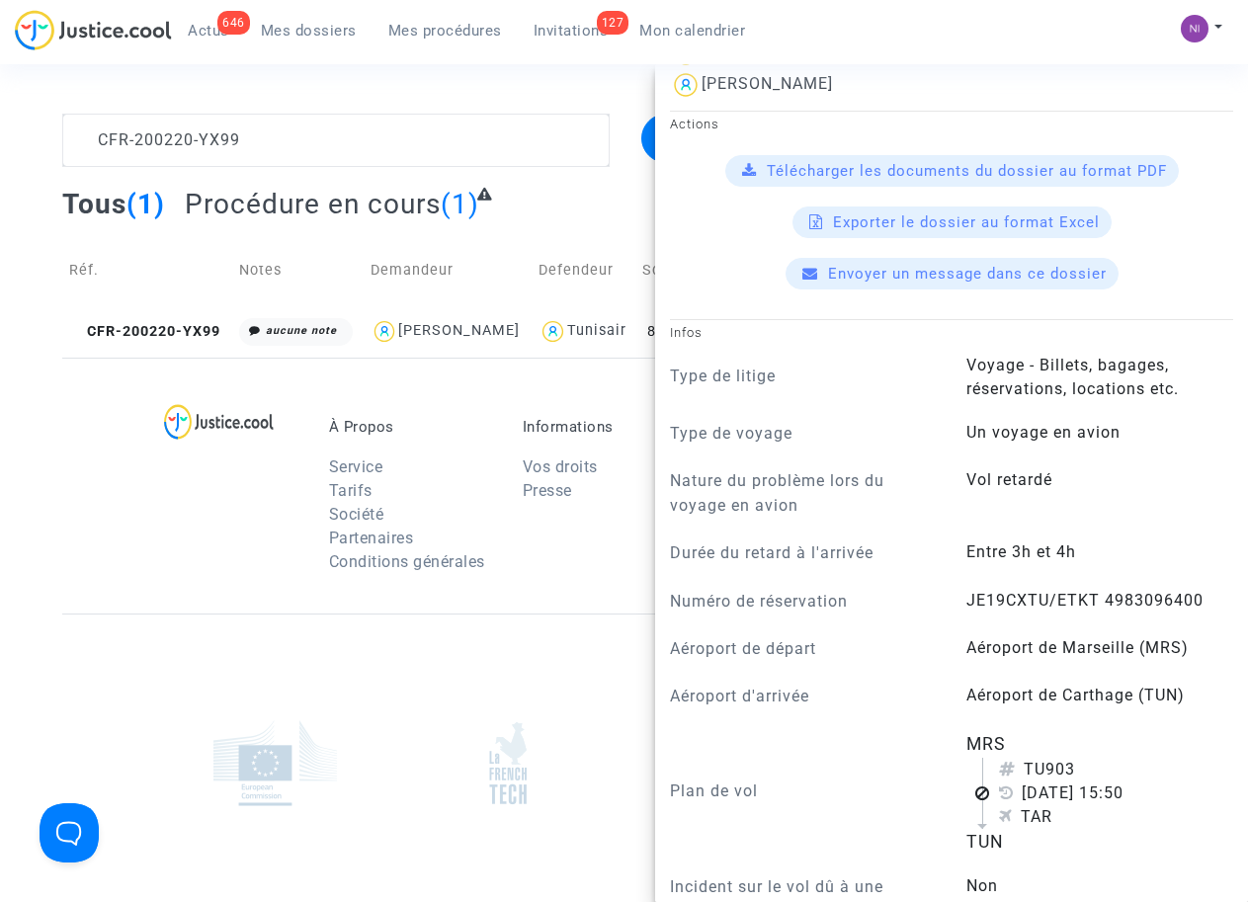
scroll to position [628, 0]
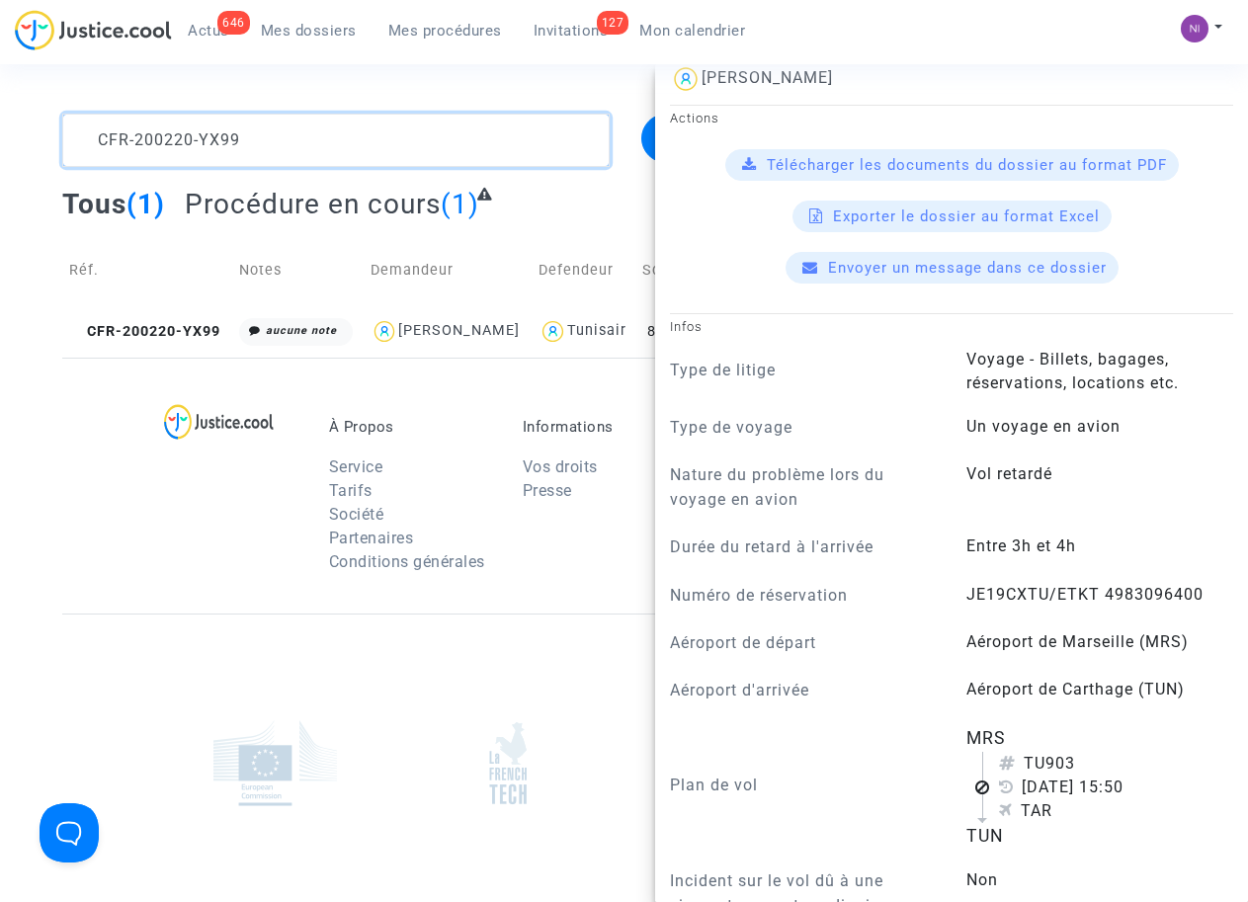
click at [275, 148] on textarea at bounding box center [335, 140] width 546 height 53
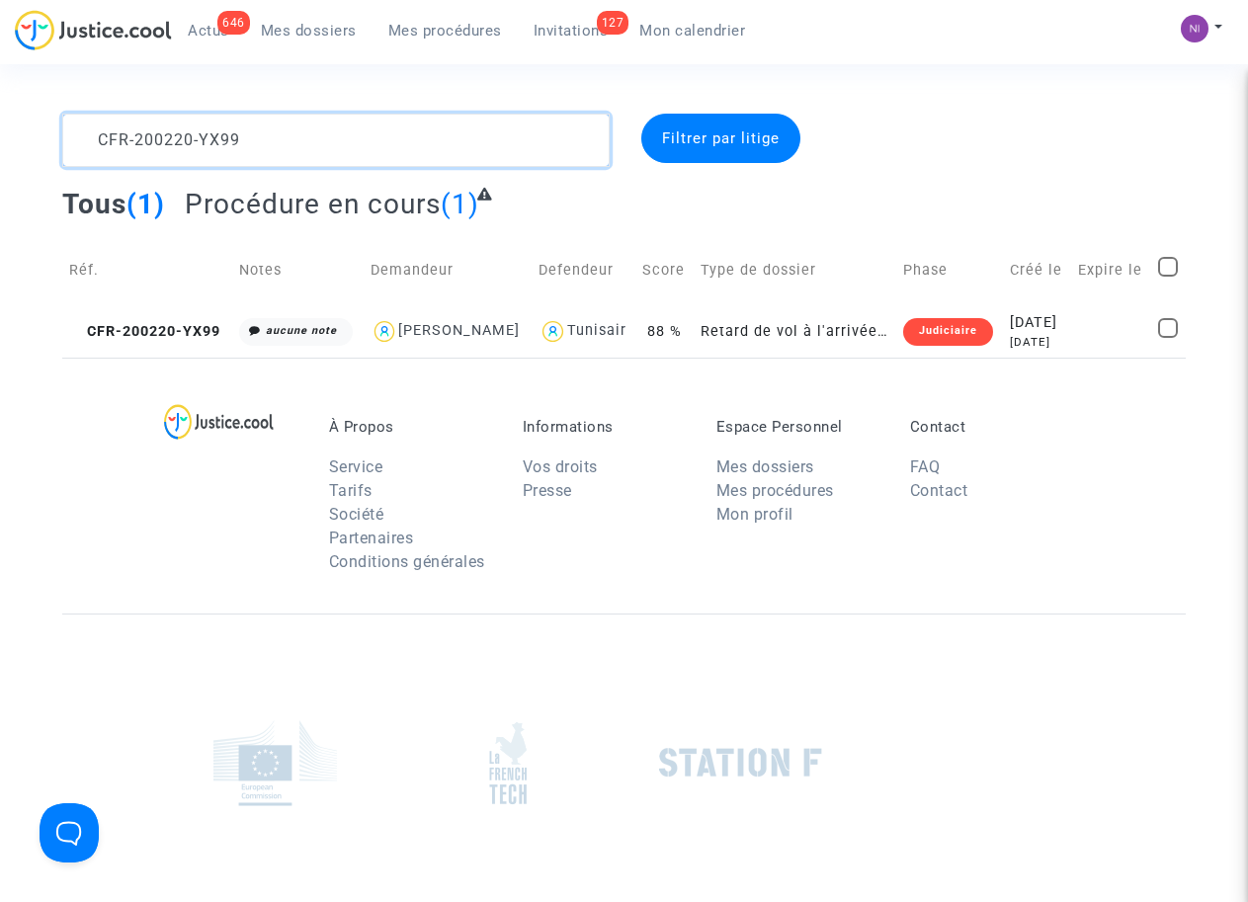
scroll to position [0, 0]
drag, startPoint x: 285, startPoint y: 131, endPoint x: 17, endPoint y: 106, distance: 269.9
click at [17, 106] on section "CFR-200220-YX99 Filtrer par litige Tous (1) Procédure en cours (1) Réf. Notes D…" at bounding box center [624, 545] width 1248 height 1091
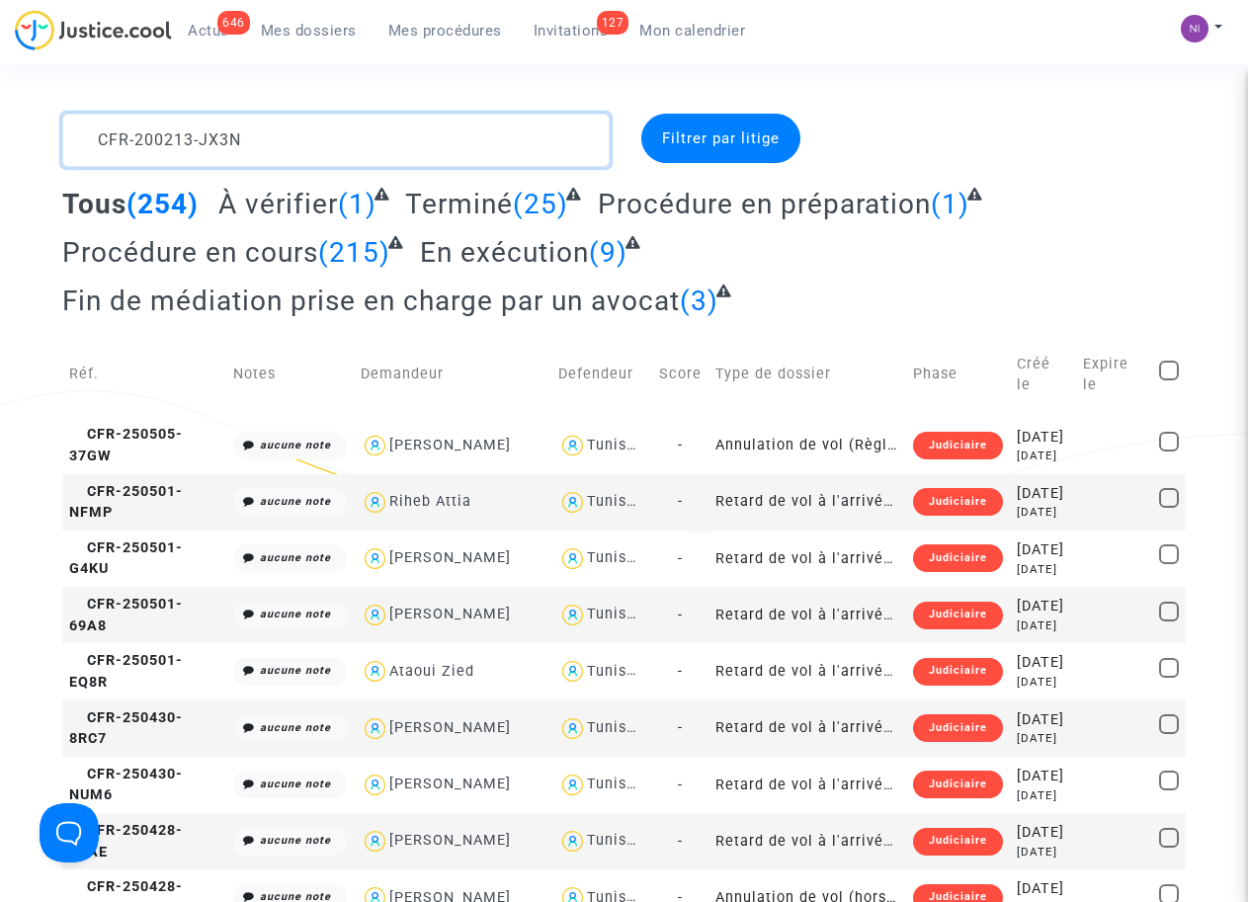
click at [332, 137] on textarea at bounding box center [335, 140] width 546 height 53
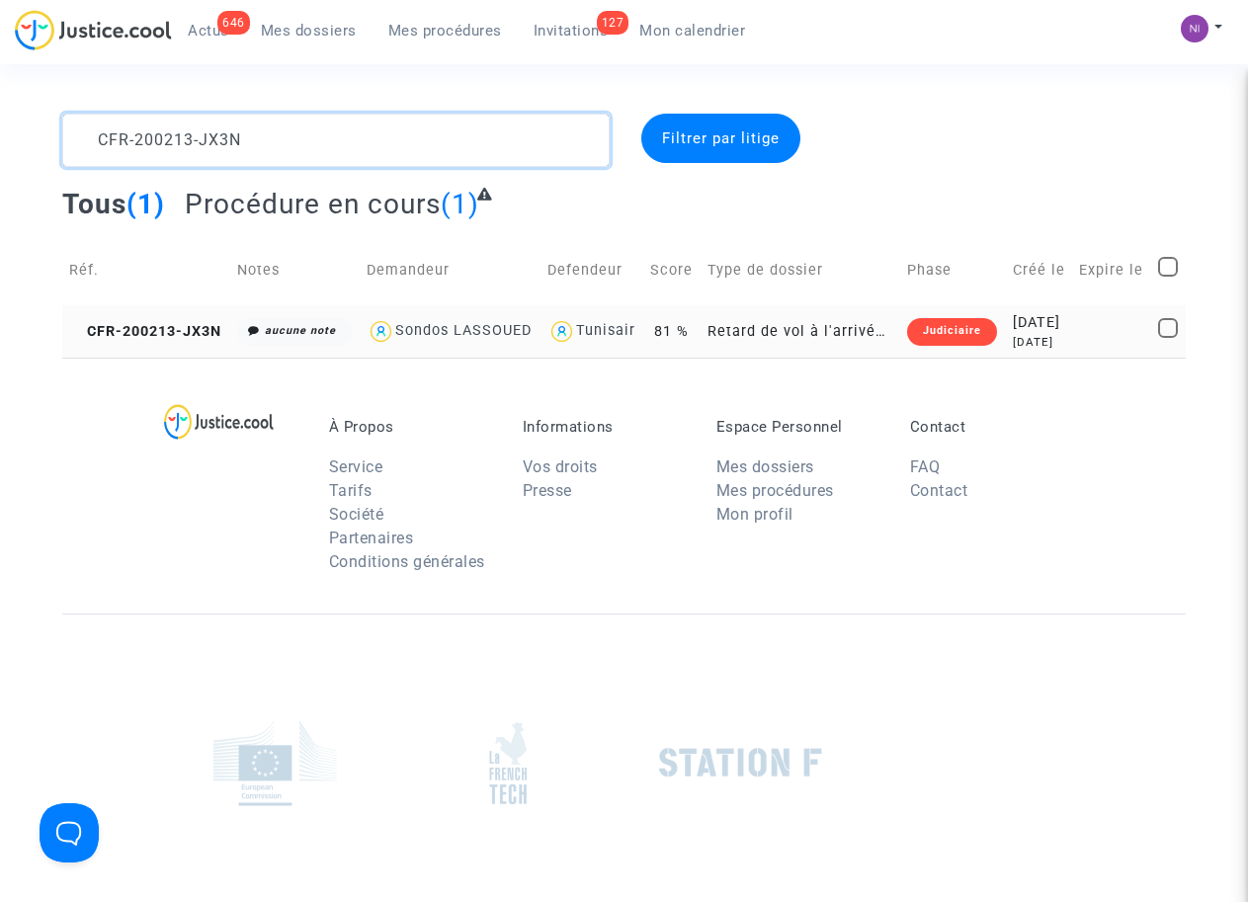
type textarea "CFR-200213-JX3N"
click at [1097, 347] on td at bounding box center [1111, 331] width 79 height 52
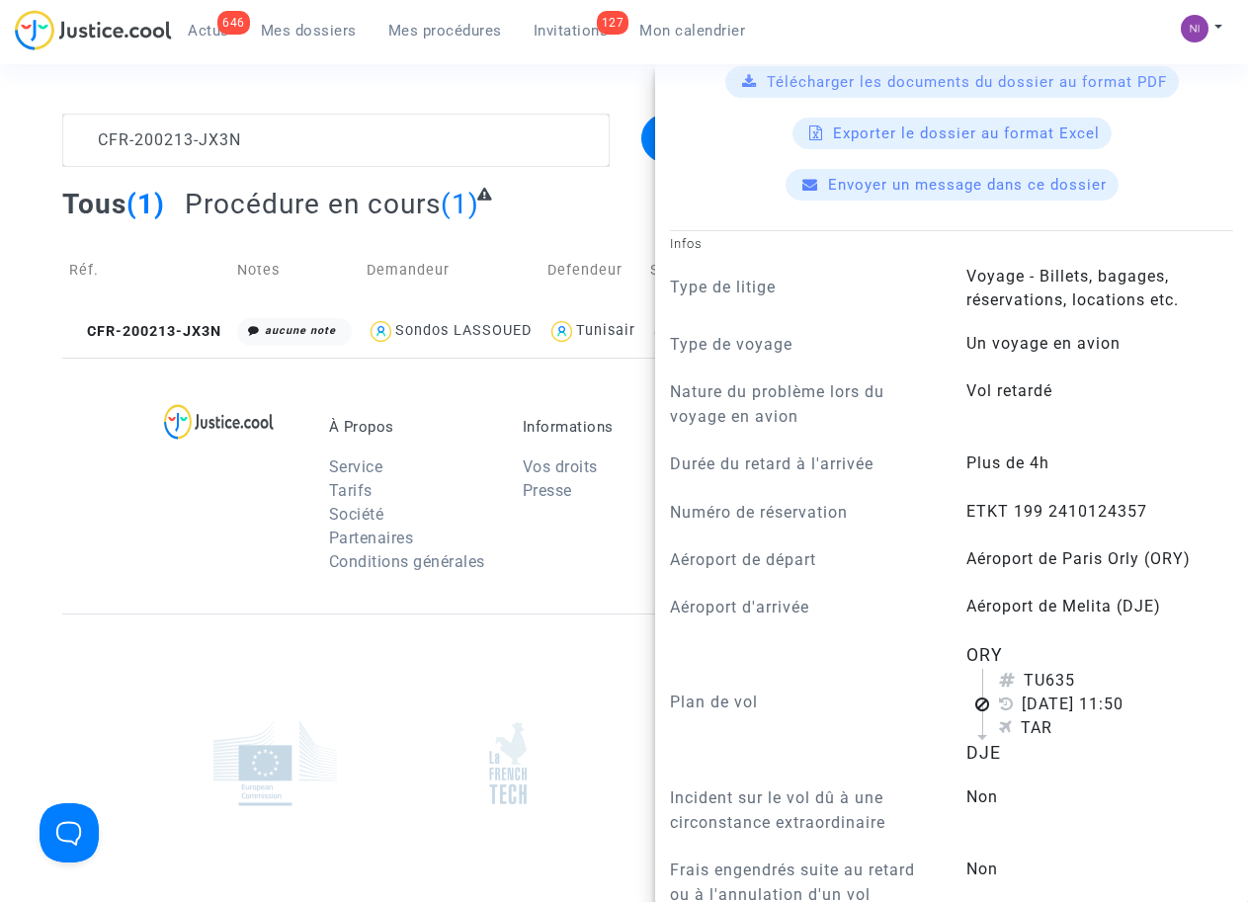
scroll to position [628, 0]
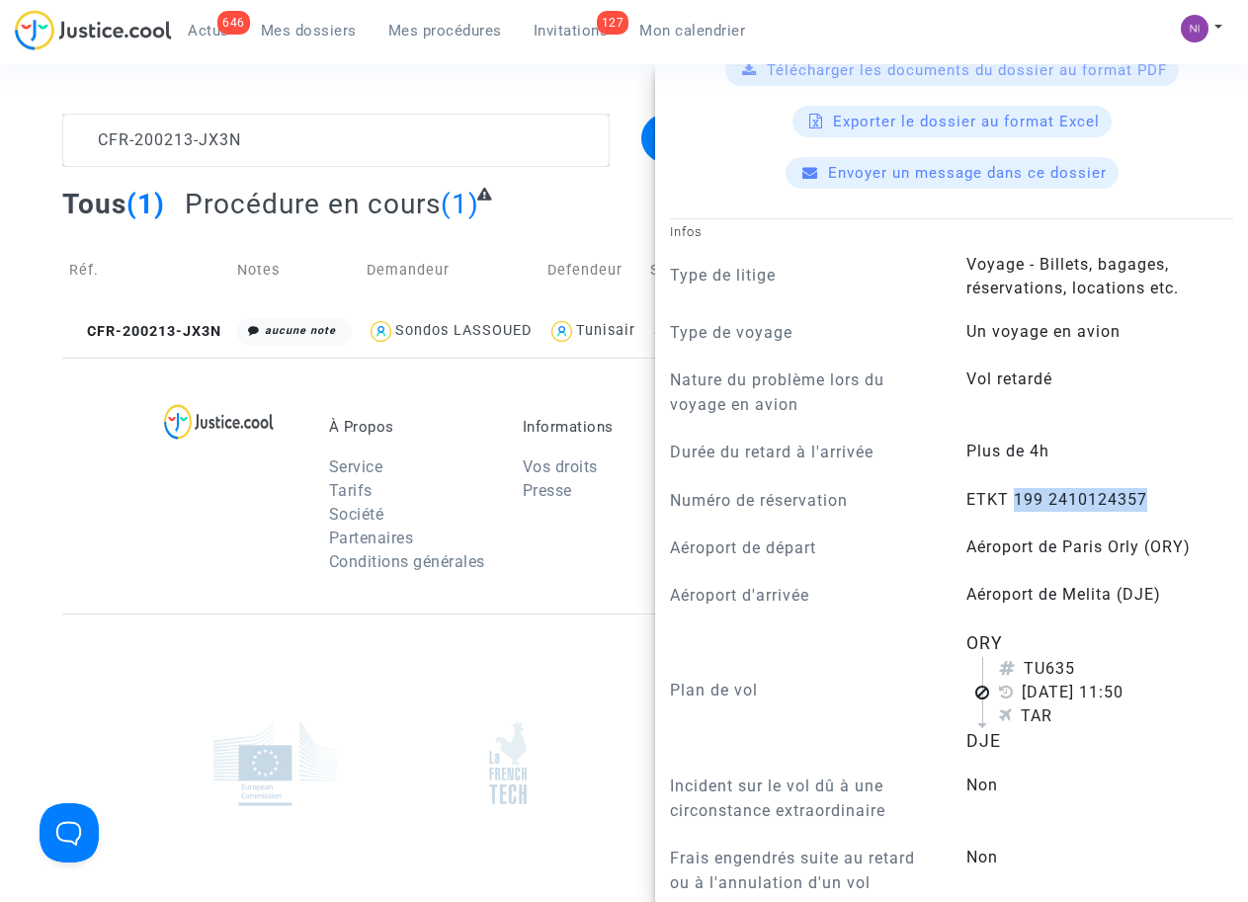
drag, startPoint x: 1008, startPoint y: 547, endPoint x: 1150, endPoint y: 544, distance: 142.3
click at [1150, 512] on answer "ETKT 199 2410124357" at bounding box center [1089, 500] width 247 height 24
drag, startPoint x: 1148, startPoint y: 544, endPoint x: 1089, endPoint y: 545, distance: 59.3
copy span "199 2410124357"
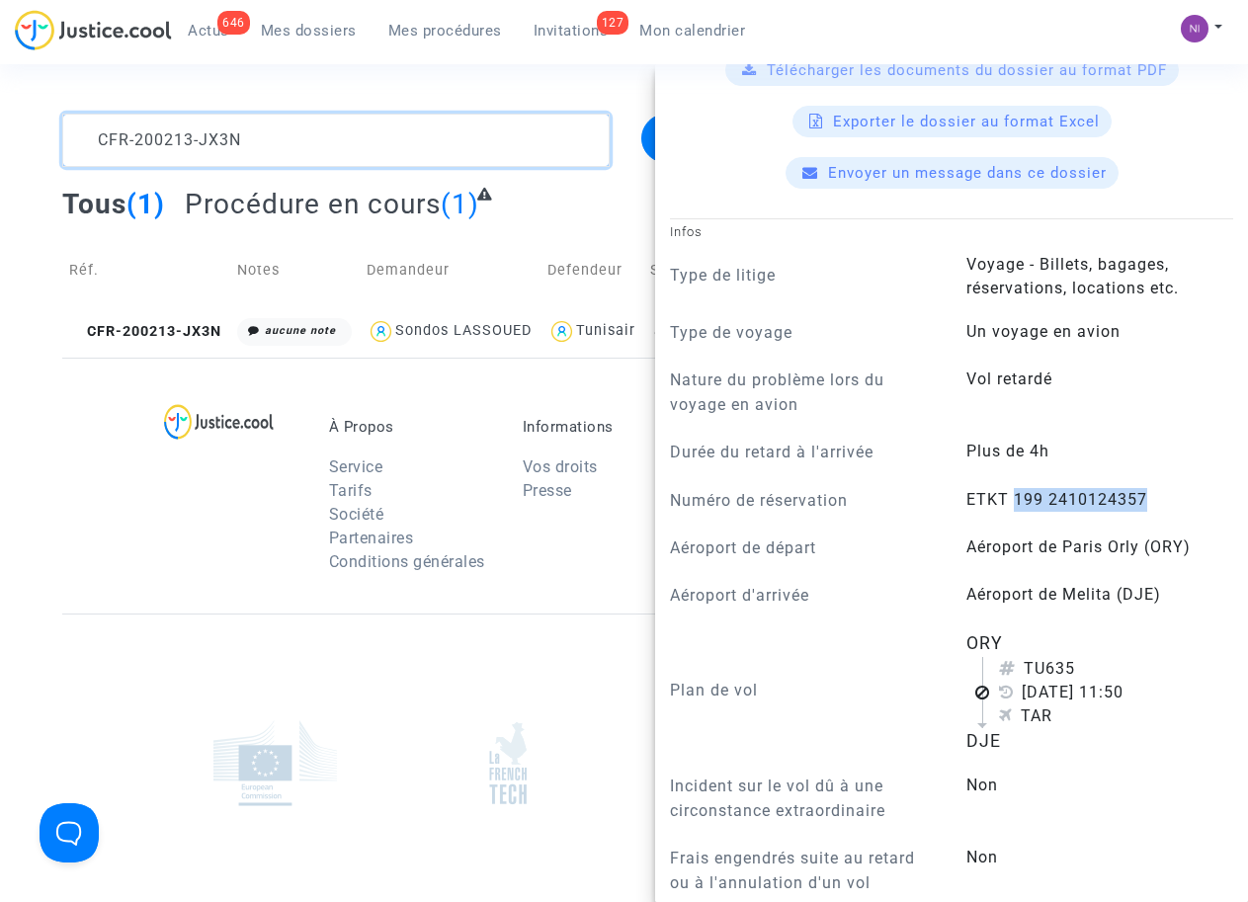
drag, startPoint x: 281, startPoint y: 137, endPoint x: 86, endPoint y: 124, distance: 195.0
click at [86, 124] on textarea at bounding box center [335, 140] width 546 height 53
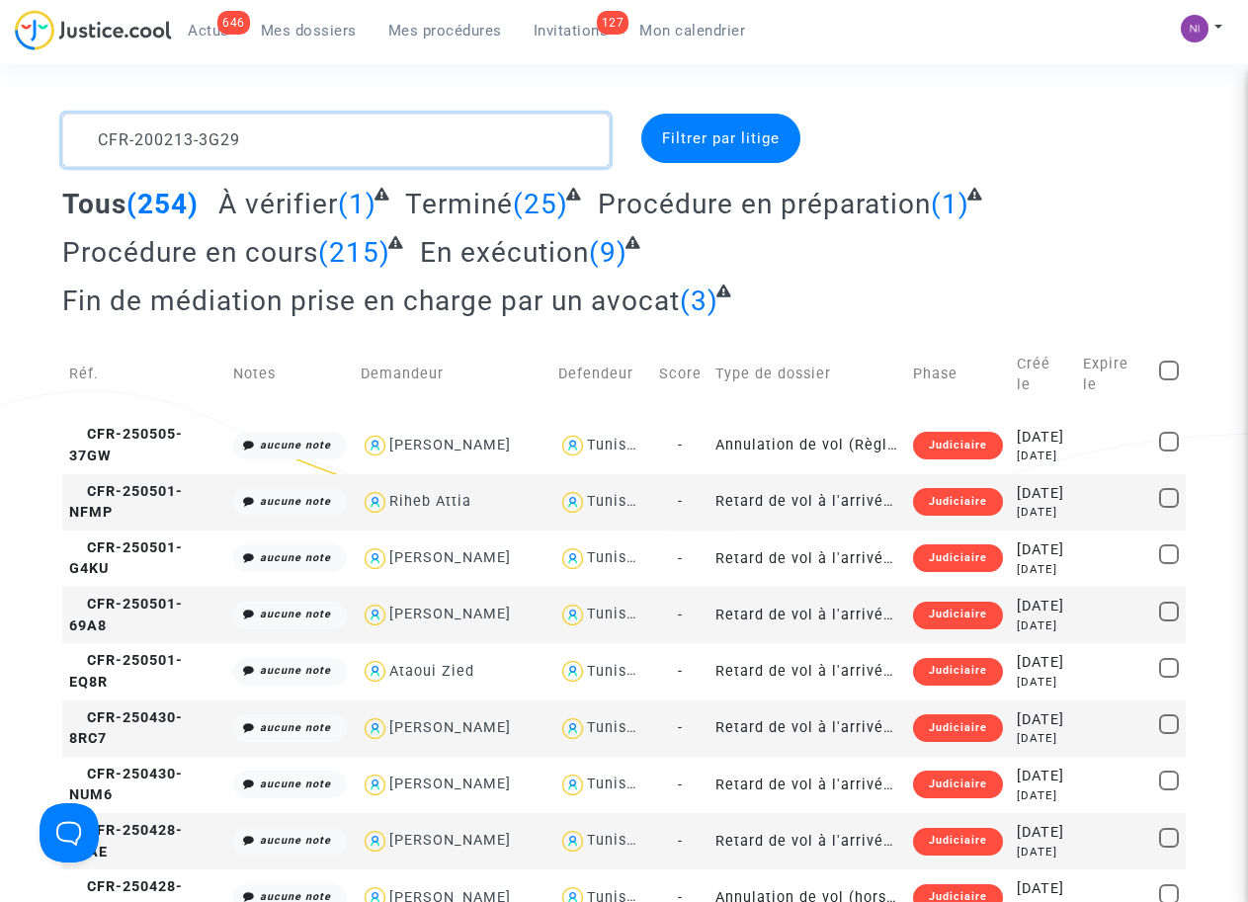
click at [88, 144] on textarea at bounding box center [335, 140] width 546 height 53
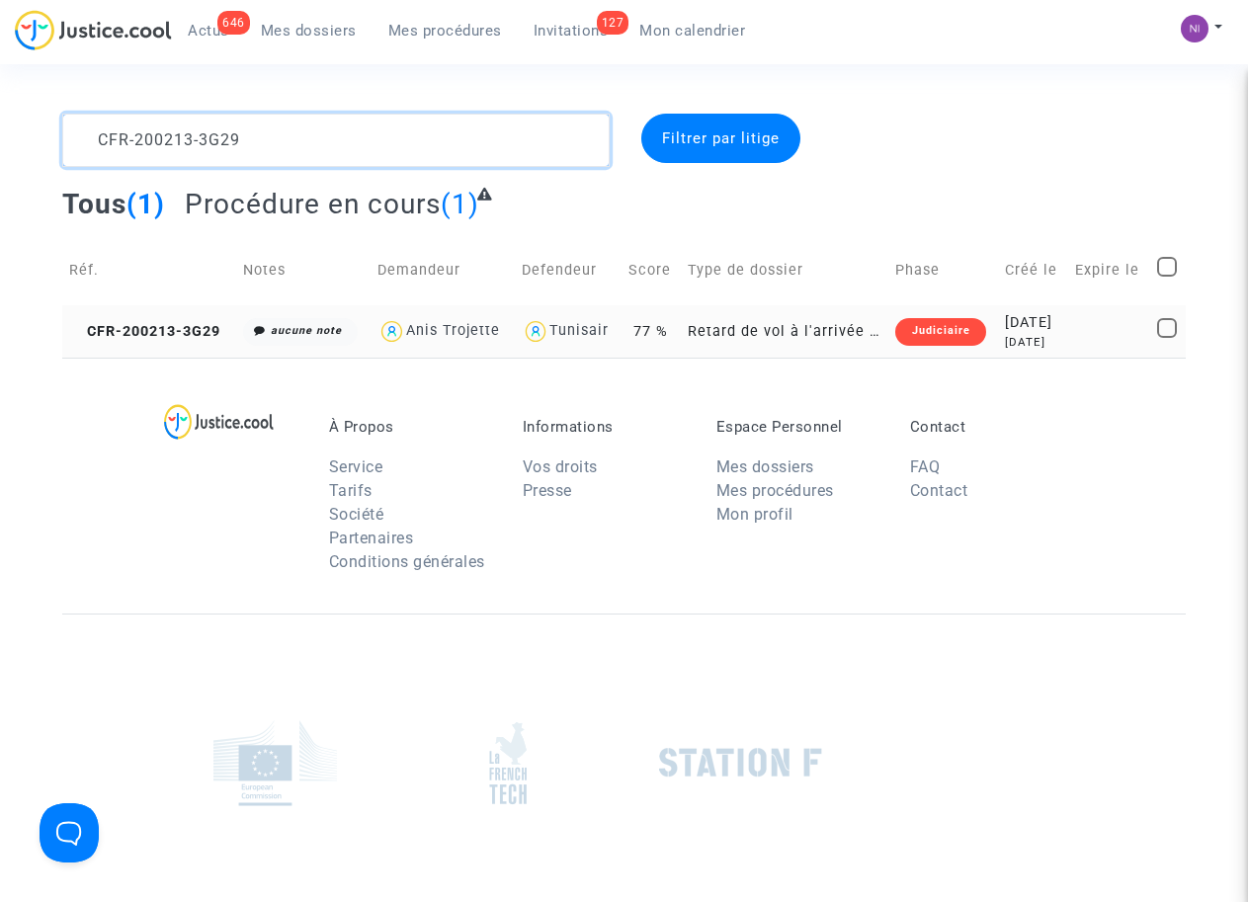
type textarea "CFR-200213-3G29"
click at [1033, 328] on div "[DATE]" at bounding box center [1033, 323] width 56 height 22
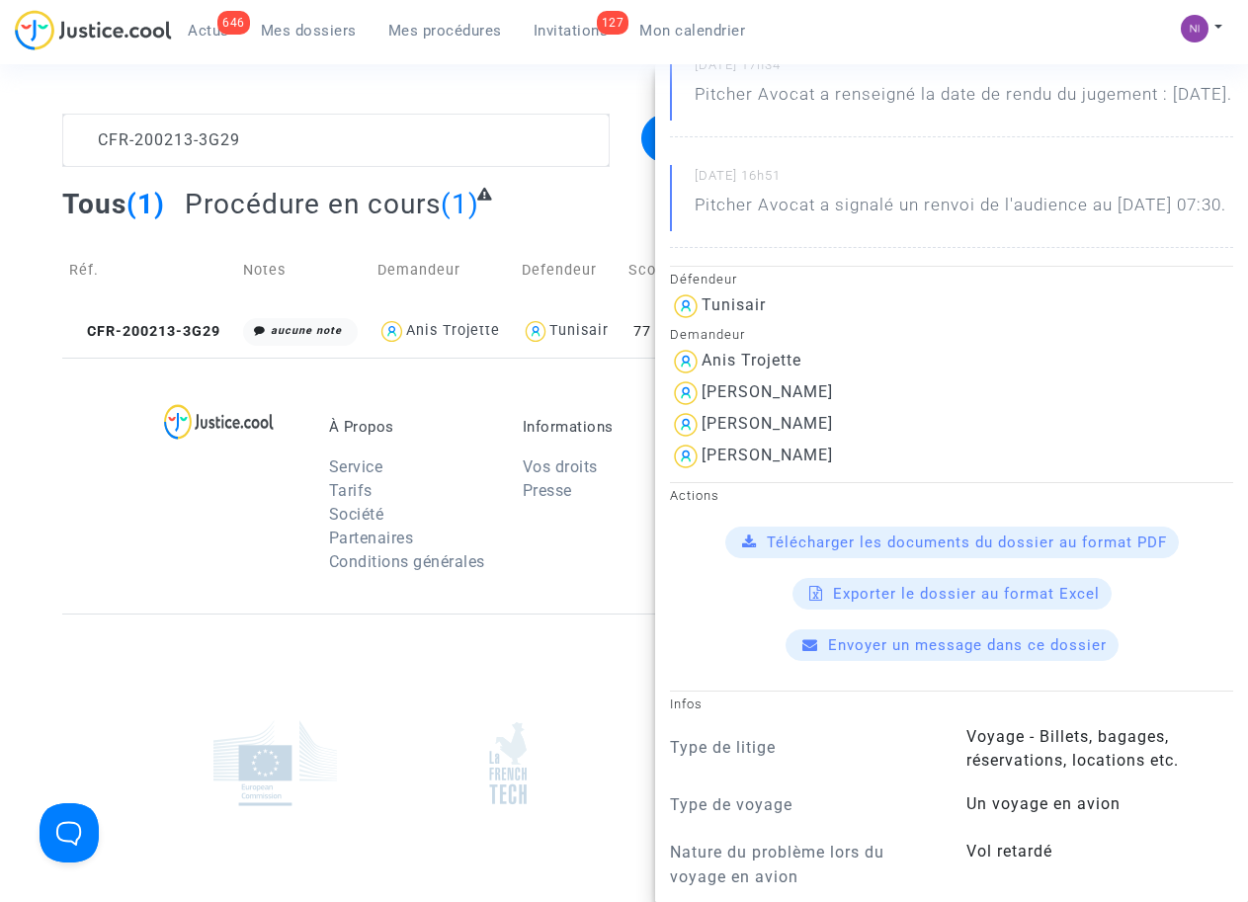
scroll to position [251, 0]
click at [699, 377] on img at bounding box center [686, 362] width 32 height 32
drag, startPoint x: 702, startPoint y: 438, endPoint x: 874, endPoint y: 443, distance: 172.0
click at [887, 409] on div "[PERSON_NAME]" at bounding box center [951, 393] width 563 height 32
drag, startPoint x: 874, startPoint y: 443, endPoint x: 786, endPoint y: 434, distance: 88.4
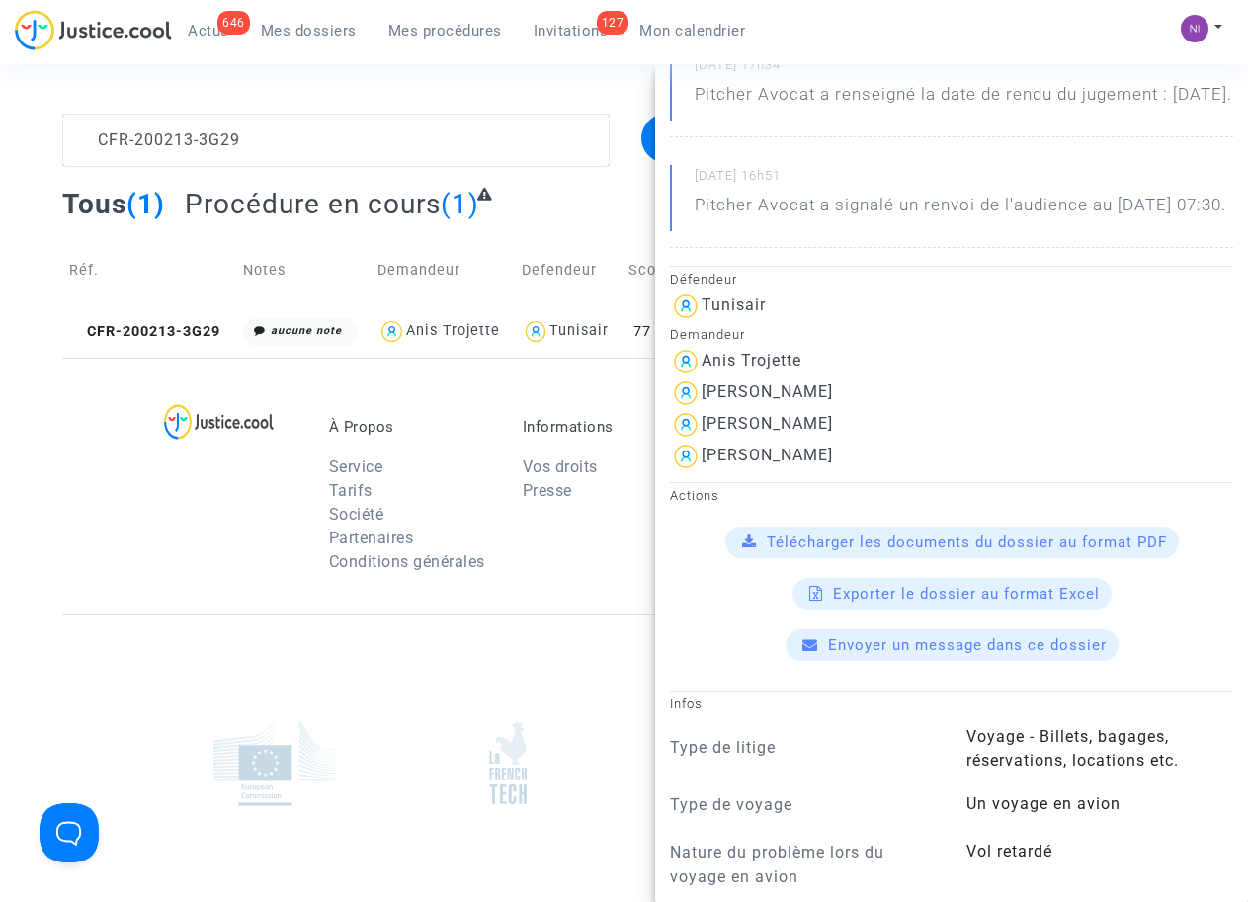
drag, startPoint x: 818, startPoint y: 473, endPoint x: 701, endPoint y: 470, distance: 116.6
click at [701, 441] on div "[PERSON_NAME]" at bounding box center [951, 425] width 563 height 32
drag, startPoint x: 701, startPoint y: 470, endPoint x: 713, endPoint y: 473, distance: 12.2
drag, startPoint x: 835, startPoint y: 508, endPoint x: 704, endPoint y: 508, distance: 130.4
click at [704, 472] on div "[PERSON_NAME]" at bounding box center [951, 457] width 563 height 32
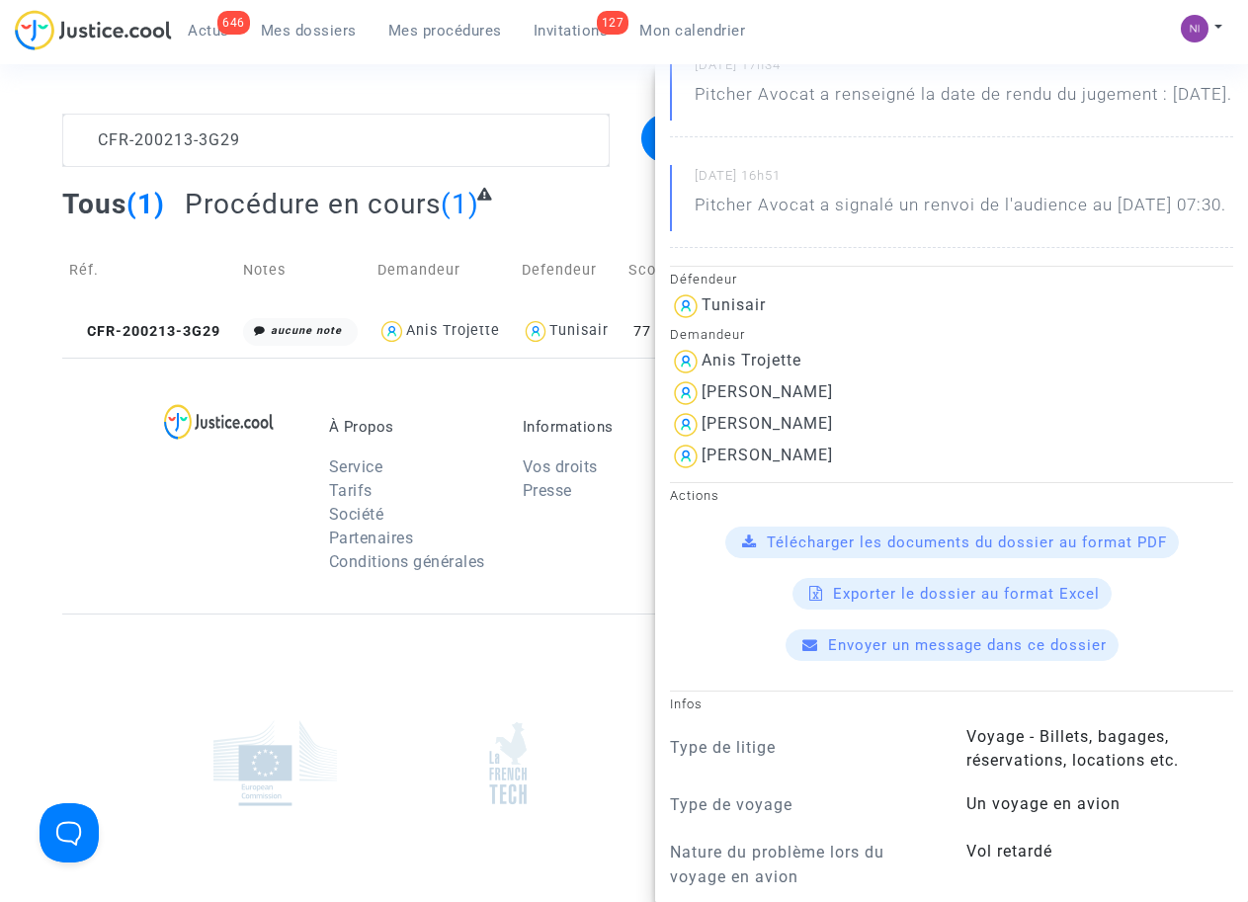
drag, startPoint x: 704, startPoint y: 508, endPoint x: 723, endPoint y: 508, distance: 18.8
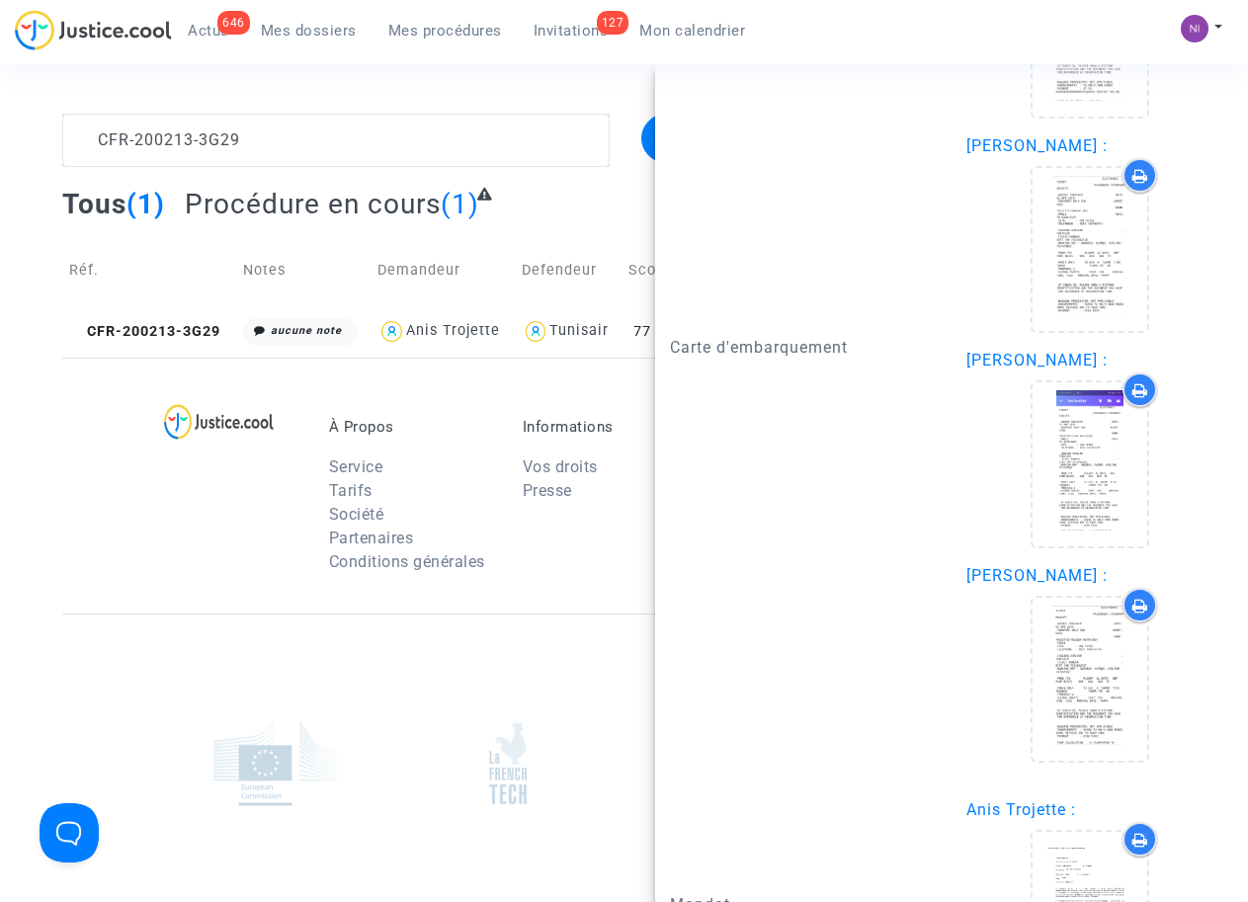
scroll to position [2889, 0]
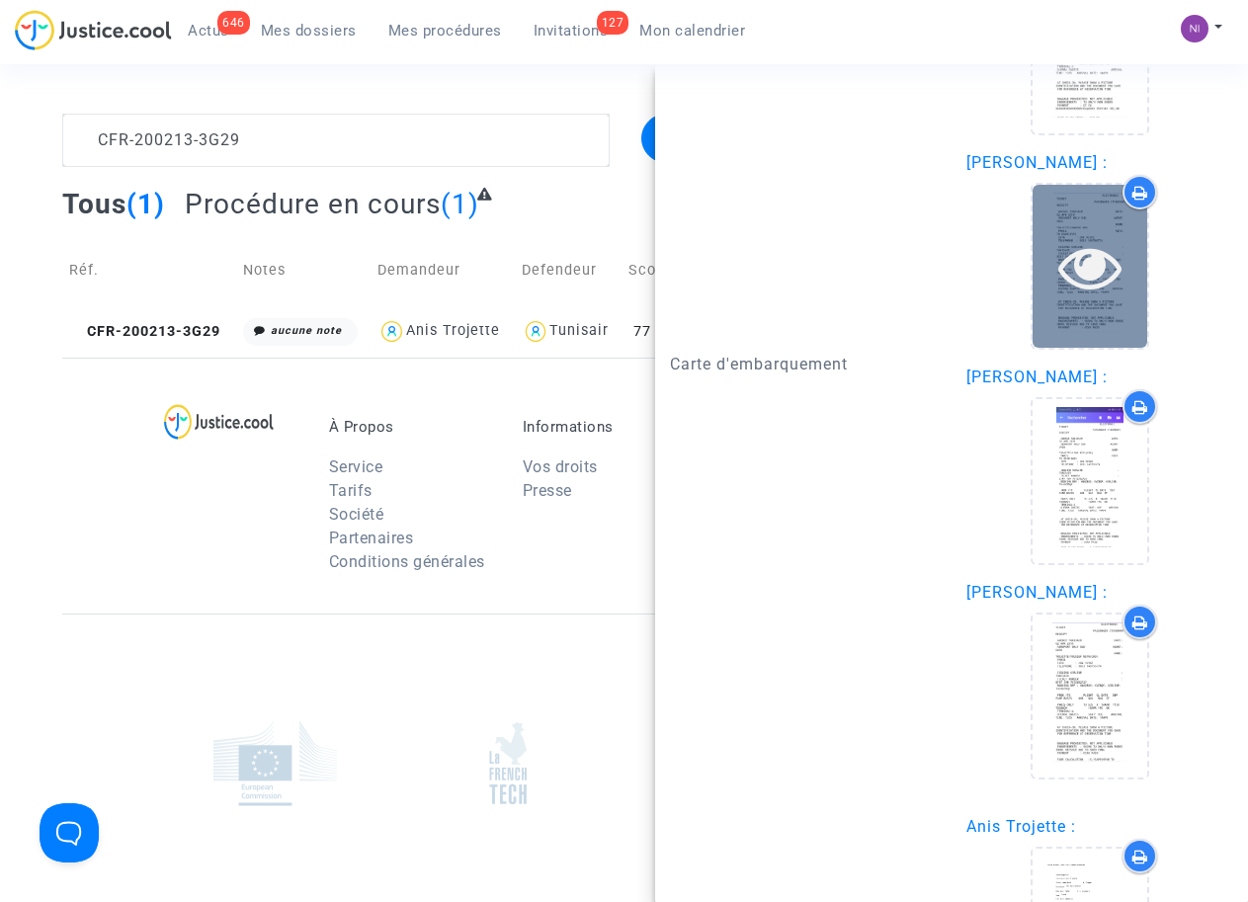
click at [1075, 298] on icon at bounding box center [1090, 266] width 64 height 63
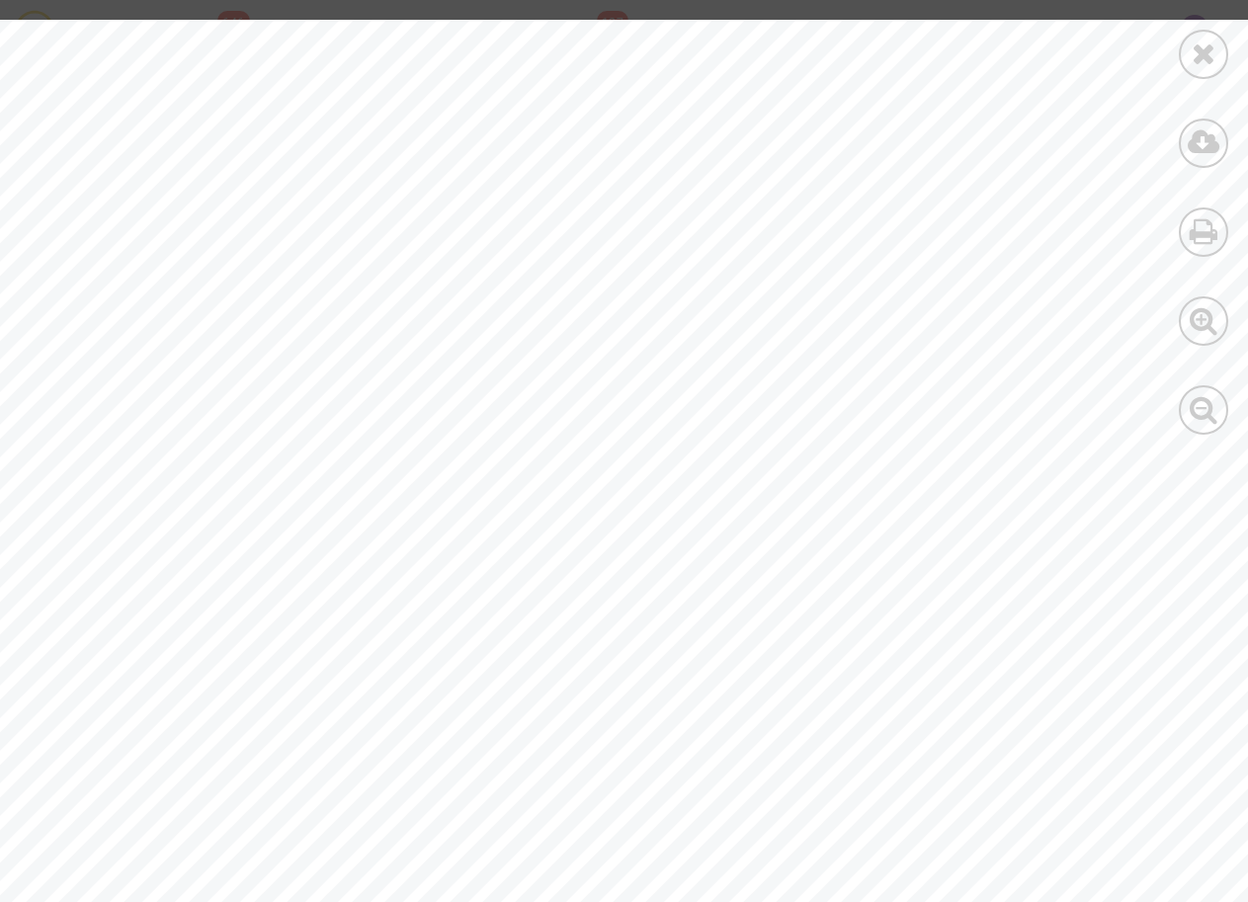
scroll to position [0, 0]
click at [1191, 56] on icon at bounding box center [1203, 54] width 25 height 30
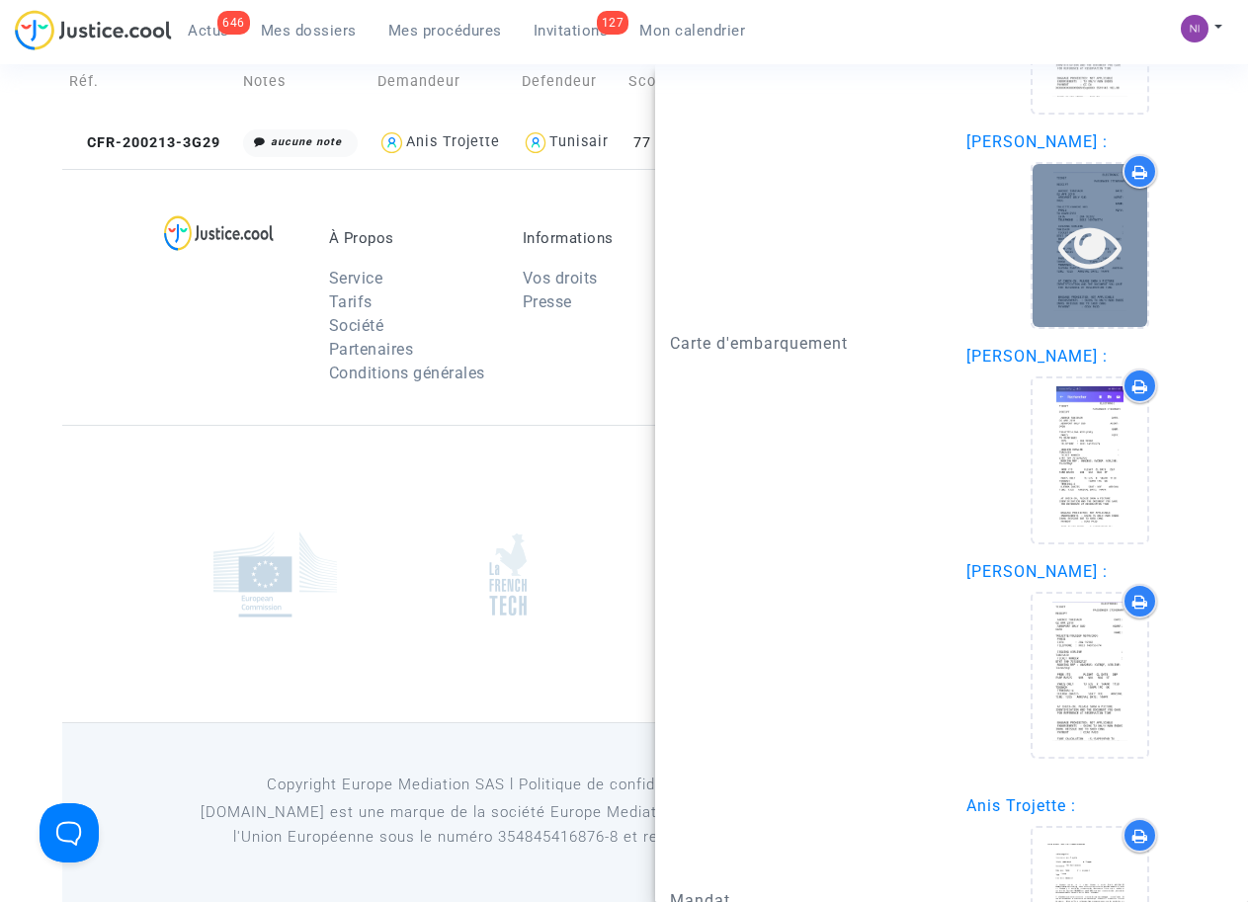
scroll to position [2910, 0]
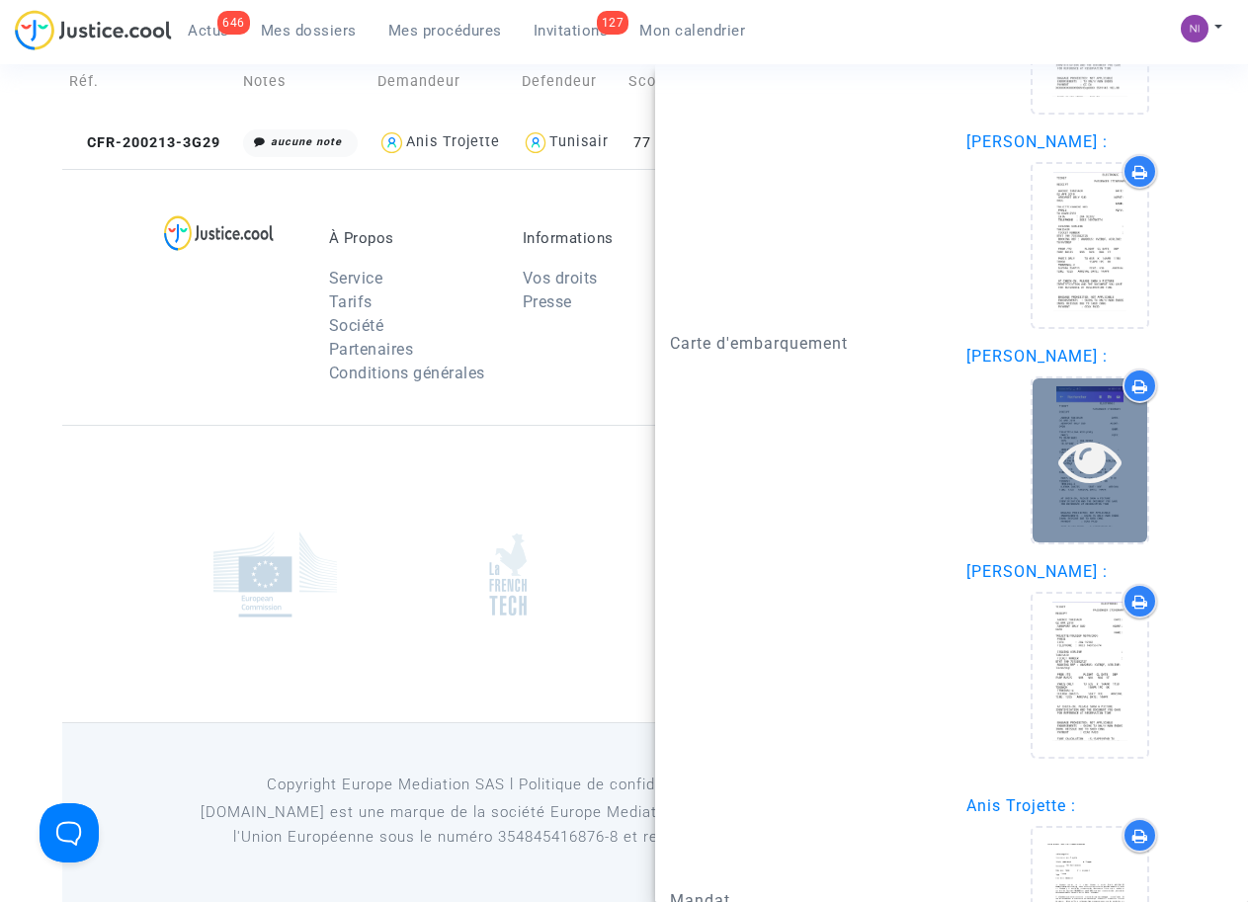
click at [1077, 492] on icon at bounding box center [1090, 460] width 64 height 63
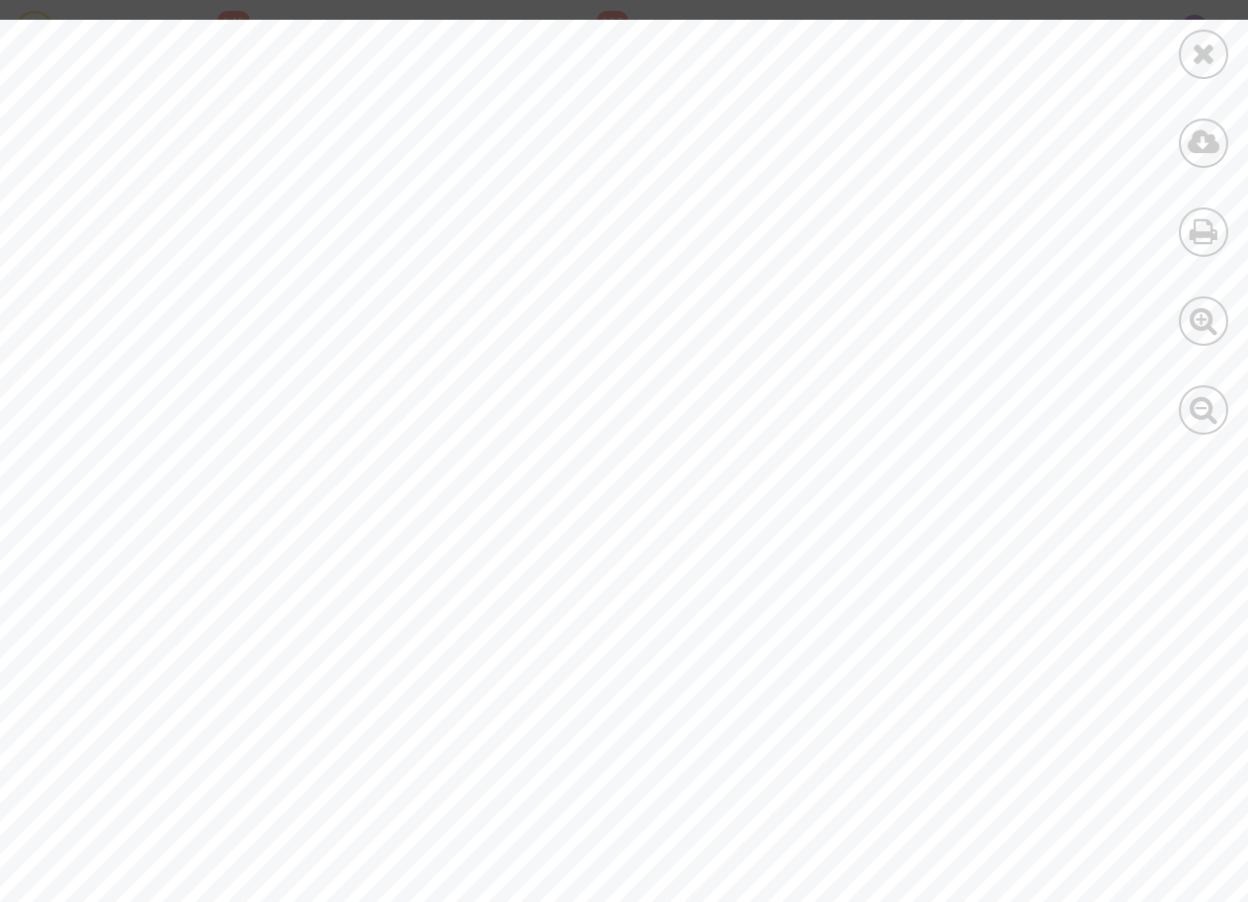
scroll to position [636, 0]
click at [1215, 37] on div at bounding box center [1202, 54] width 49 height 49
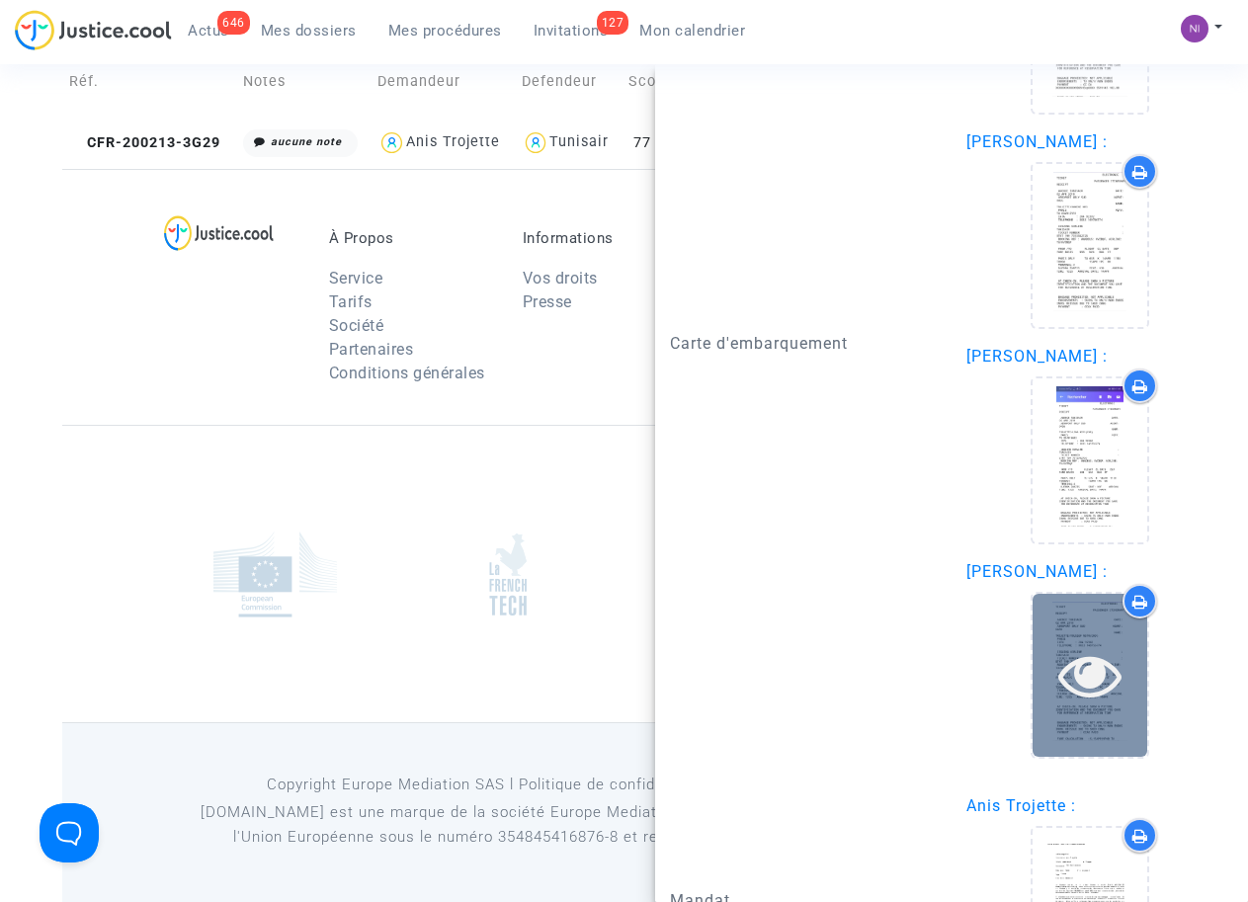
click at [1079, 706] on icon at bounding box center [1090, 674] width 64 height 63
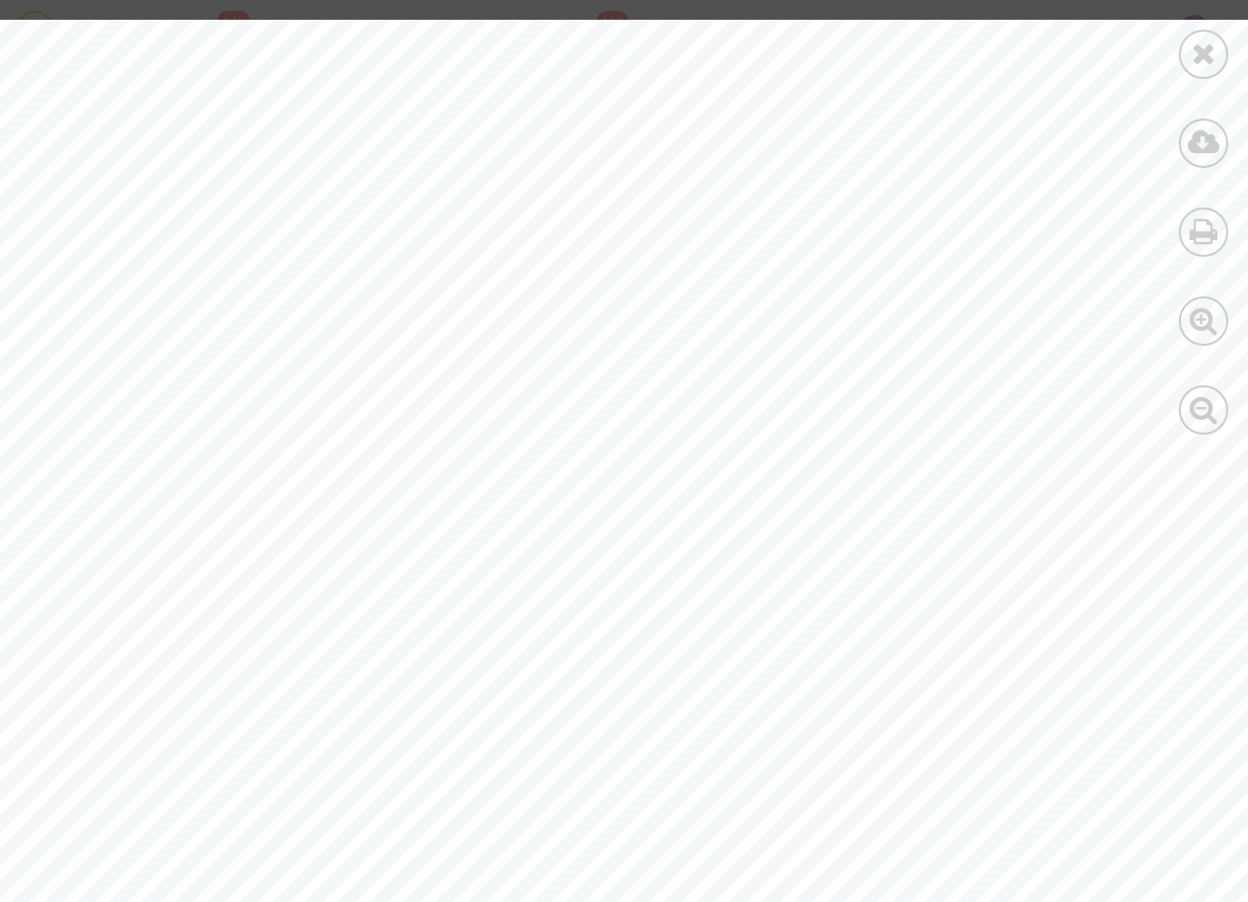
scroll to position [509, 0]
click at [1189, 53] on div at bounding box center [1202, 54] width 49 height 49
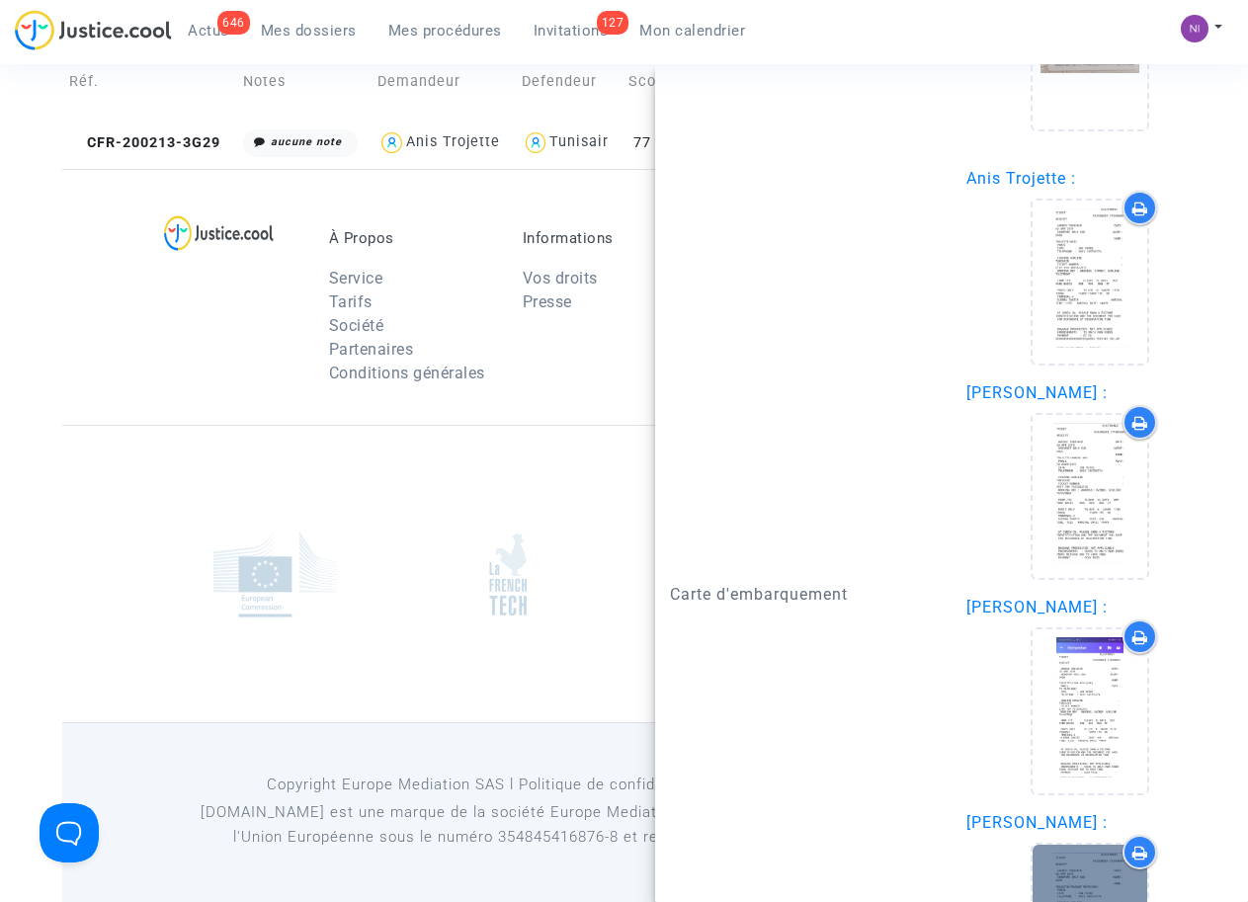
scroll to position [2659, 0]
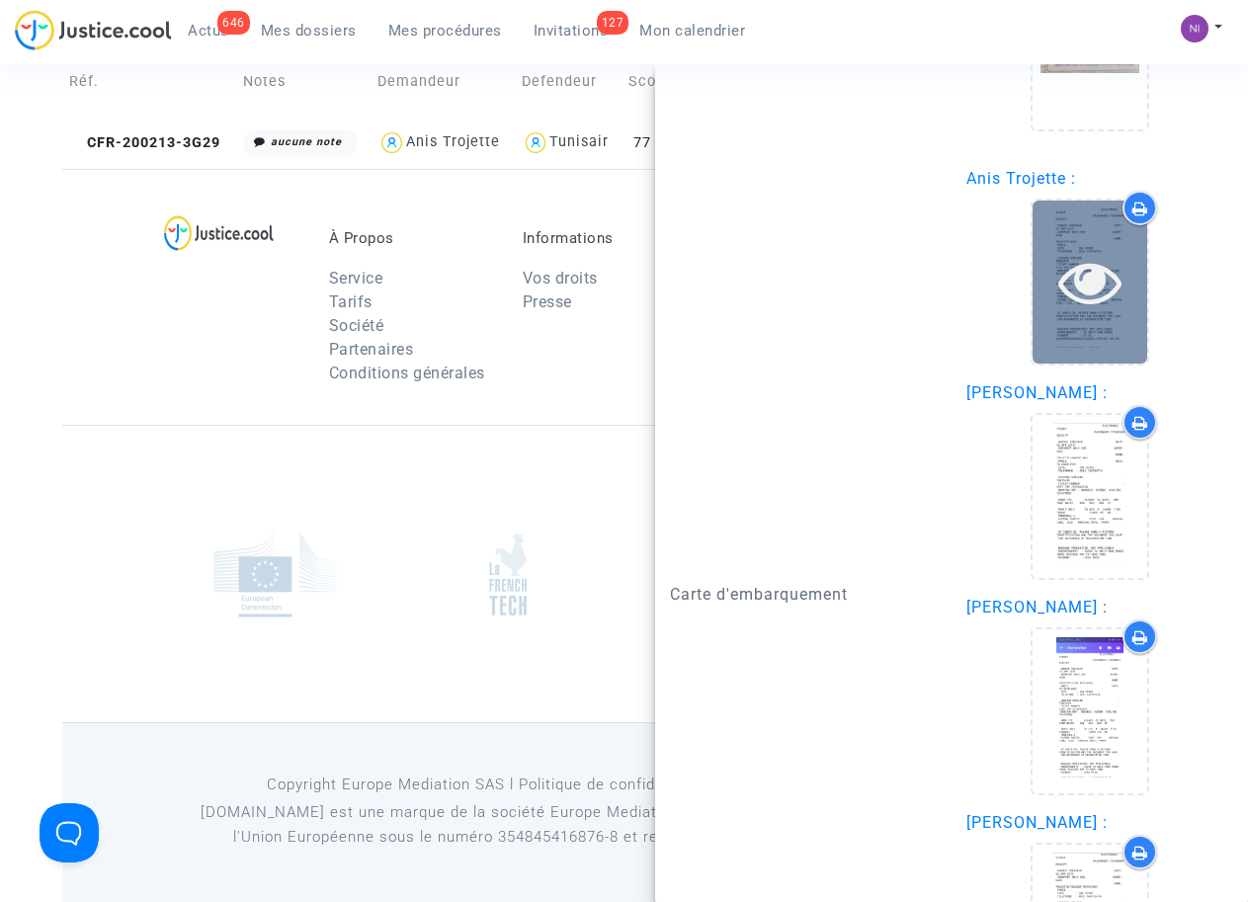
click at [1074, 313] on icon at bounding box center [1090, 281] width 64 height 63
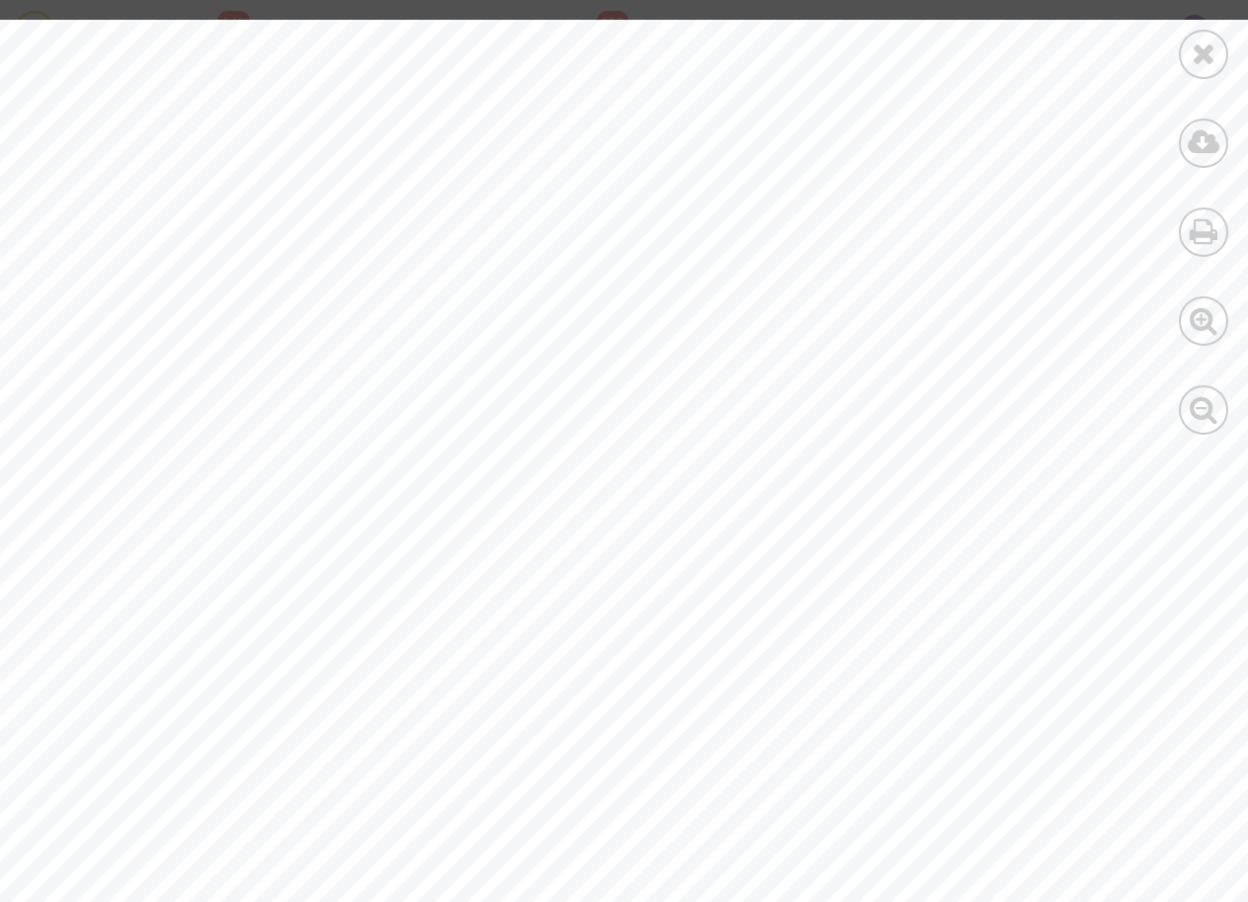
scroll to position [381, 0]
click at [1200, 58] on icon at bounding box center [1203, 54] width 25 height 30
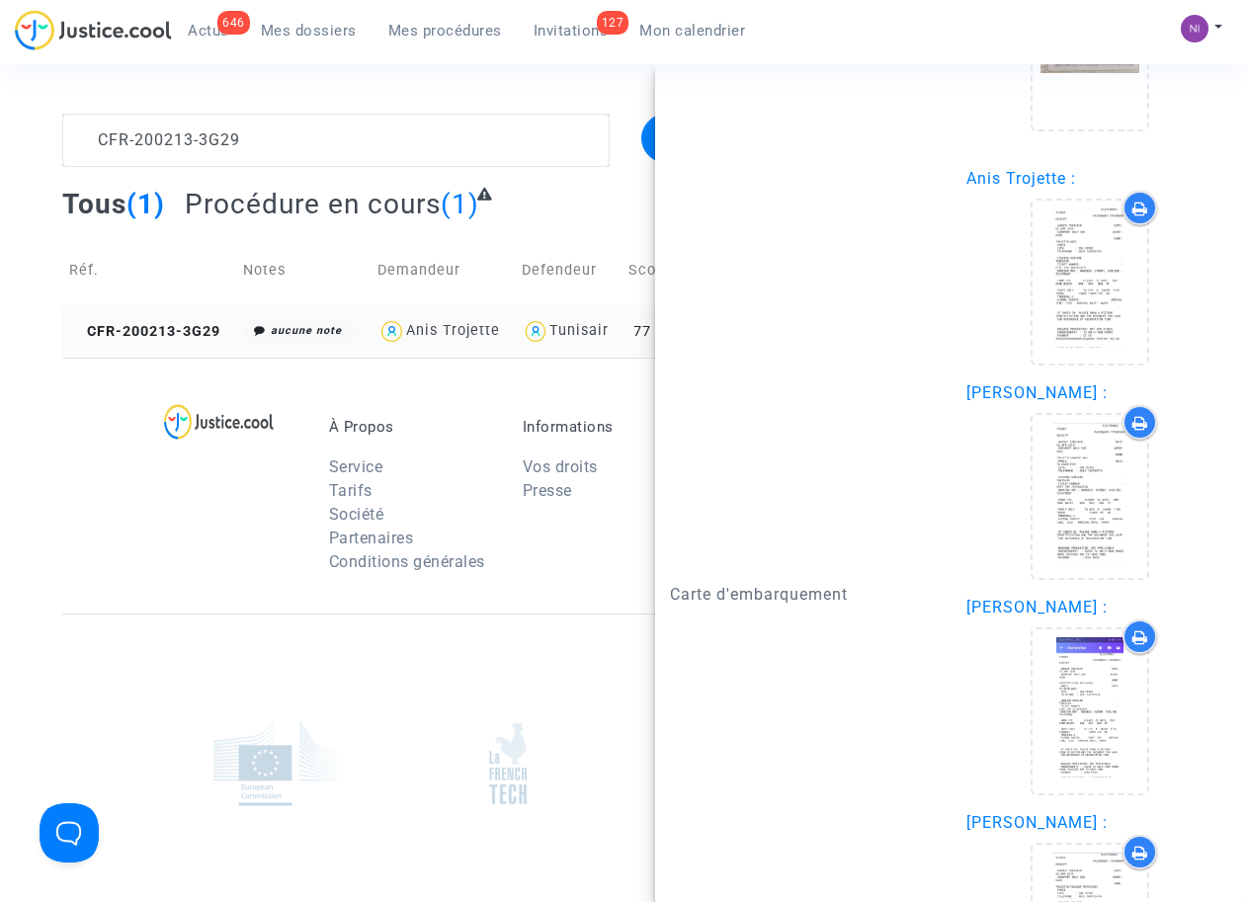
scroll to position [0, 0]
drag, startPoint x: 322, startPoint y: 119, endPoint x: 93, endPoint y: 103, distance: 229.7
click at [93, 103] on section "CFR-200213-3G29 Filtrer par litige Tous (1) Procédure en cours (1) Réf. Notes D…" at bounding box center [624, 545] width 1248 height 1091
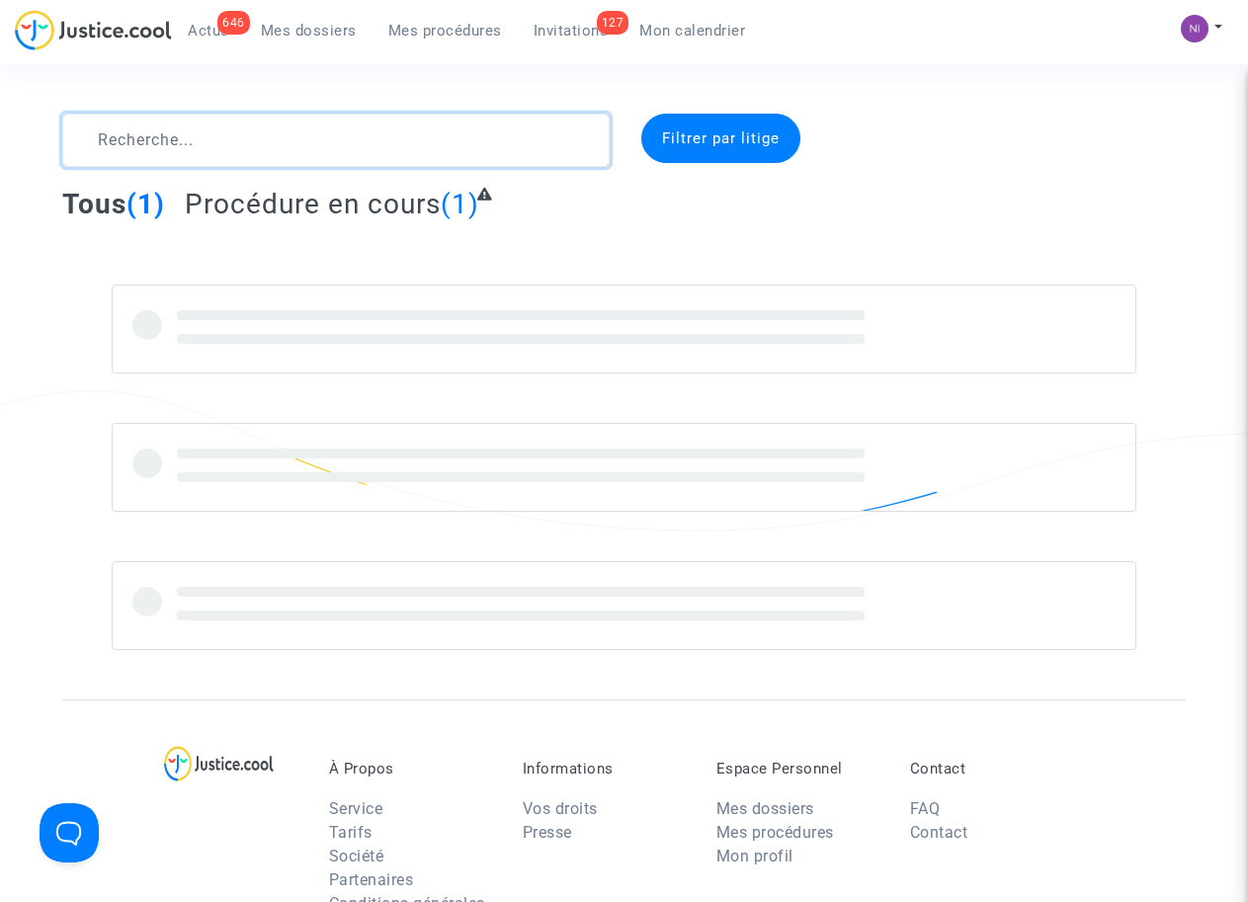
type textarea "DOSSIER VIA ME PITCHER"
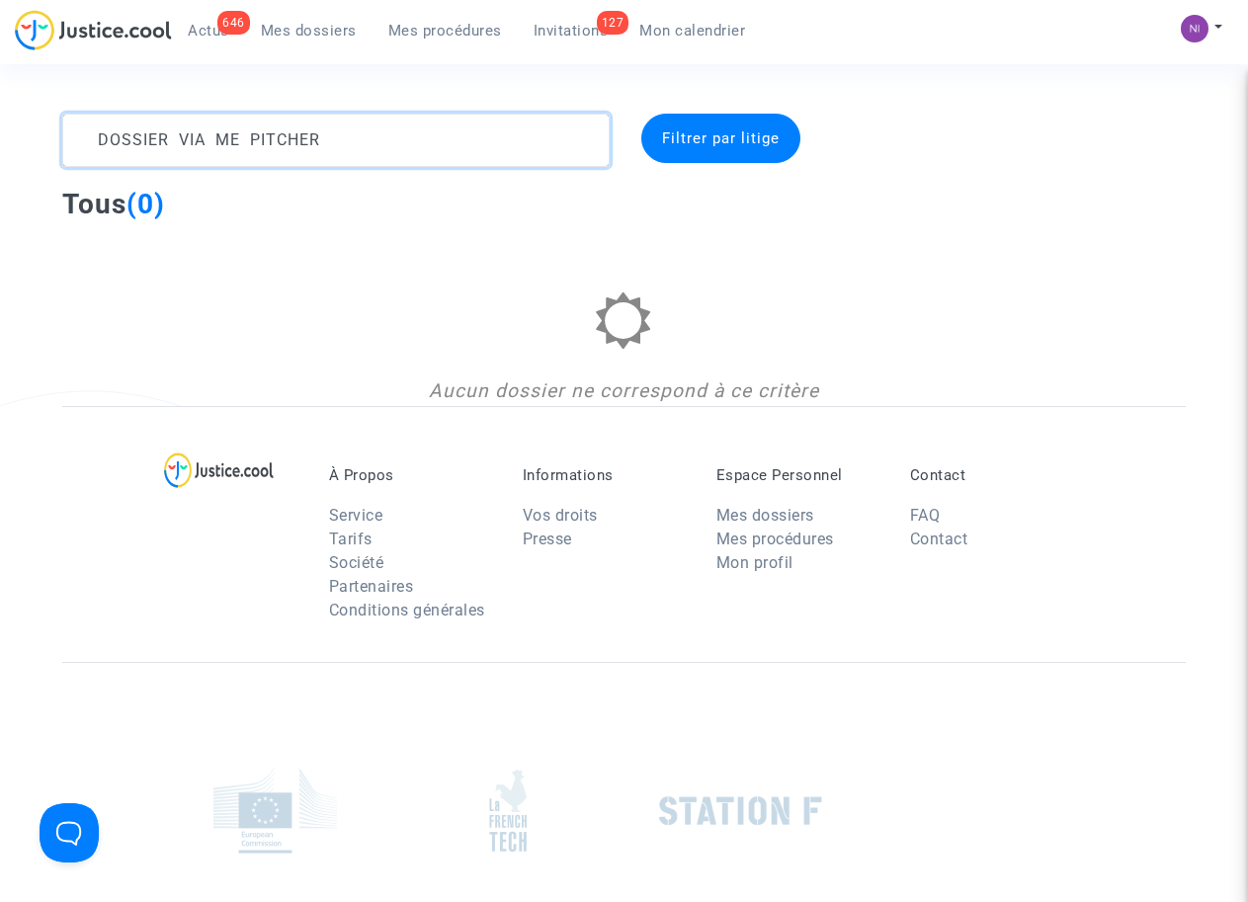
drag, startPoint x: 334, startPoint y: 144, endPoint x: 0, endPoint y: 125, distance: 334.4
click at [0, 125] on div "DOSSIER VIA ME PITCHER Filtrer par litige Tous (0) Aucun dossier ne correspond …" at bounding box center [624, 260] width 1248 height 292
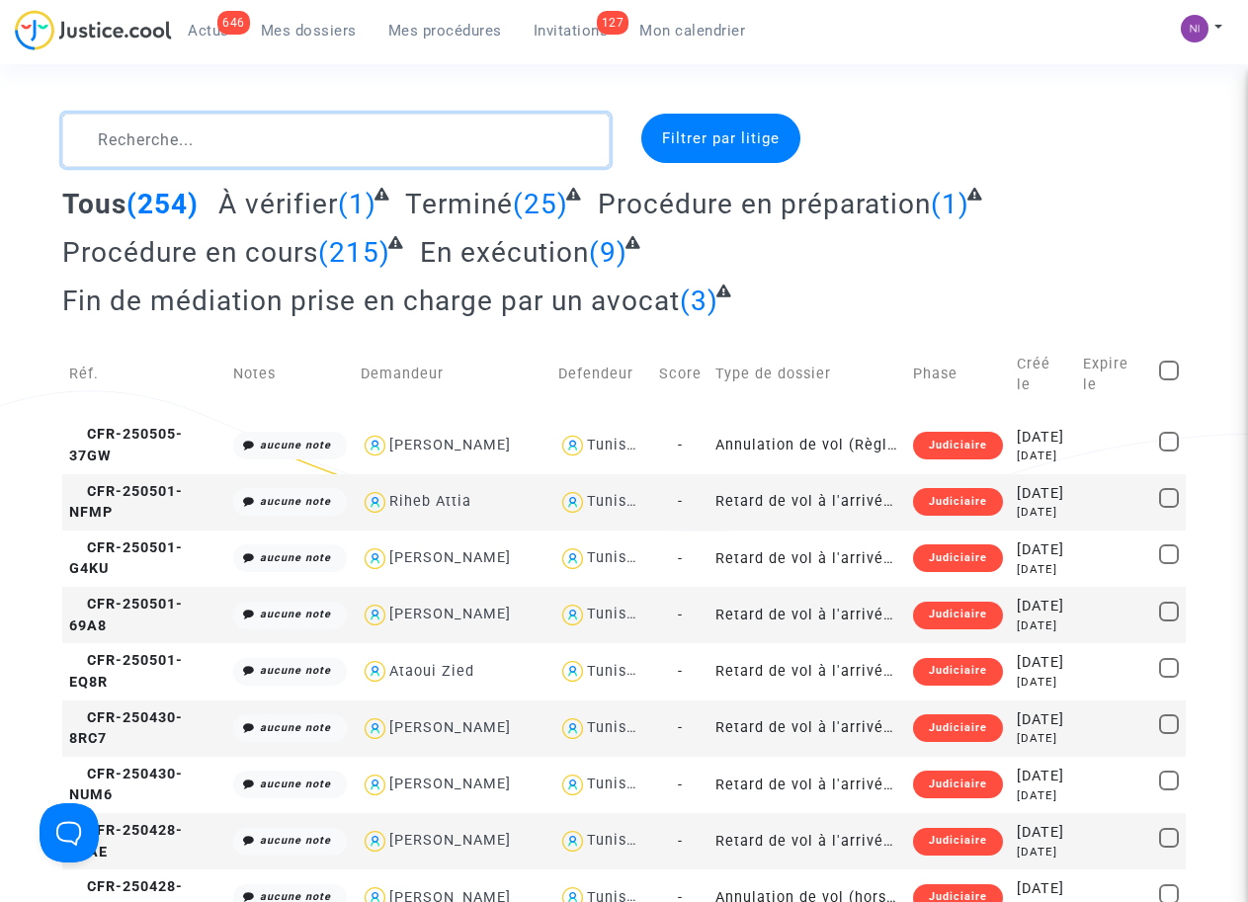
click at [243, 143] on textarea at bounding box center [335, 140] width 546 height 53
click at [179, 135] on textarea at bounding box center [335, 140] width 546 height 53
paste textarea "CFR-200213-3NWX"
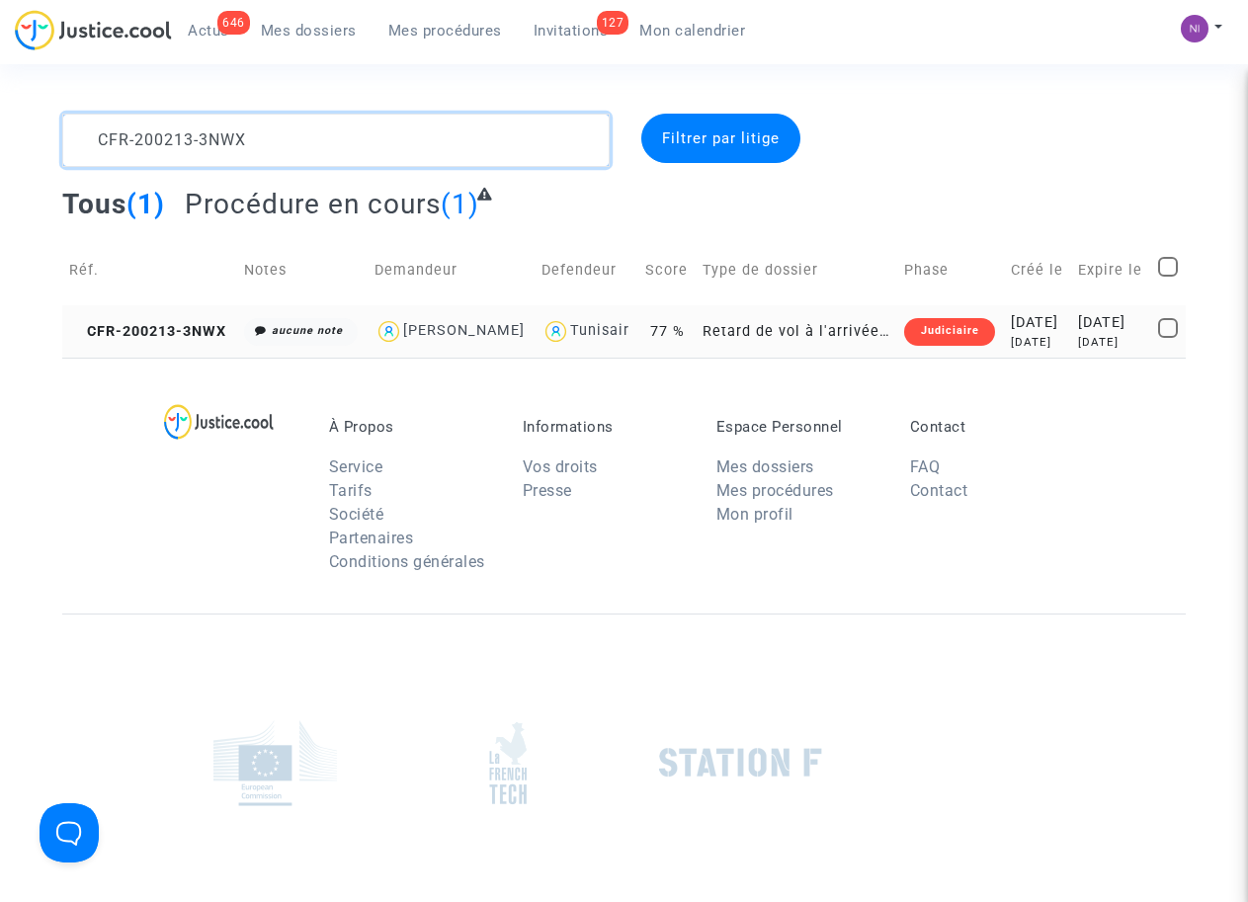
type textarea "CFR-200213-3NWX"
click at [1095, 327] on div "[DATE]" at bounding box center [1111, 323] width 66 height 22
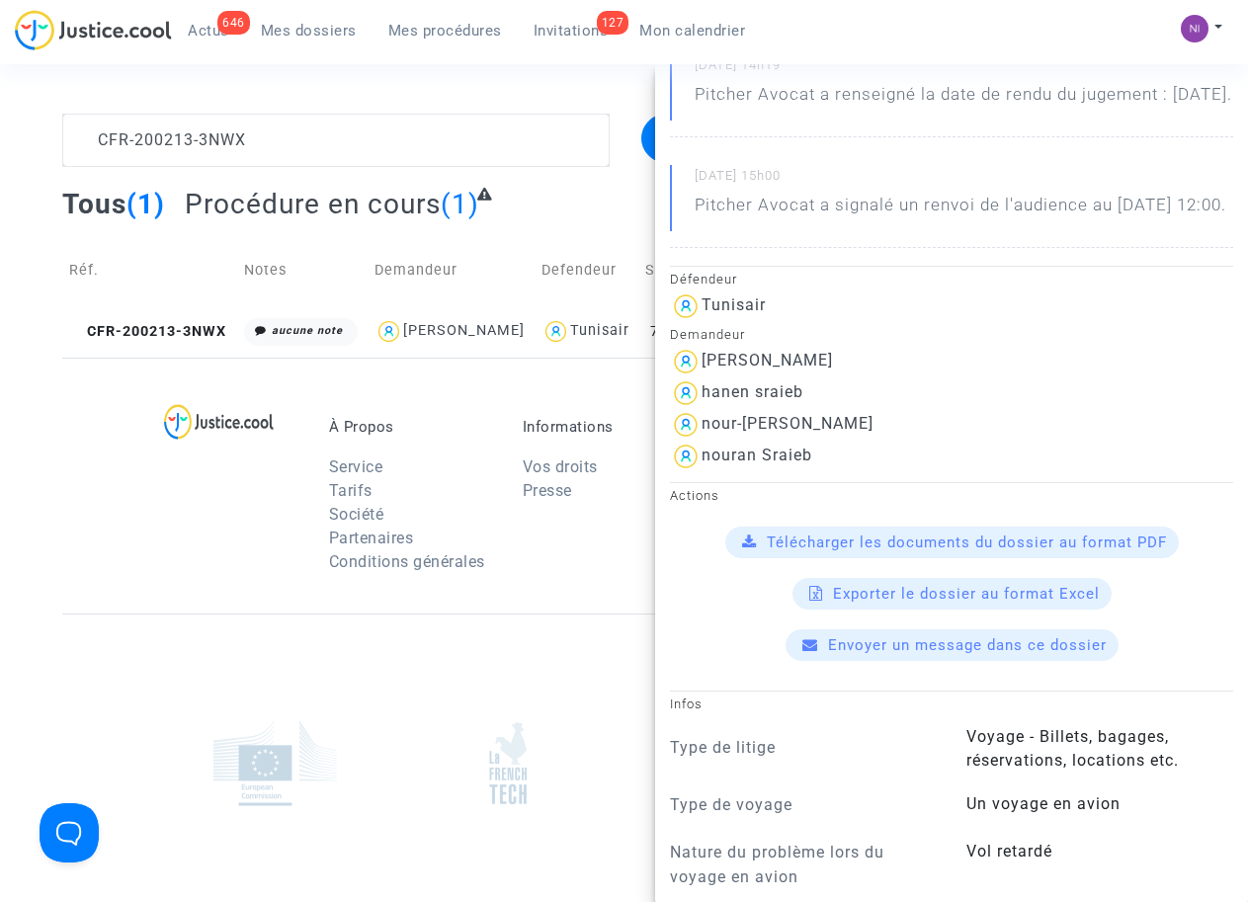
scroll to position [251, 0]
drag, startPoint x: 816, startPoint y: 438, endPoint x: 703, endPoint y: 432, distance: 112.8
click at [703, 409] on div "hanen sraieb" at bounding box center [951, 393] width 563 height 32
drag, startPoint x: 871, startPoint y: 469, endPoint x: 702, endPoint y: 465, distance: 169.0
click at [702, 441] on div "nour-[PERSON_NAME]" at bounding box center [951, 425] width 563 height 32
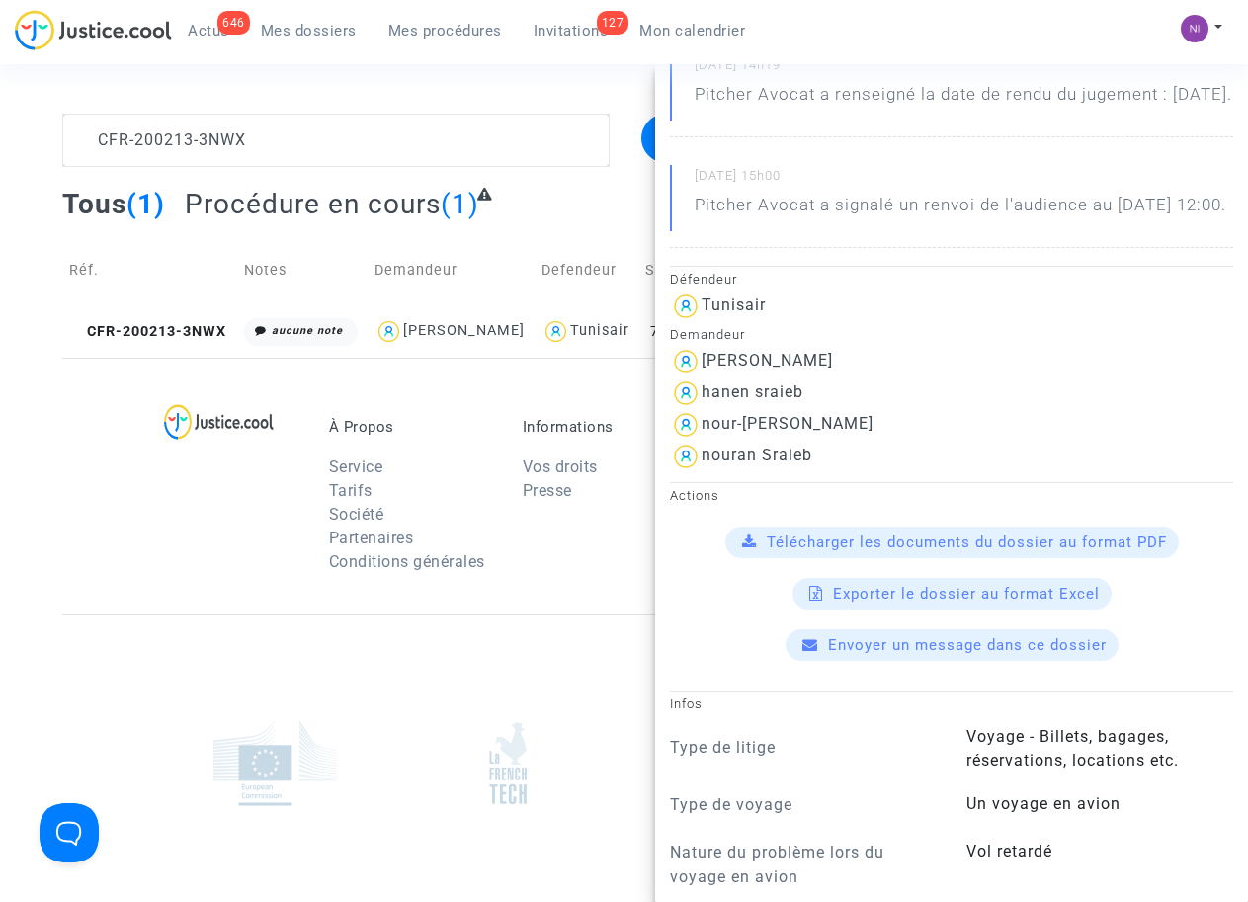
drag, startPoint x: 702, startPoint y: 465, endPoint x: 717, endPoint y: 469, distance: 15.3
drag, startPoint x: 841, startPoint y: 501, endPoint x: 700, endPoint y: 501, distance: 140.3
click at [700, 472] on div "nouran Sraieb" at bounding box center [951, 457] width 563 height 32
drag, startPoint x: 700, startPoint y: 501, endPoint x: 730, endPoint y: 508, distance: 30.4
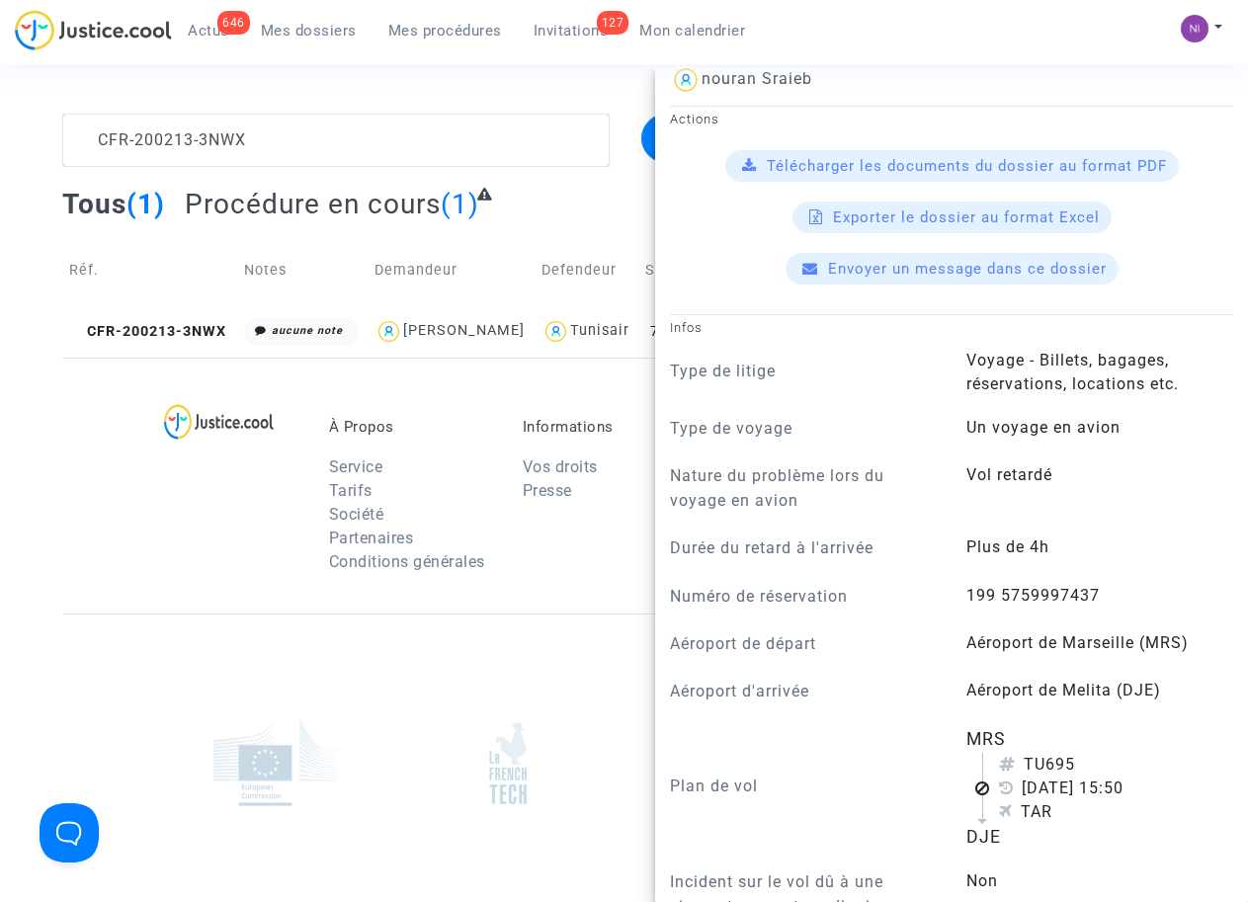
scroll to position [628, 0]
drag, startPoint x: 956, startPoint y: 642, endPoint x: 1098, endPoint y: 641, distance: 142.2
click at [1098, 610] on div "199 5759997437" at bounding box center [1099, 597] width 296 height 28
drag, startPoint x: 1098, startPoint y: 641, endPoint x: 1051, endPoint y: 639, distance: 47.5
